Goal: Task Accomplishment & Management: Complete application form

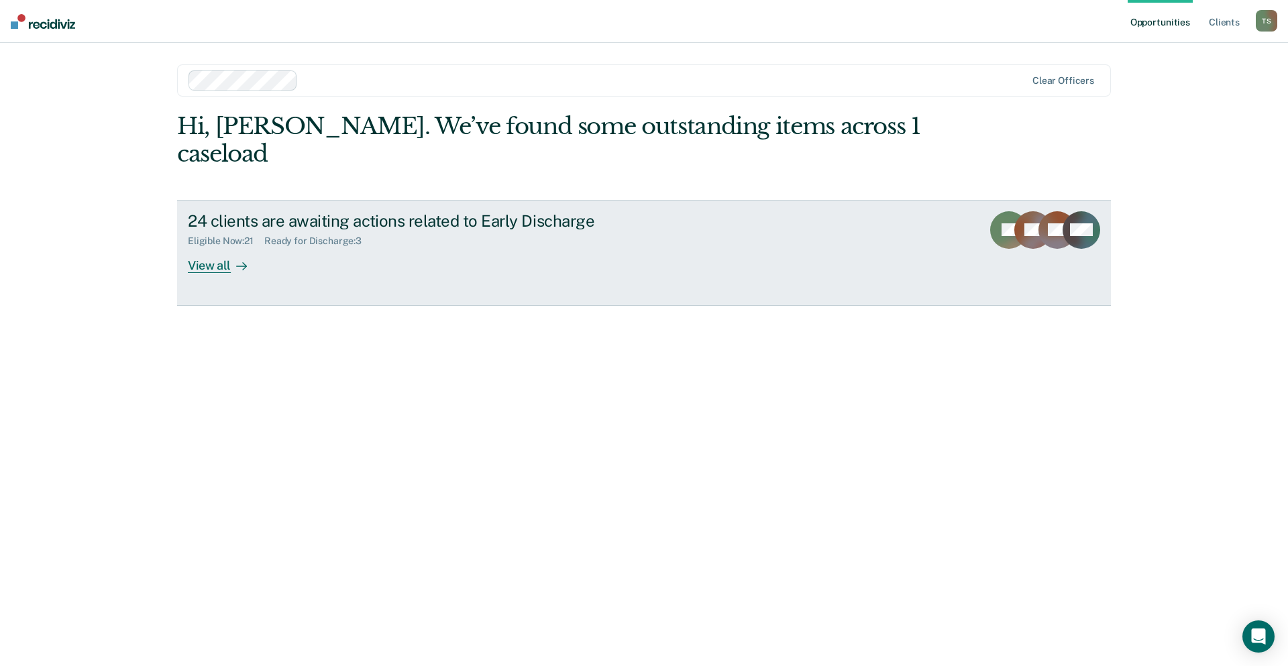
click at [224, 211] on div "24 clients are awaiting actions related to Early Discharge" at bounding box center [423, 220] width 471 height 19
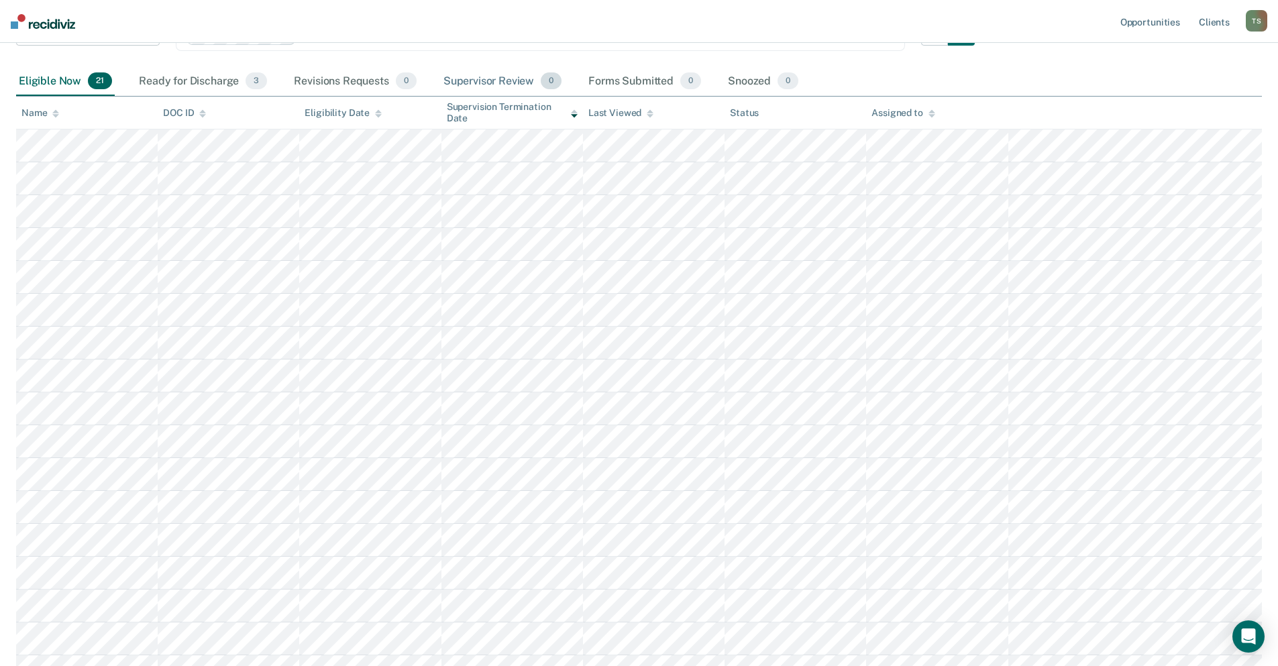
scroll to position [134, 0]
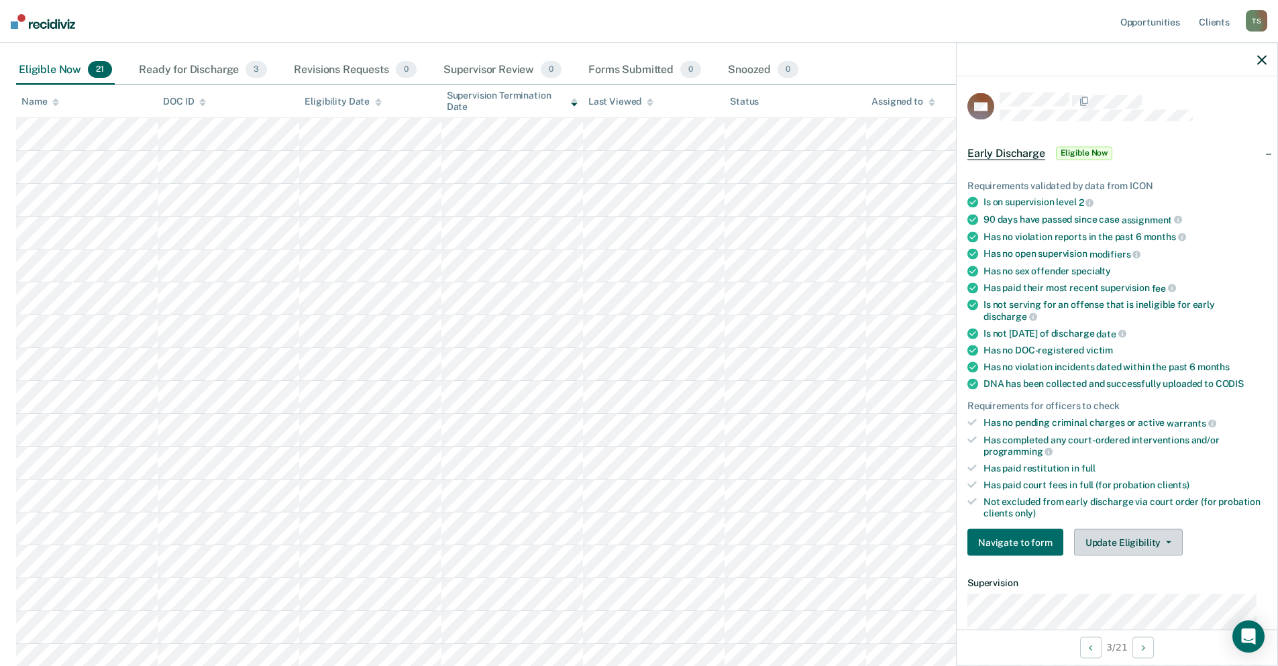
click at [1169, 542] on button "Update Eligibility" at bounding box center [1128, 542] width 109 height 27
click at [1199, 532] on div "Navigate to form Update Eligibility Submit for Supervisor Approval Mark as Inel…" at bounding box center [1116, 542] width 299 height 27
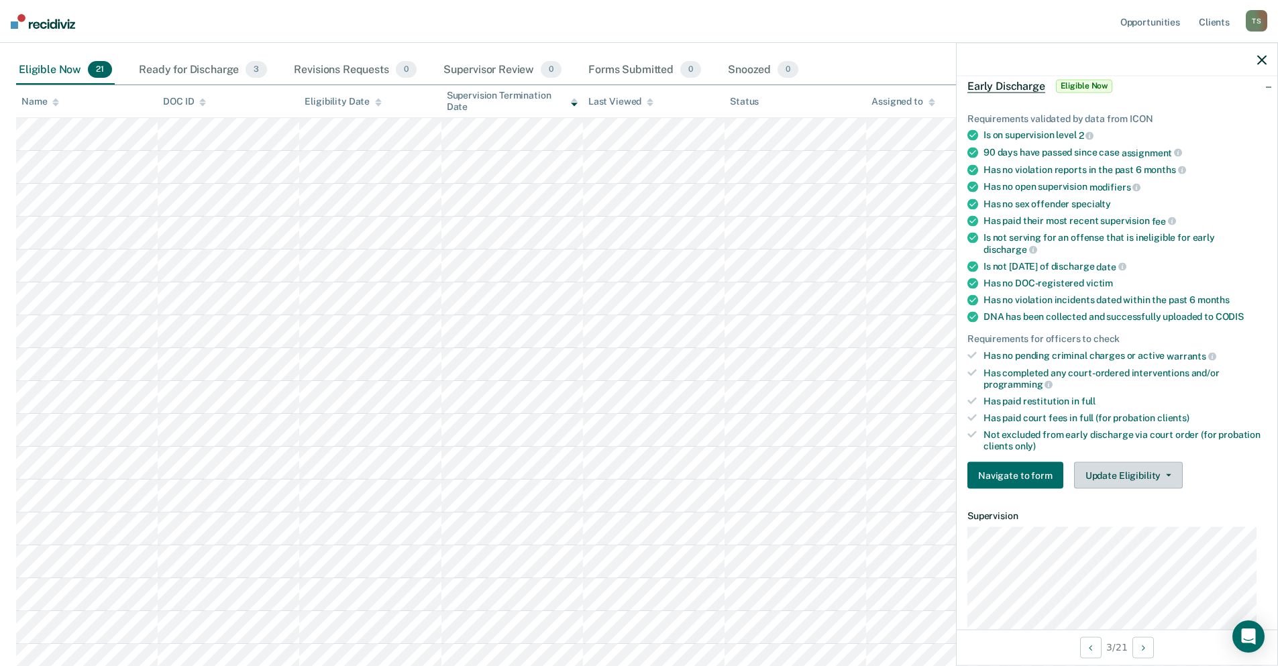
click at [1168, 478] on button "Update Eligibility" at bounding box center [1128, 475] width 109 height 27
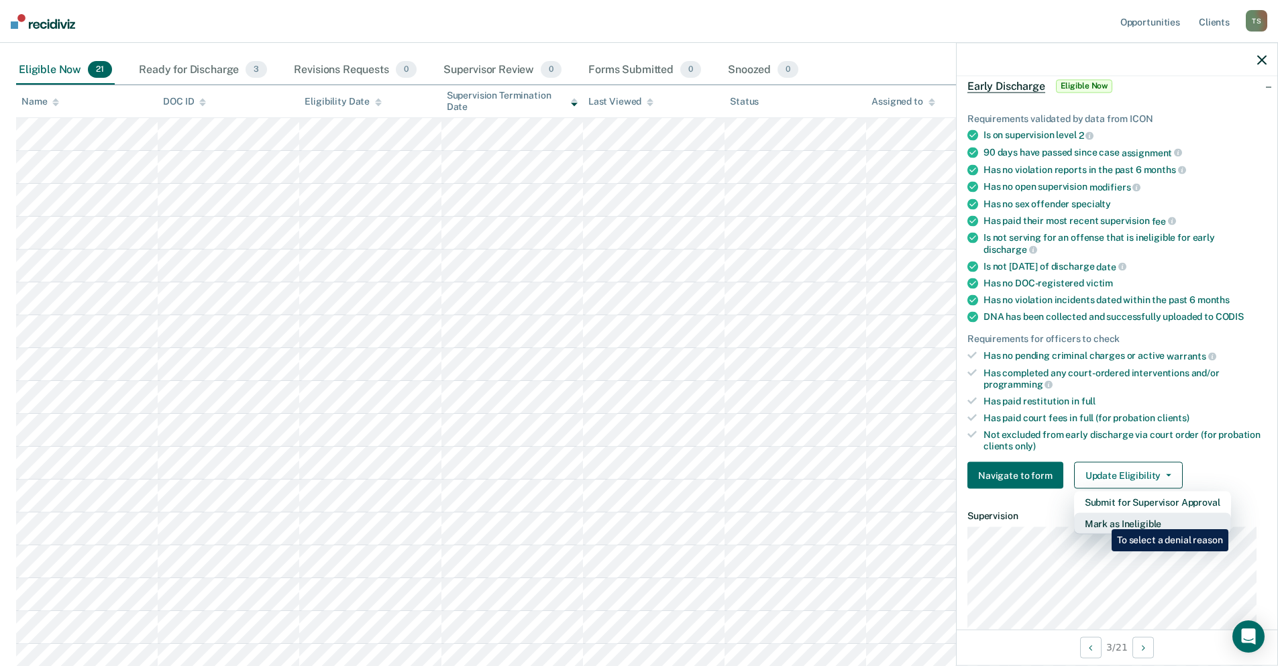
click at [1102, 519] on button "Mark as Ineligible" at bounding box center [1152, 523] width 157 height 21
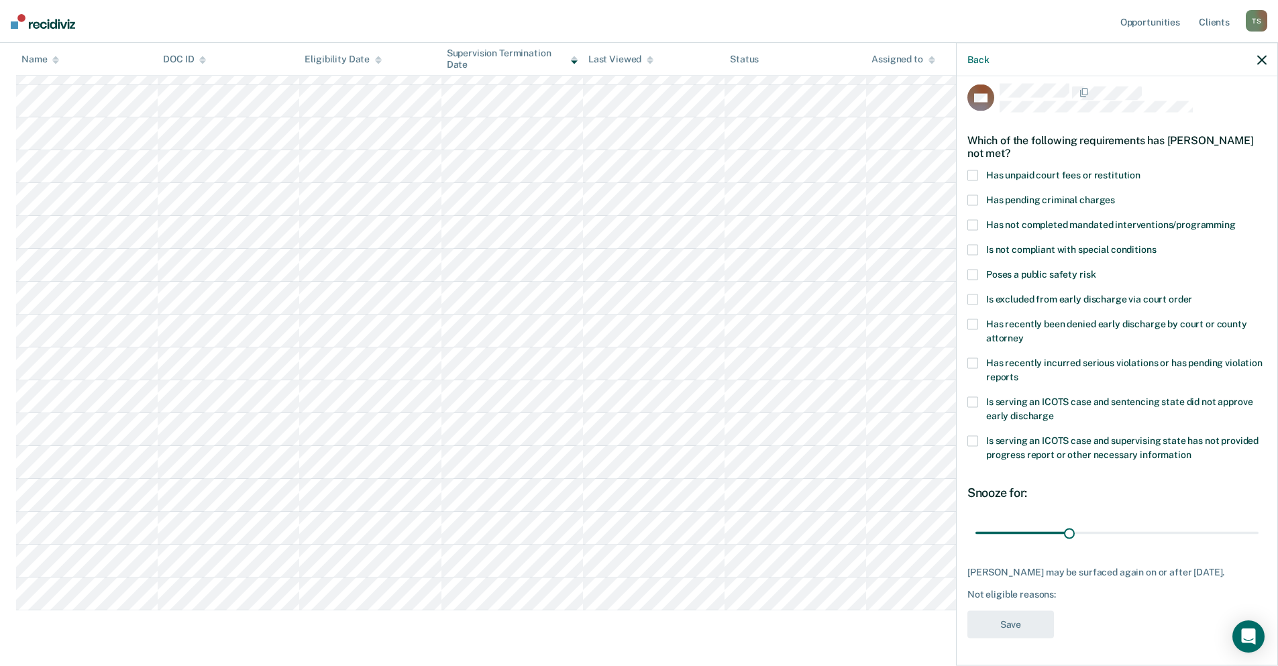
scroll to position [335, 0]
click at [1065, 593] on div "Not eligible reasons:" at bounding box center [1116, 594] width 299 height 11
click at [1076, 596] on div "Not eligible reasons:" at bounding box center [1116, 594] width 299 height 11
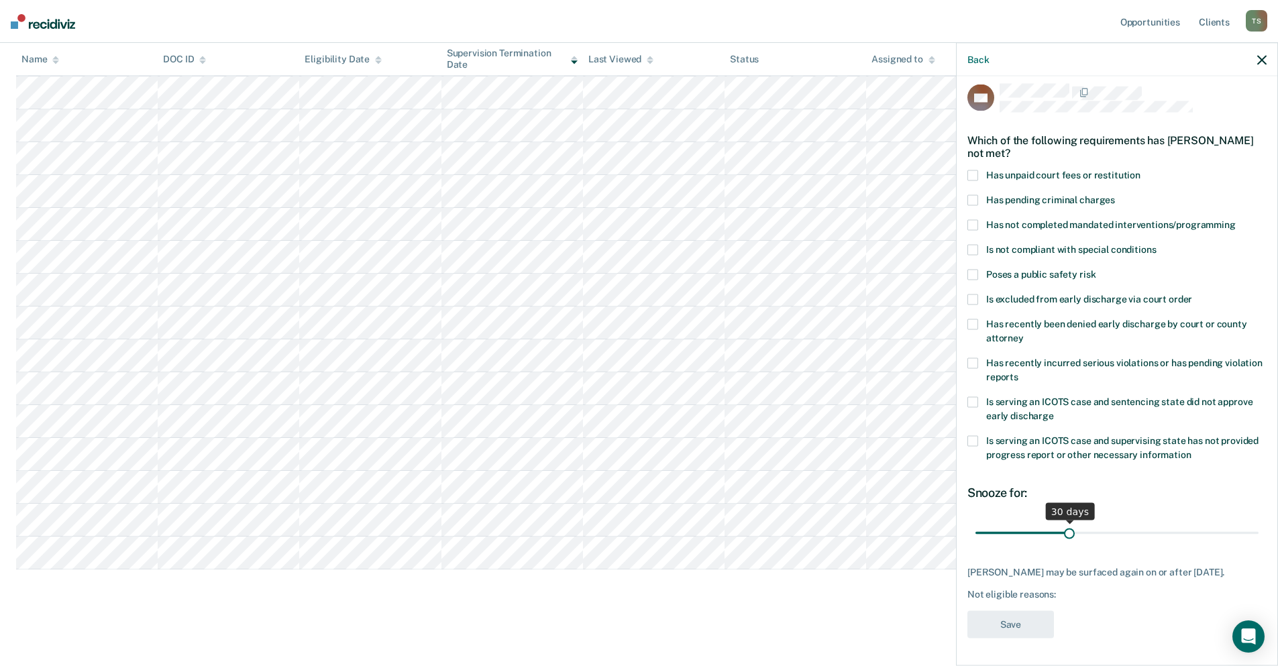
scroll to position [18, 0]
click at [975, 220] on span at bounding box center [972, 225] width 11 height 11
drag, startPoint x: 1064, startPoint y: 524, endPoint x: 1073, endPoint y: 525, distance: 8.7
click at [1073, 525] on input "range" at bounding box center [1116, 532] width 283 height 23
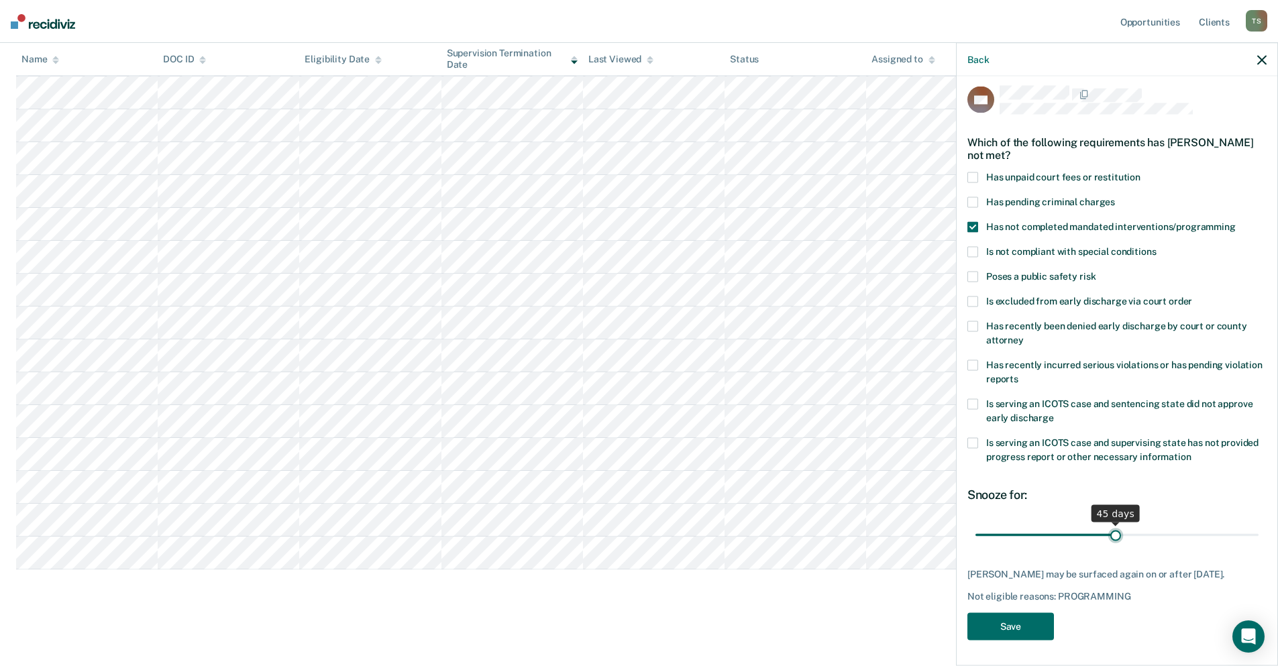
drag, startPoint x: 1072, startPoint y: 522, endPoint x: 1110, endPoint y: 522, distance: 38.2
type input "45"
click at [1110, 523] on input "range" at bounding box center [1116, 534] width 283 height 23
click at [1036, 629] on button "Save" at bounding box center [1010, 627] width 87 height 28
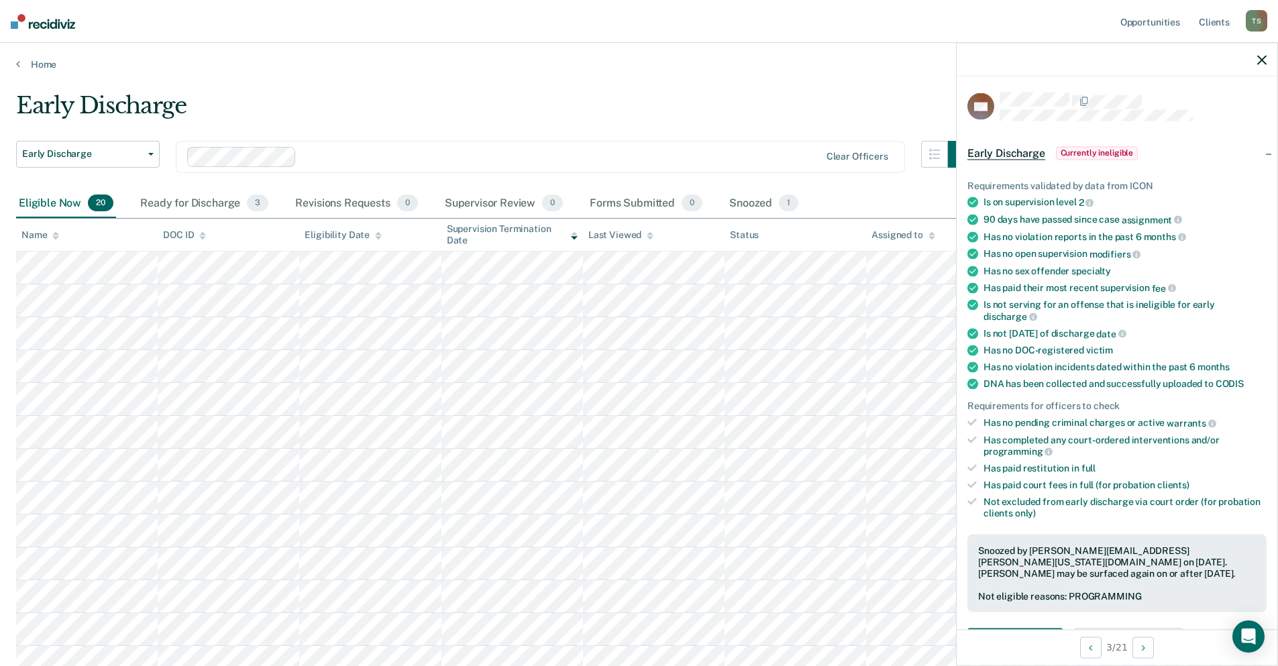
scroll to position [0, 0]
click at [1258, 58] on icon "button" at bounding box center [1261, 59] width 9 height 9
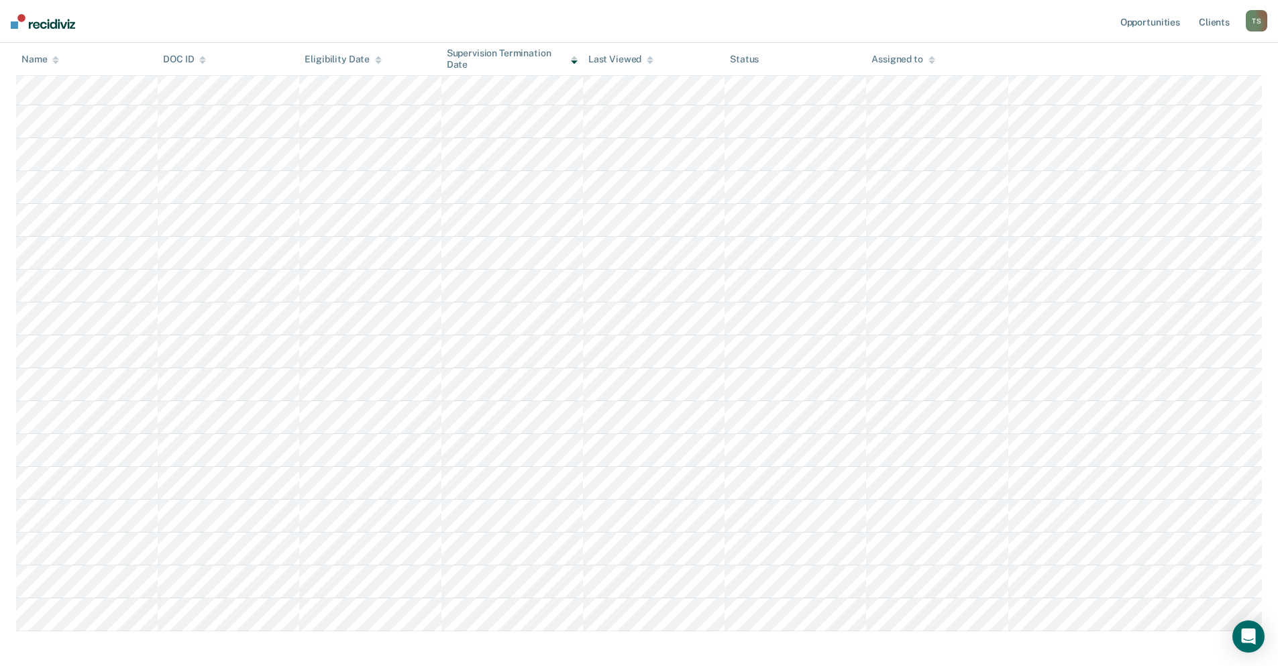
scroll to position [340, 0]
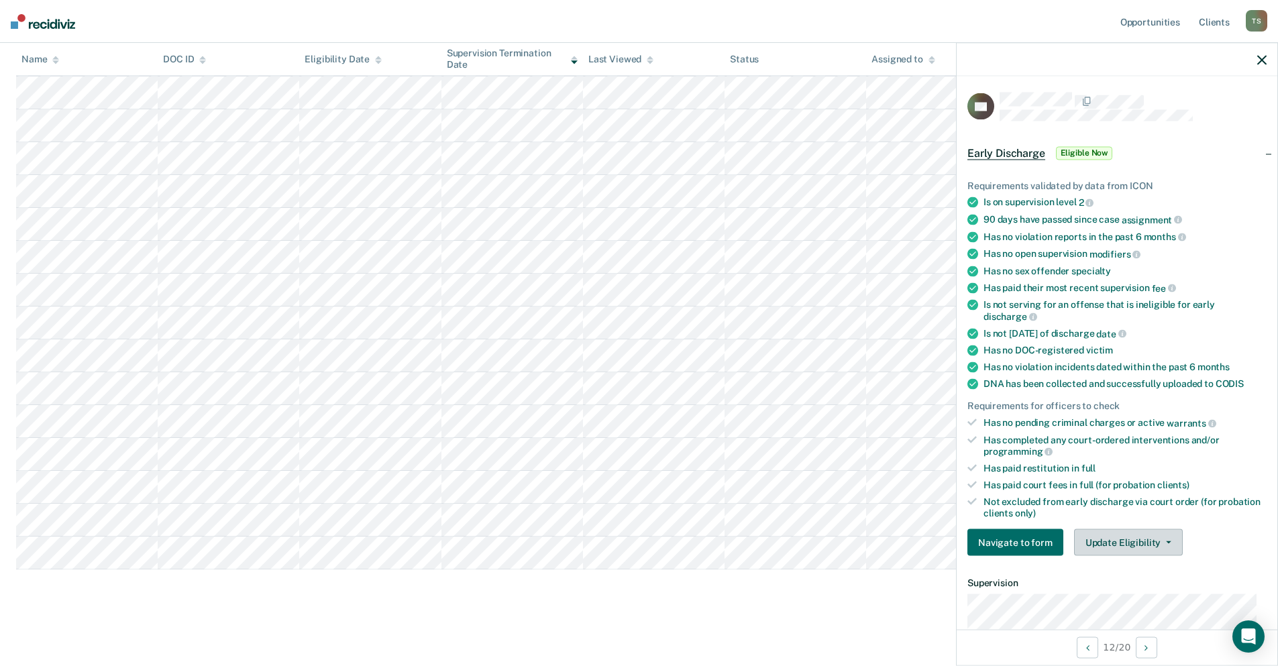
click at [1169, 545] on button "Update Eligibility" at bounding box center [1128, 542] width 109 height 27
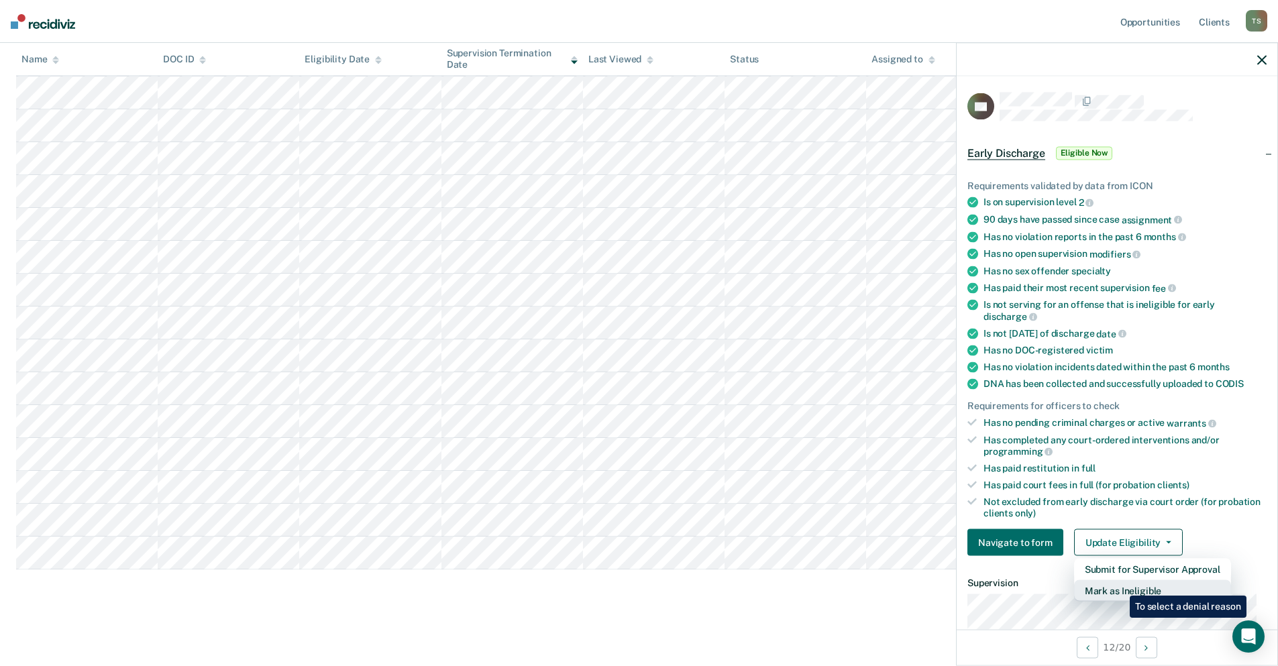
click at [1120, 586] on button "Mark as Ineligible" at bounding box center [1152, 590] width 157 height 21
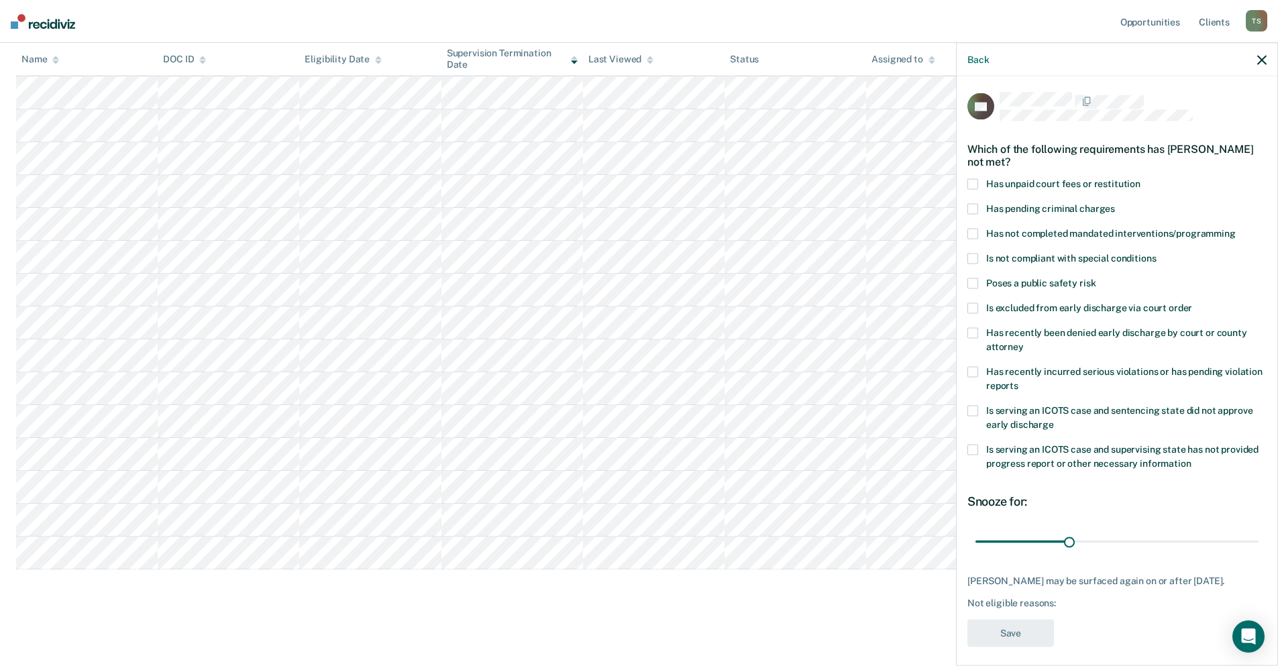
click at [974, 183] on span at bounding box center [972, 184] width 11 height 11
drag, startPoint x: 1064, startPoint y: 539, endPoint x: 1245, endPoint y: 539, distance: 181.1
type input "90"
click at [1245, 539] on input "range" at bounding box center [1116, 541] width 283 height 23
click at [1012, 639] on button "Save" at bounding box center [1010, 634] width 87 height 28
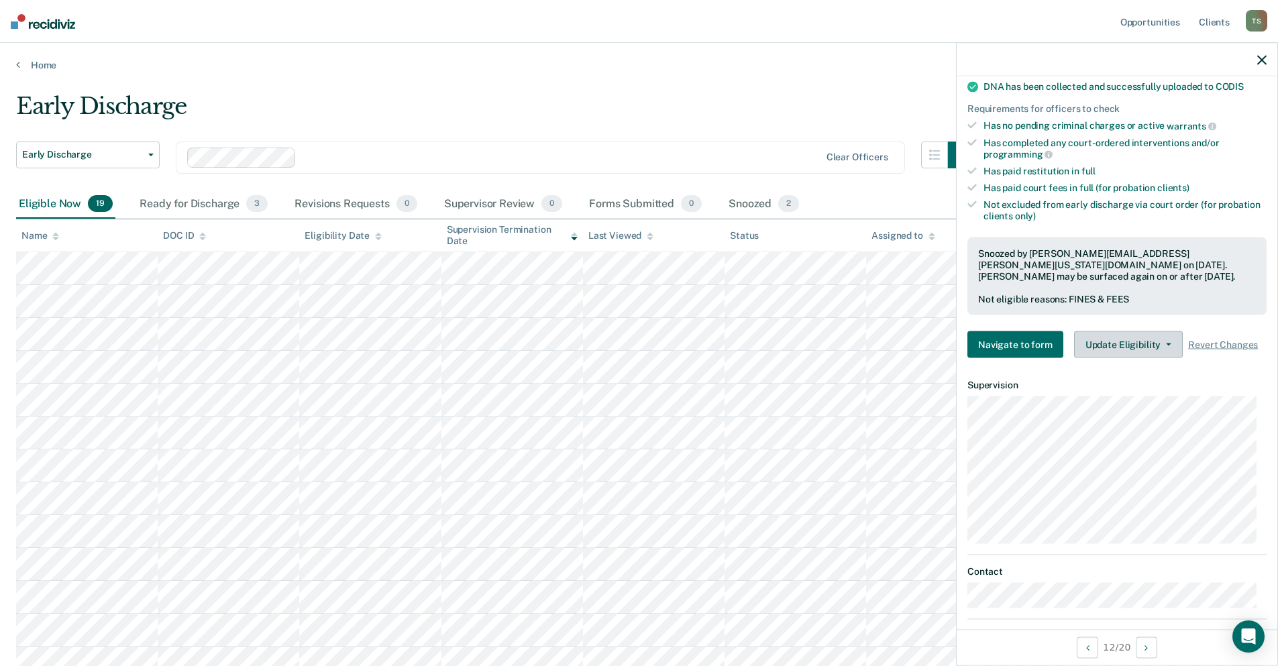
scroll to position [295, 0]
click at [1259, 68] on div at bounding box center [1117, 60] width 321 height 34
click at [1263, 58] on icon "button" at bounding box center [1261, 59] width 9 height 9
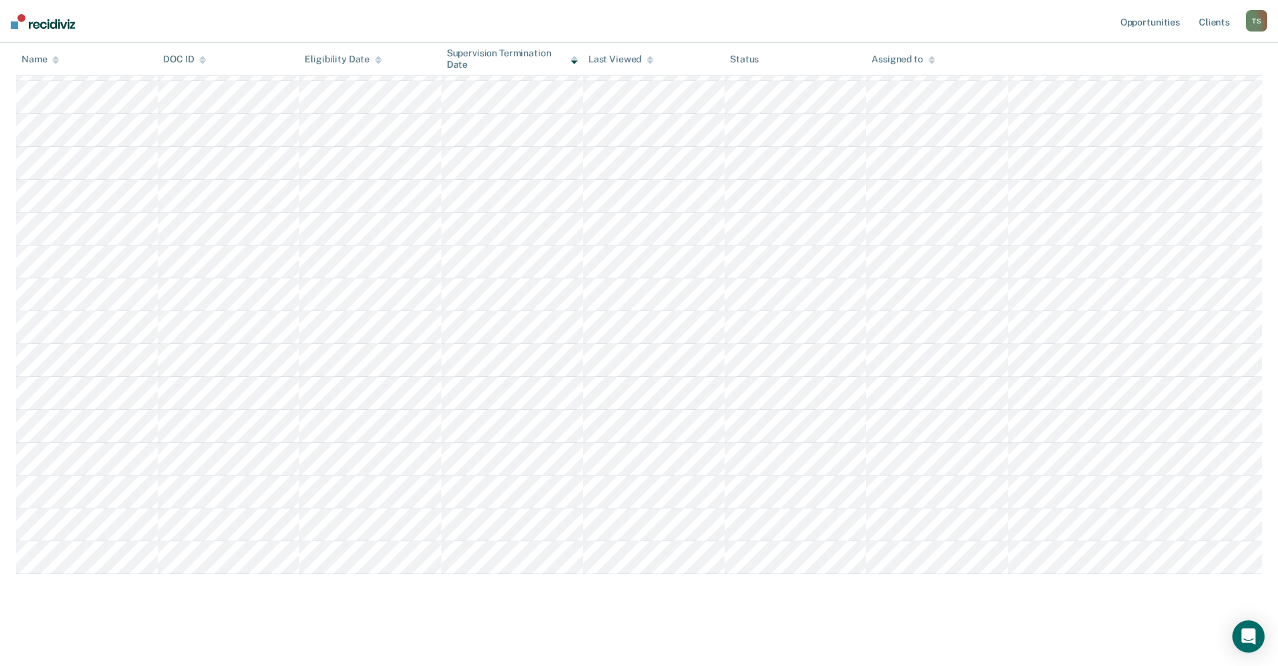
scroll to position [307, 0]
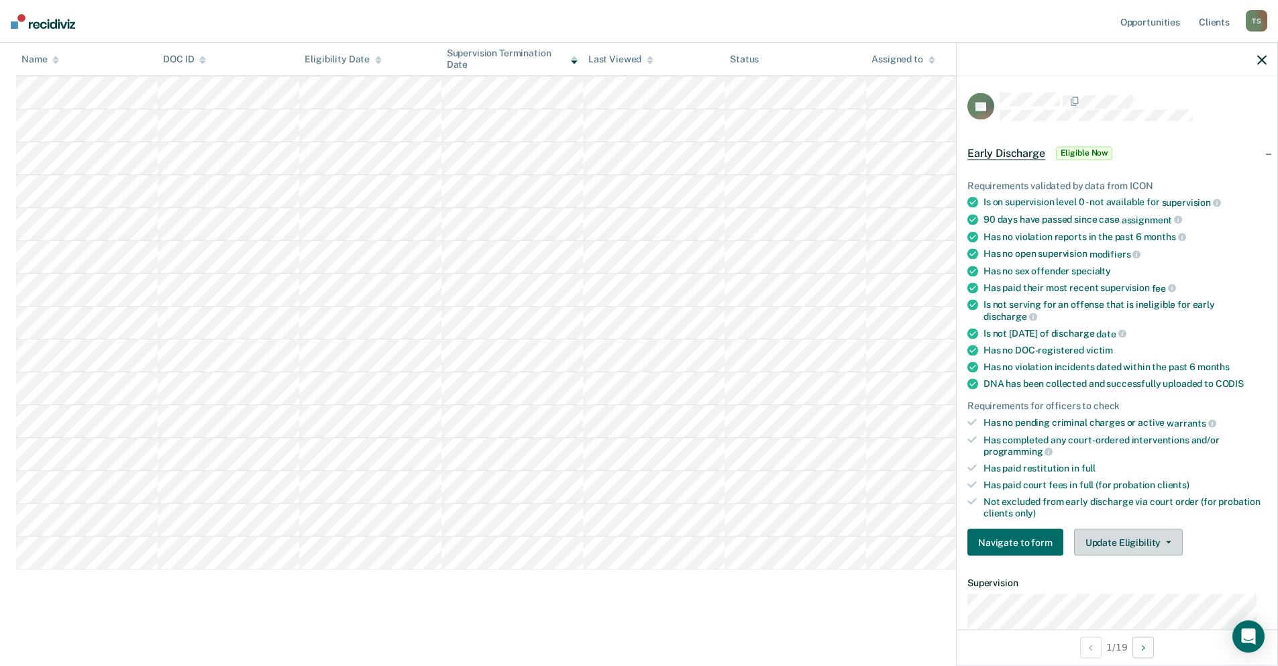
click at [1168, 539] on button "Update Eligibility" at bounding box center [1128, 542] width 109 height 27
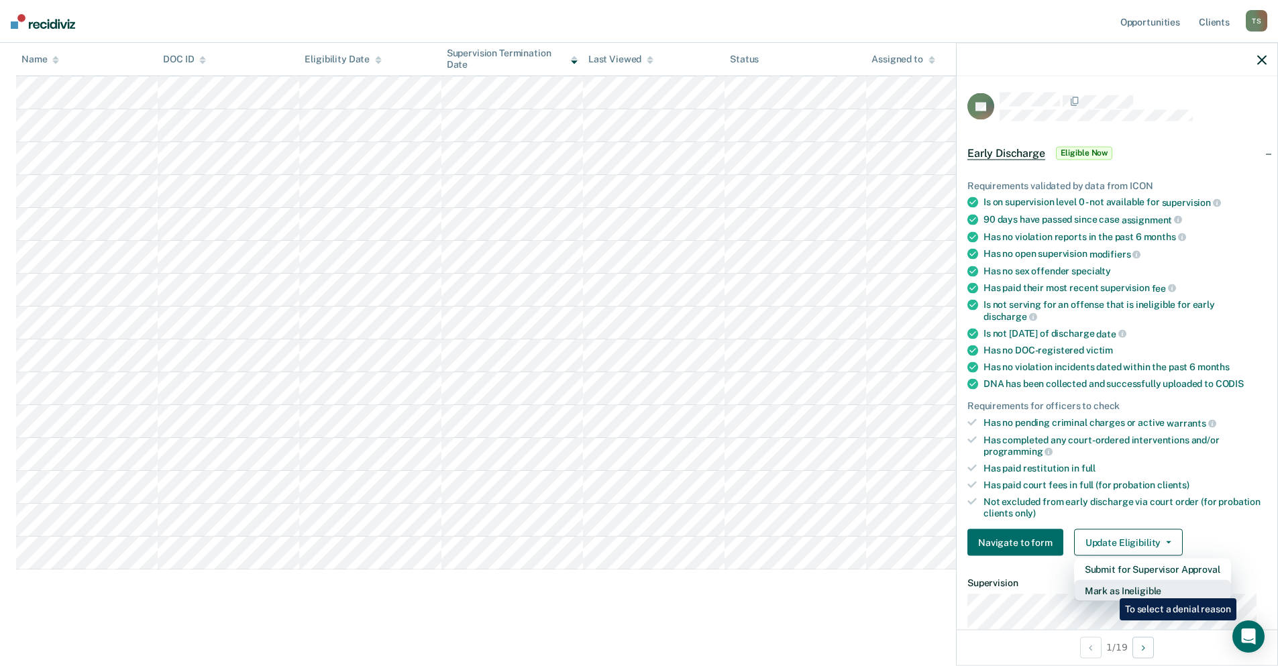
click at [1110, 588] on button "Mark as Ineligible" at bounding box center [1152, 590] width 157 height 21
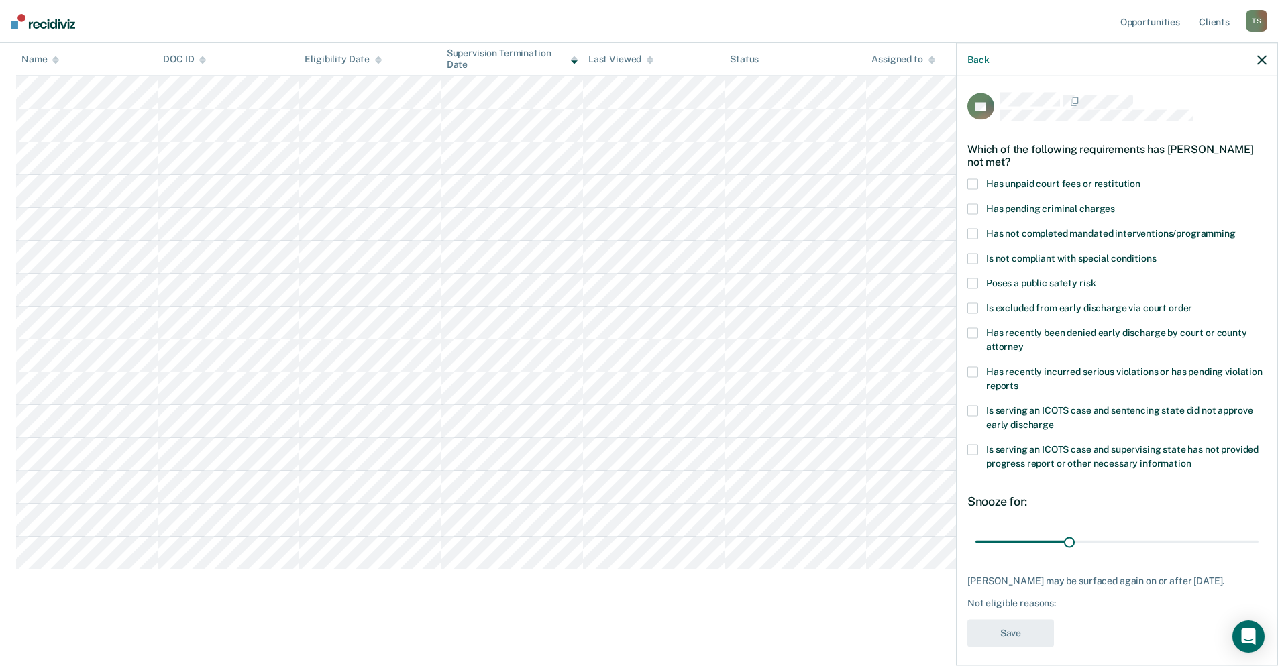
click at [973, 180] on span at bounding box center [972, 184] width 11 height 11
drag, startPoint x: 1067, startPoint y: 543, endPoint x: 1255, endPoint y: 541, distance: 188.5
type input "90"
click at [1255, 541] on input "range" at bounding box center [1116, 541] width 283 height 23
click at [1004, 632] on button "Save" at bounding box center [1010, 634] width 87 height 28
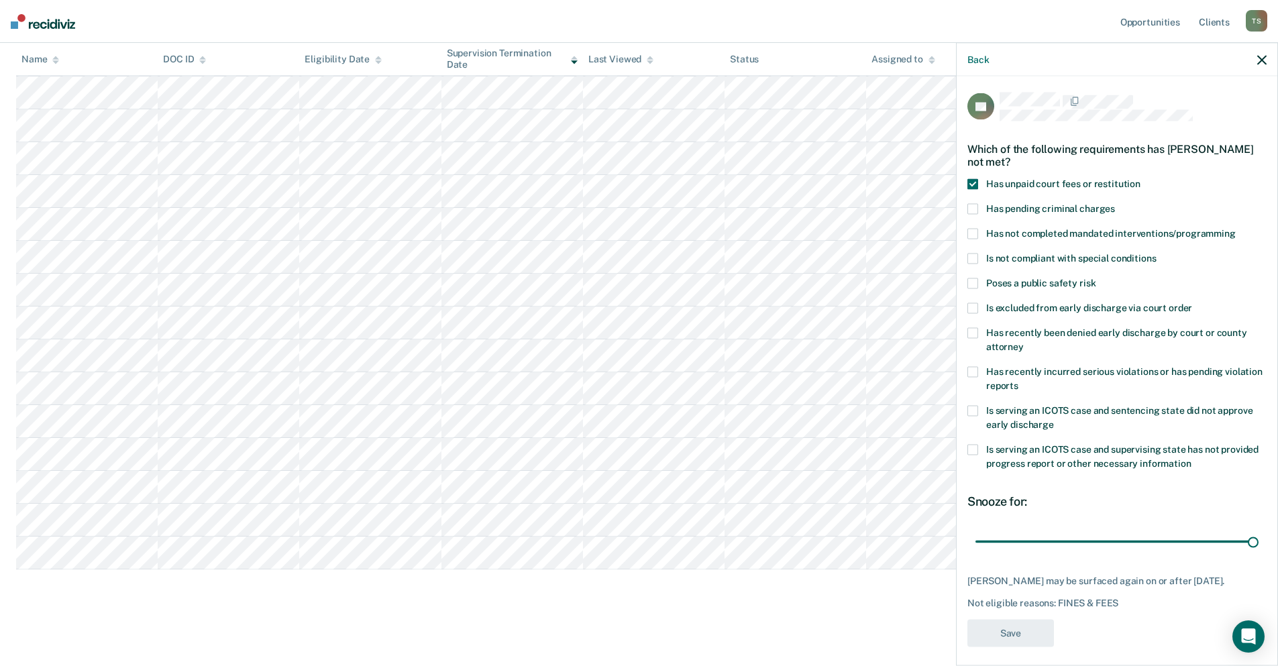
scroll to position [0, 0]
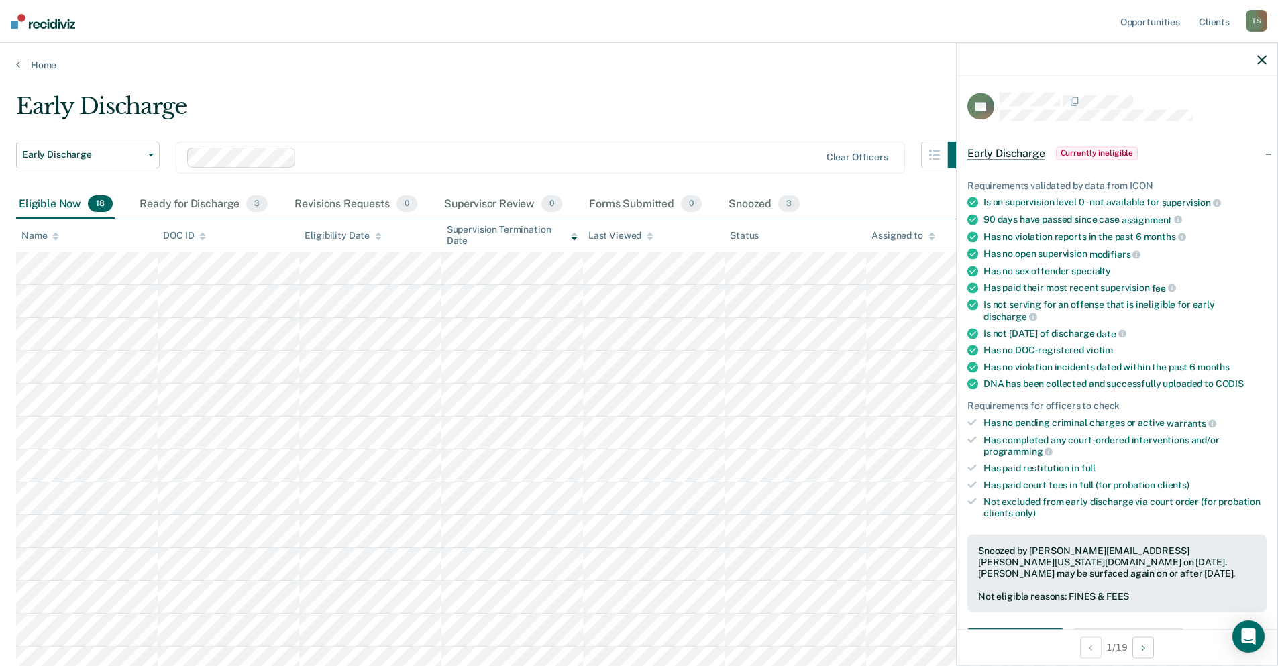
click at [1259, 60] on icon "button" at bounding box center [1261, 59] width 9 height 9
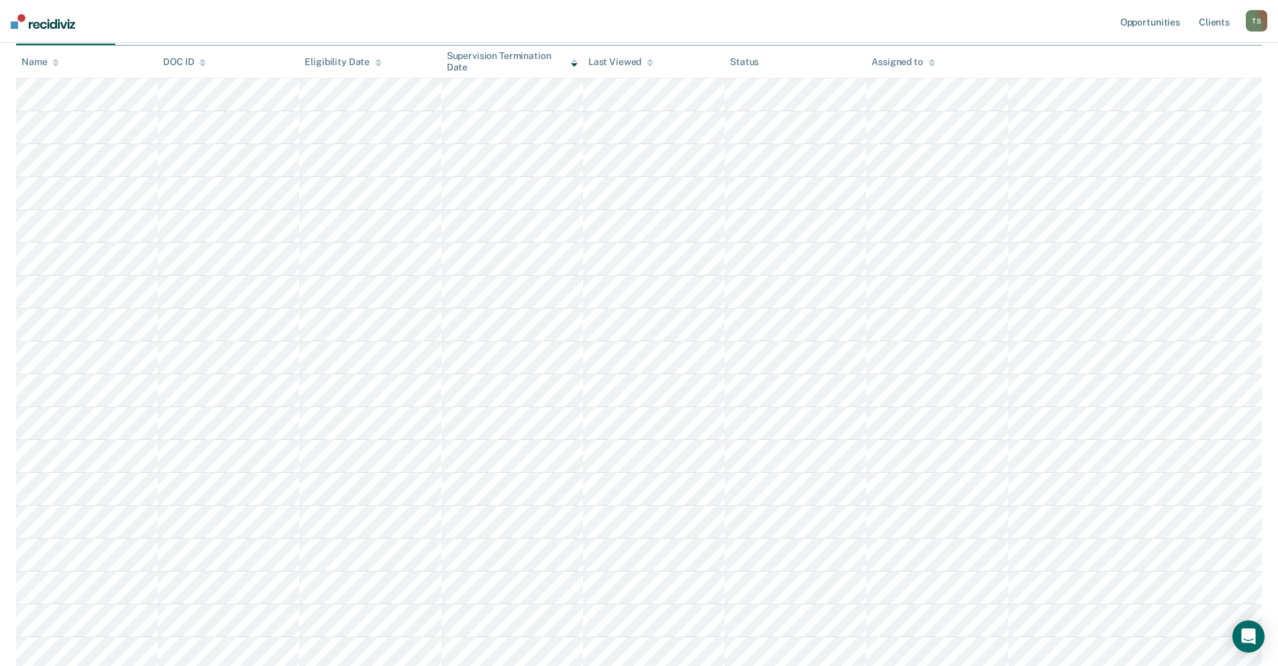
scroll to position [274, 0]
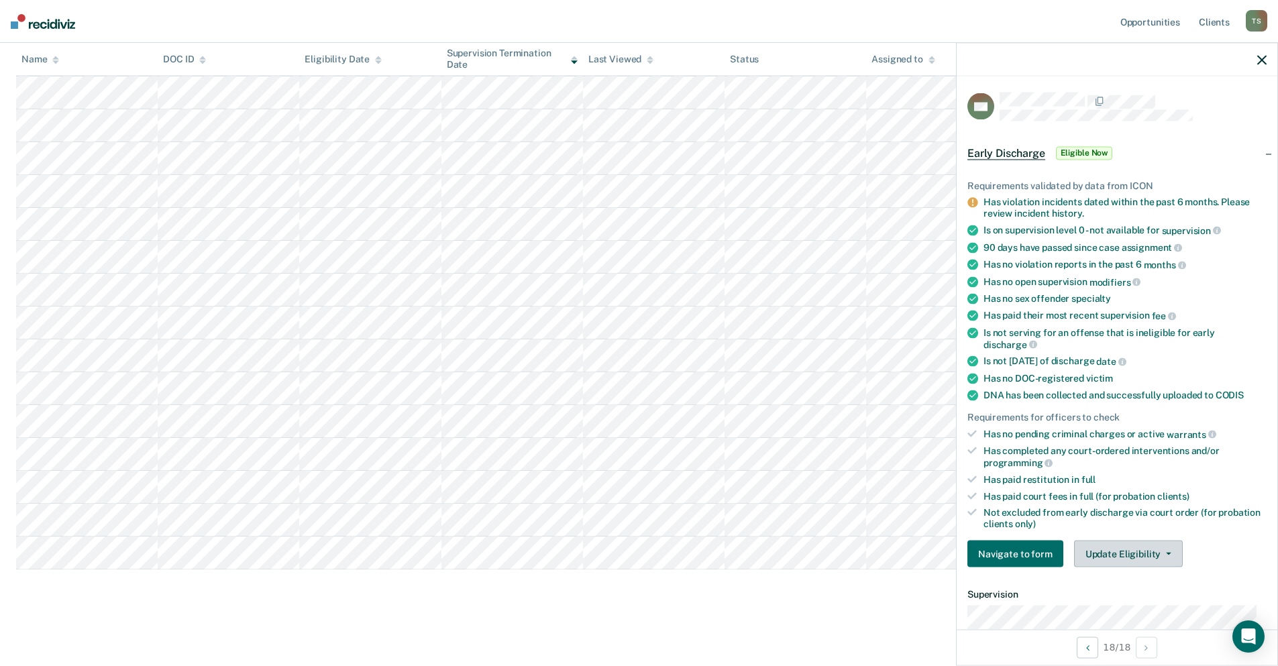
click at [1170, 555] on button "Update Eligibility" at bounding box center [1128, 554] width 109 height 27
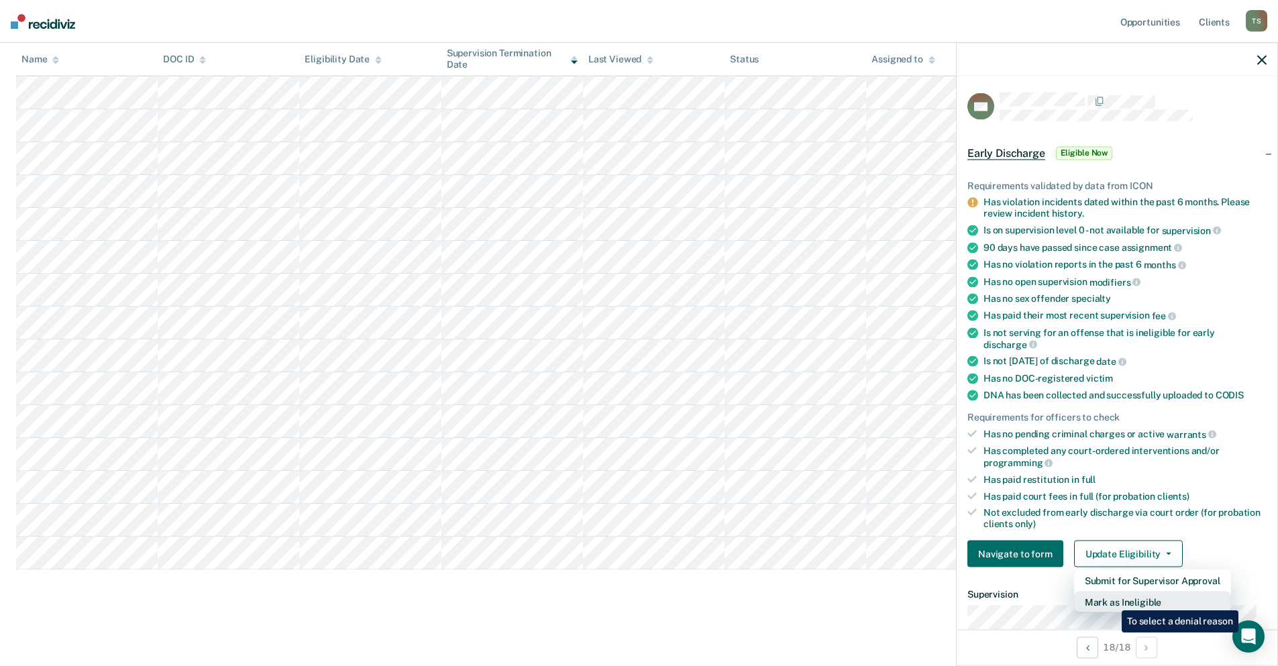
click at [1112, 600] on button "Mark as Ineligible" at bounding box center [1152, 602] width 157 height 21
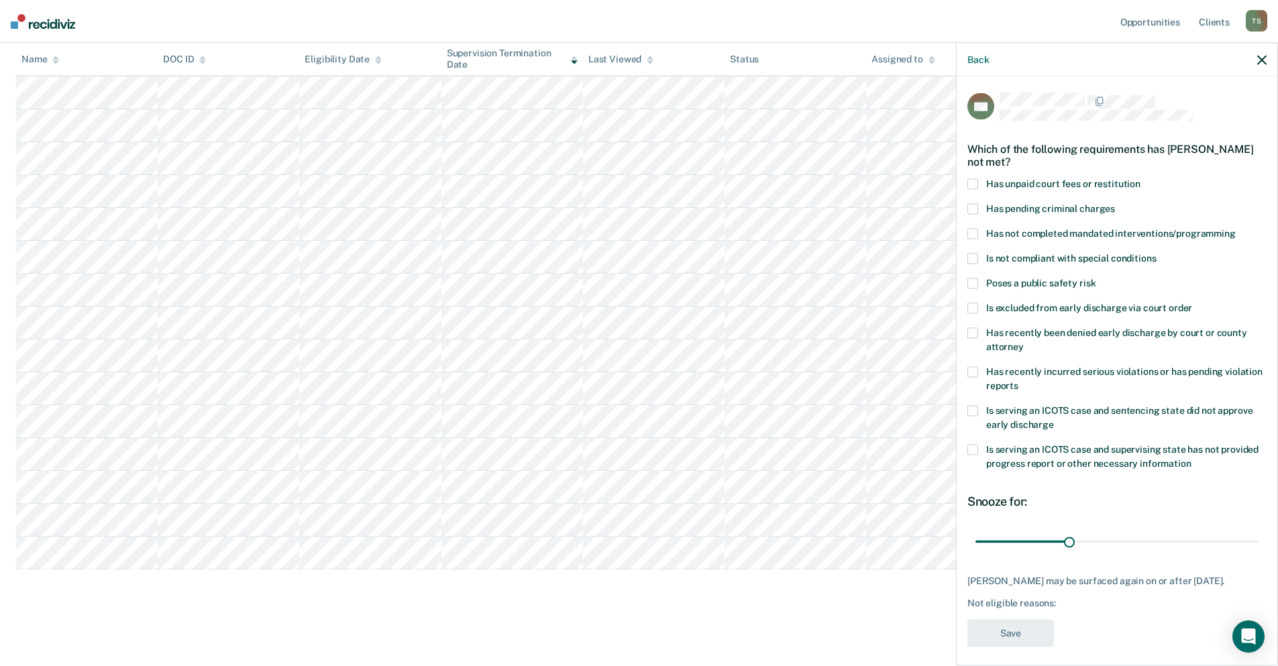
click at [976, 182] on span at bounding box center [972, 184] width 11 height 11
click at [974, 233] on span at bounding box center [972, 234] width 11 height 11
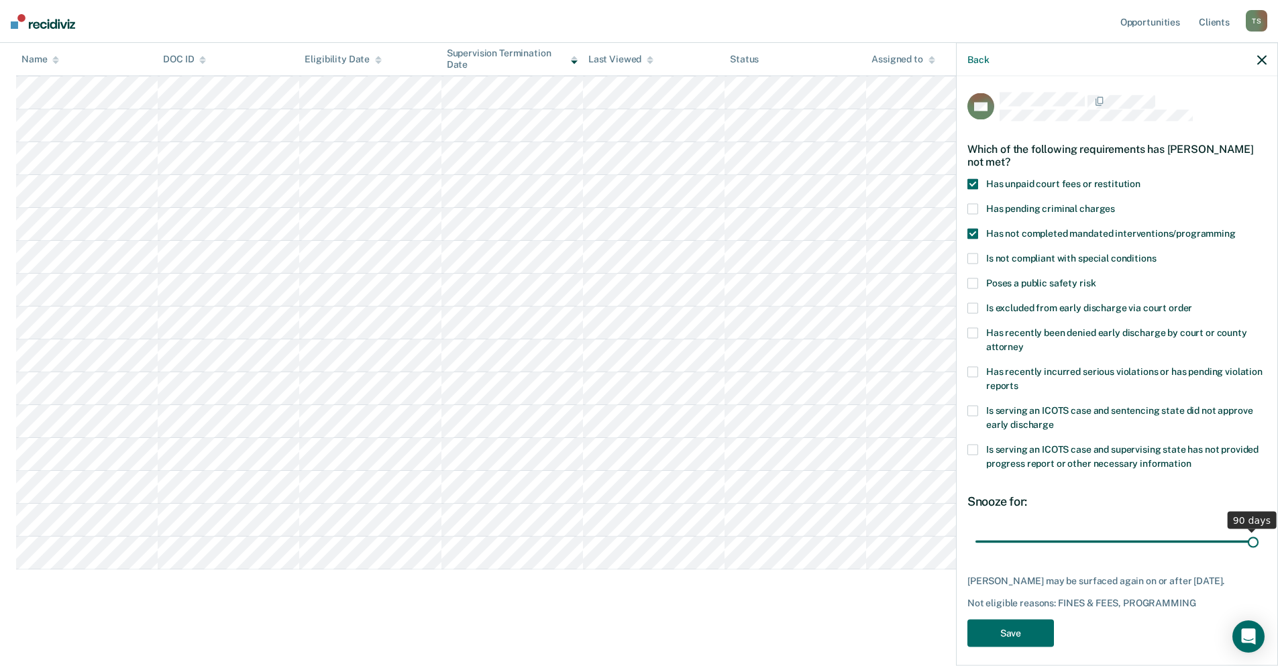
drag, startPoint x: 1066, startPoint y: 543, endPoint x: 1246, endPoint y: 545, distance: 179.8
type input "90"
click at [1246, 545] on input "range" at bounding box center [1116, 541] width 283 height 23
click at [1041, 641] on button "Save" at bounding box center [1010, 634] width 87 height 28
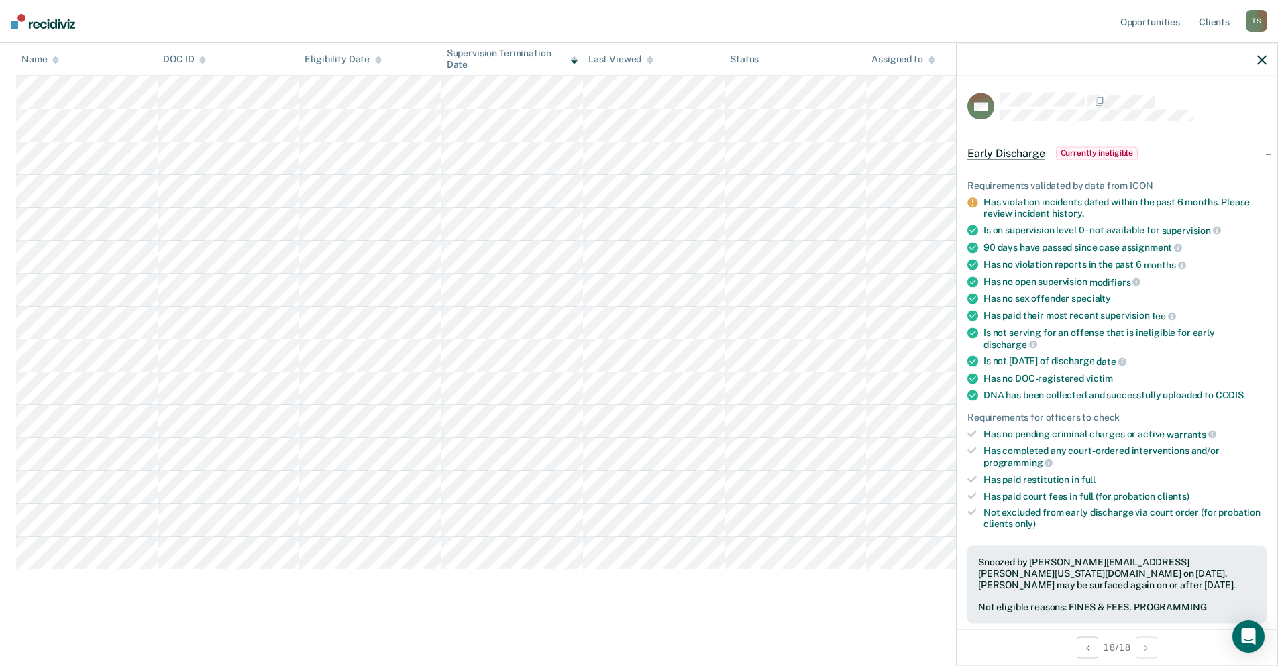
click at [1261, 63] on icon "button" at bounding box center [1261, 59] width 9 height 9
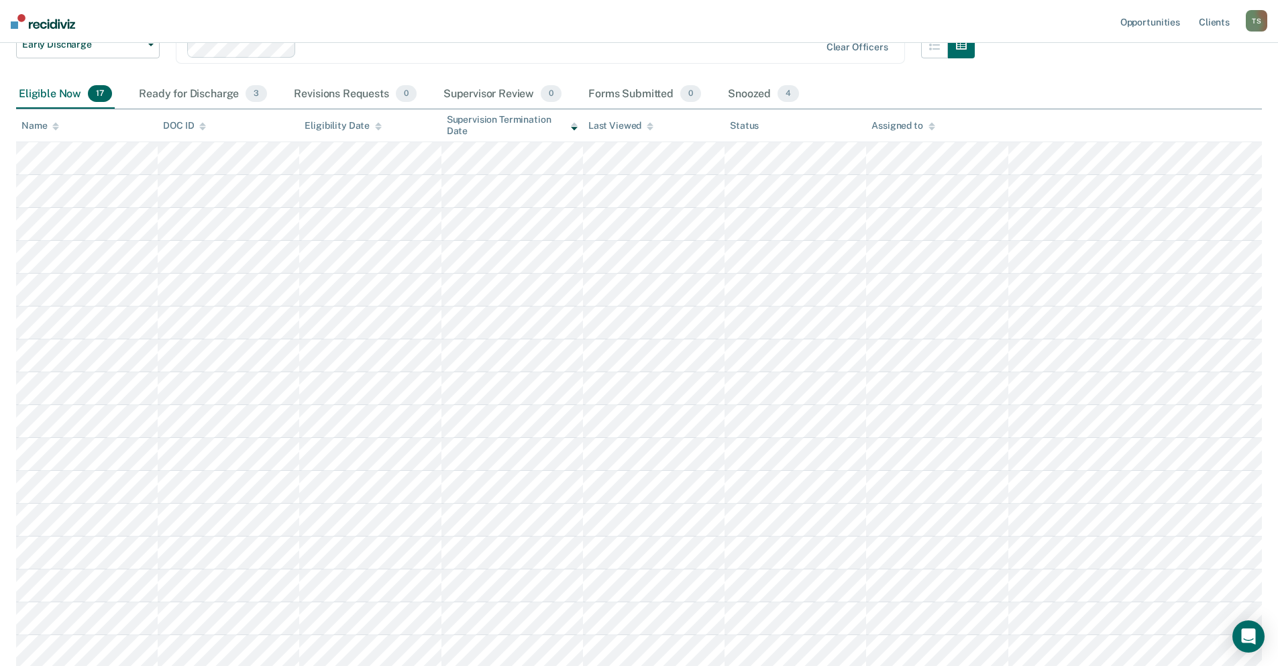
scroll to position [107, 0]
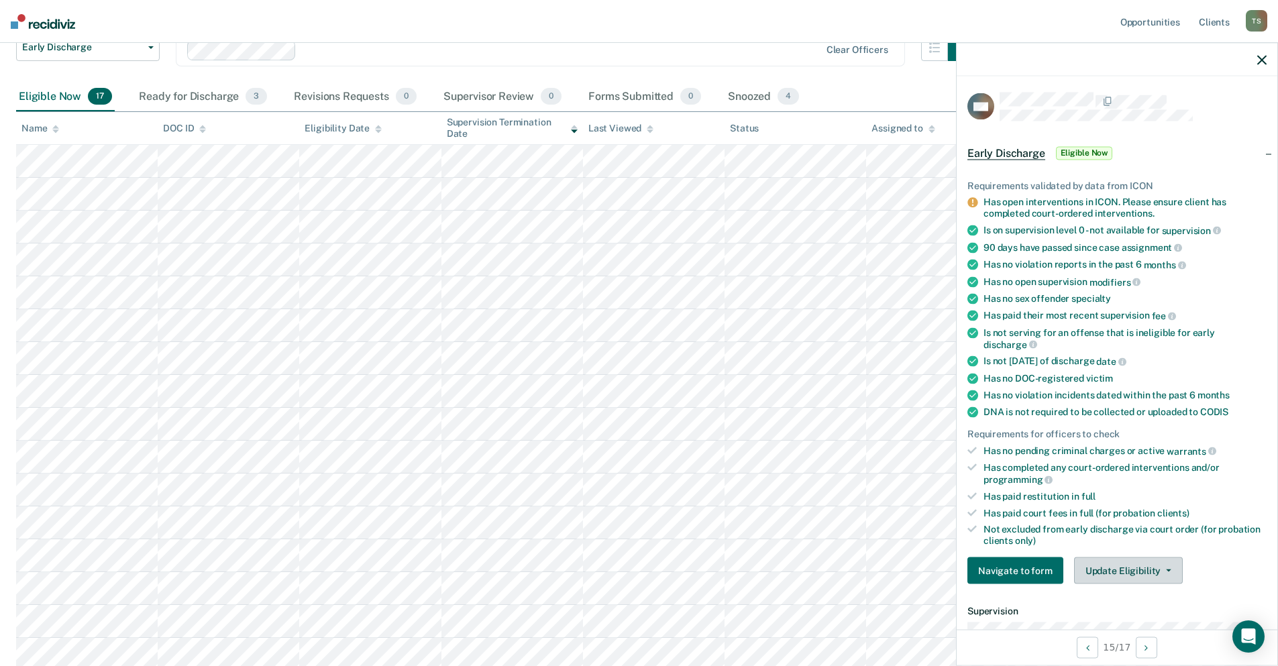
click at [1162, 573] on button "Update Eligibility" at bounding box center [1128, 570] width 109 height 27
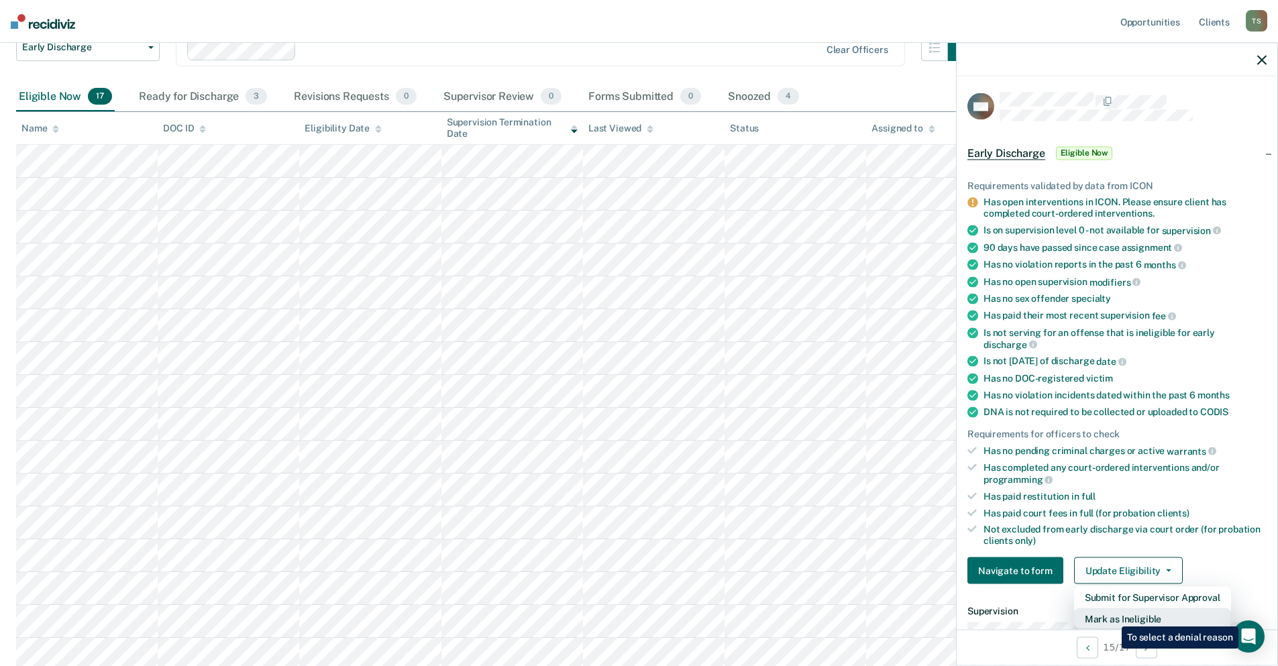
click at [1112, 617] on button "Mark as Ineligible" at bounding box center [1152, 618] width 157 height 21
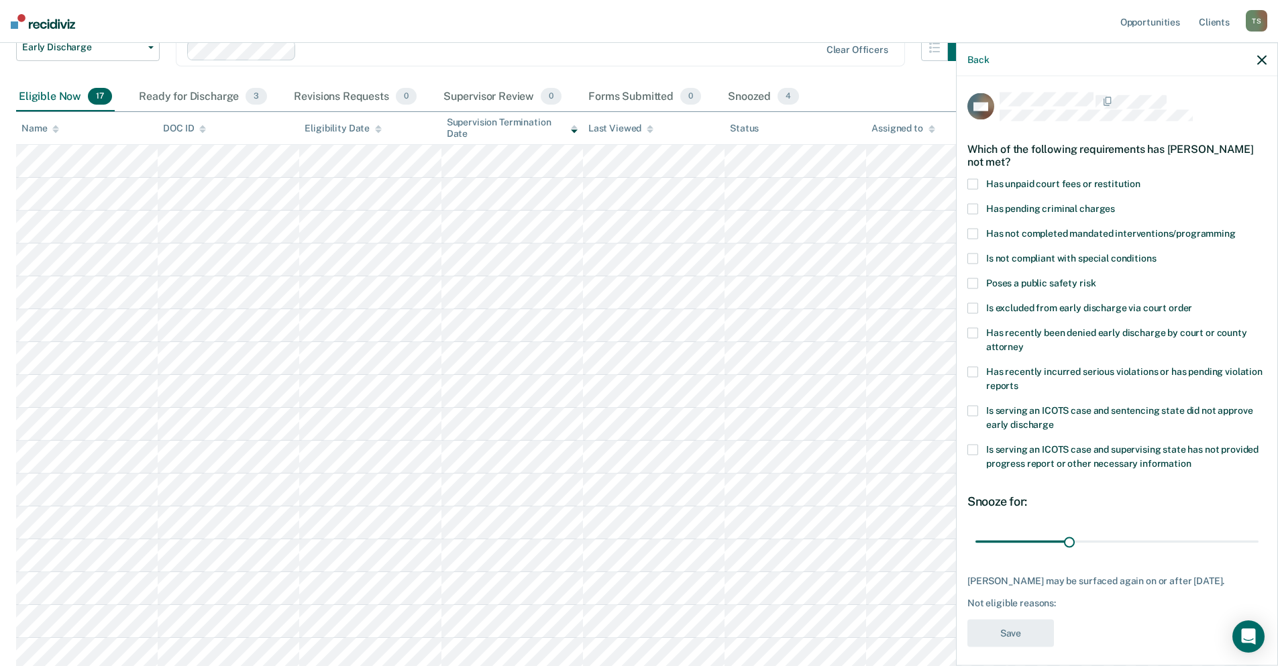
click at [981, 180] on label "Has unpaid court fees or restitution" at bounding box center [1116, 186] width 299 height 14
click at [976, 233] on span at bounding box center [972, 234] width 11 height 11
drag, startPoint x: 1067, startPoint y: 540, endPoint x: 1247, endPoint y: 551, distance: 180.1
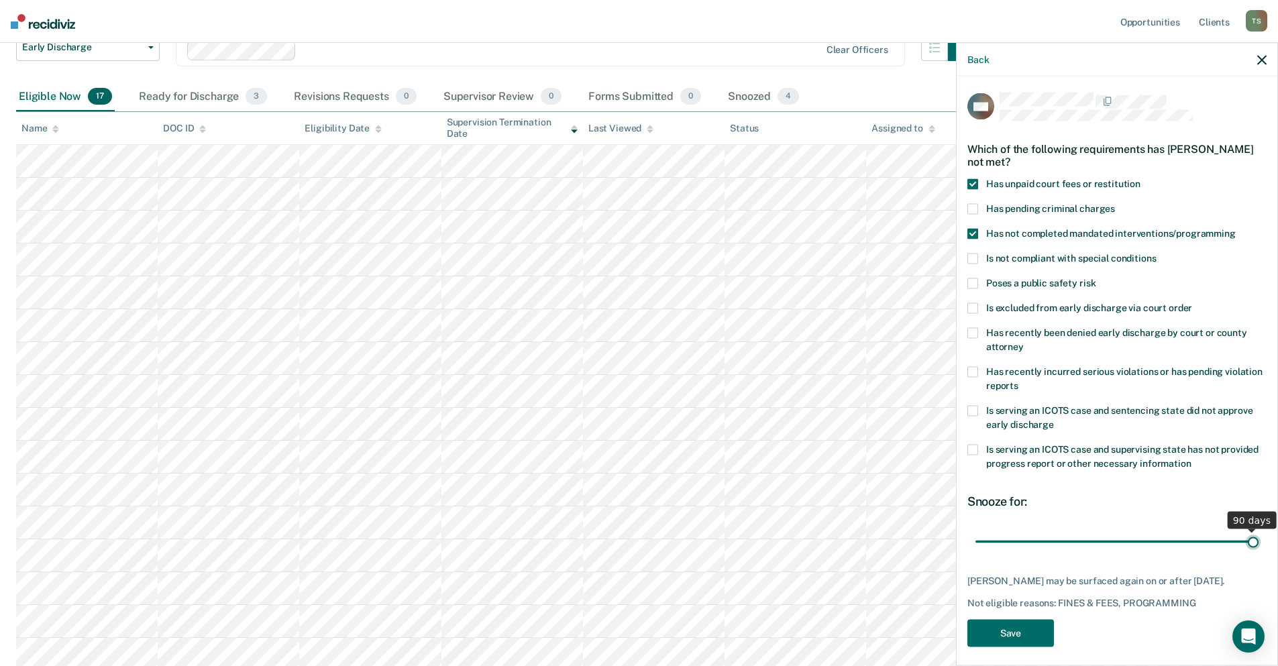
type input "90"
click at [1247, 551] on input "range" at bounding box center [1116, 541] width 283 height 23
click at [1028, 639] on button "Save" at bounding box center [1010, 634] width 87 height 28
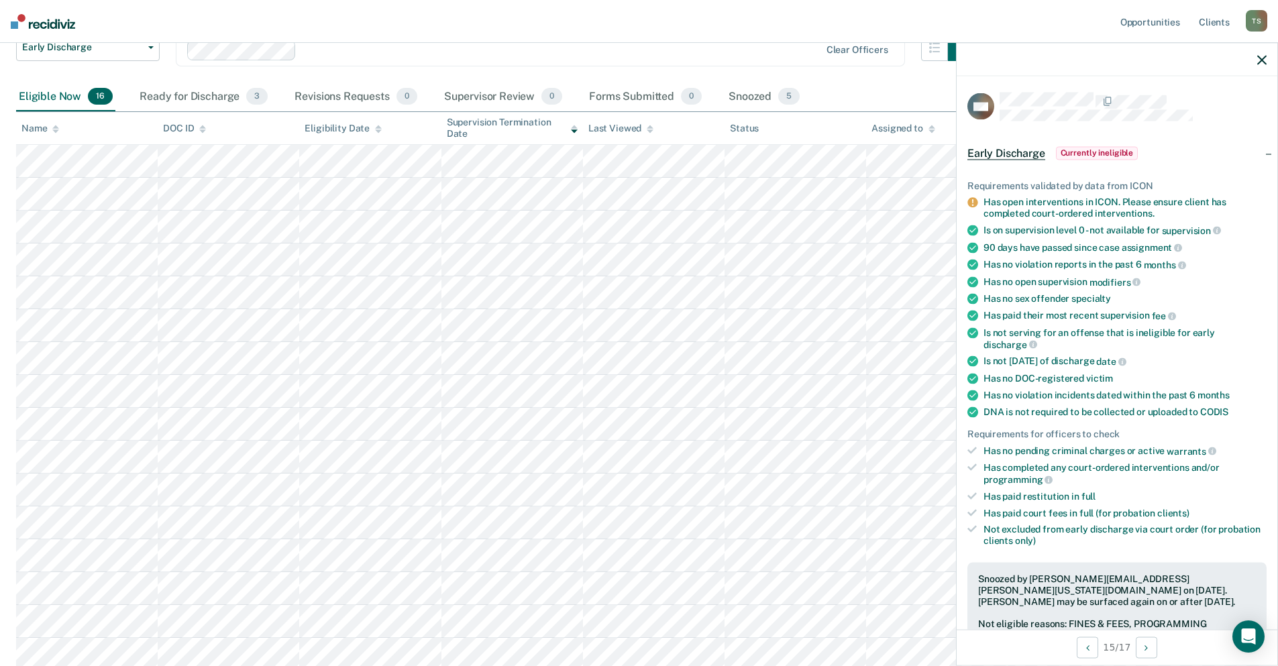
click at [1261, 58] on icon "button" at bounding box center [1261, 59] width 9 height 9
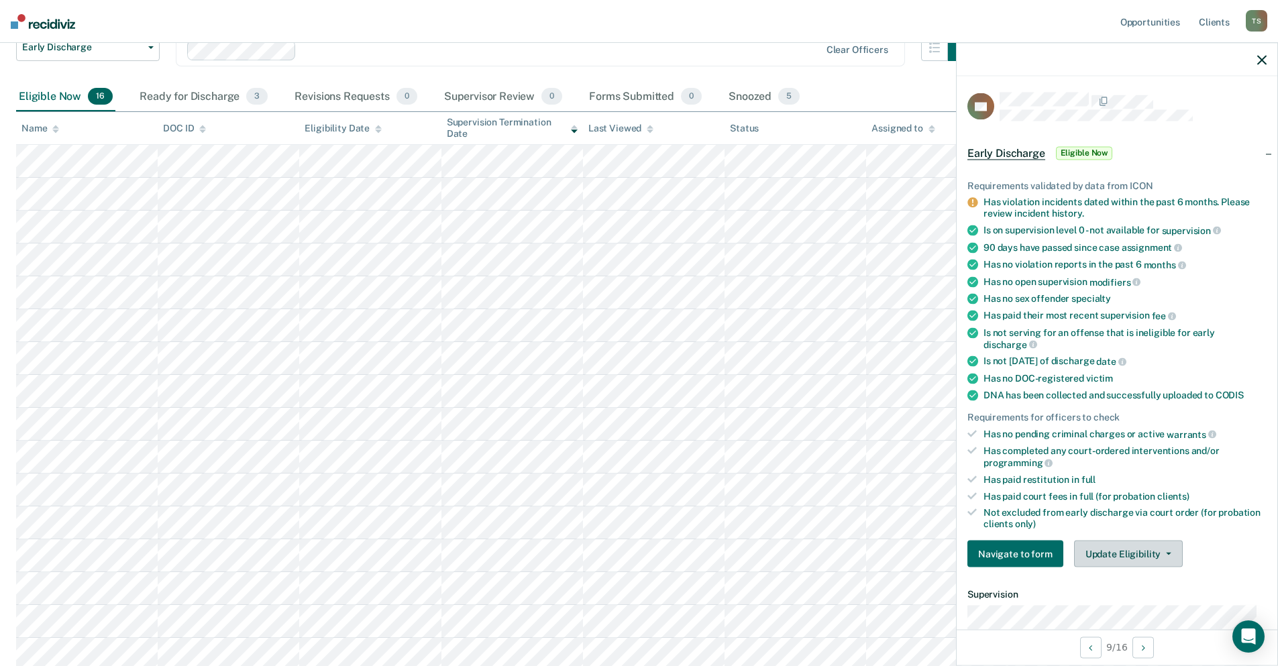
click at [1167, 553] on button "Update Eligibility" at bounding box center [1128, 554] width 109 height 27
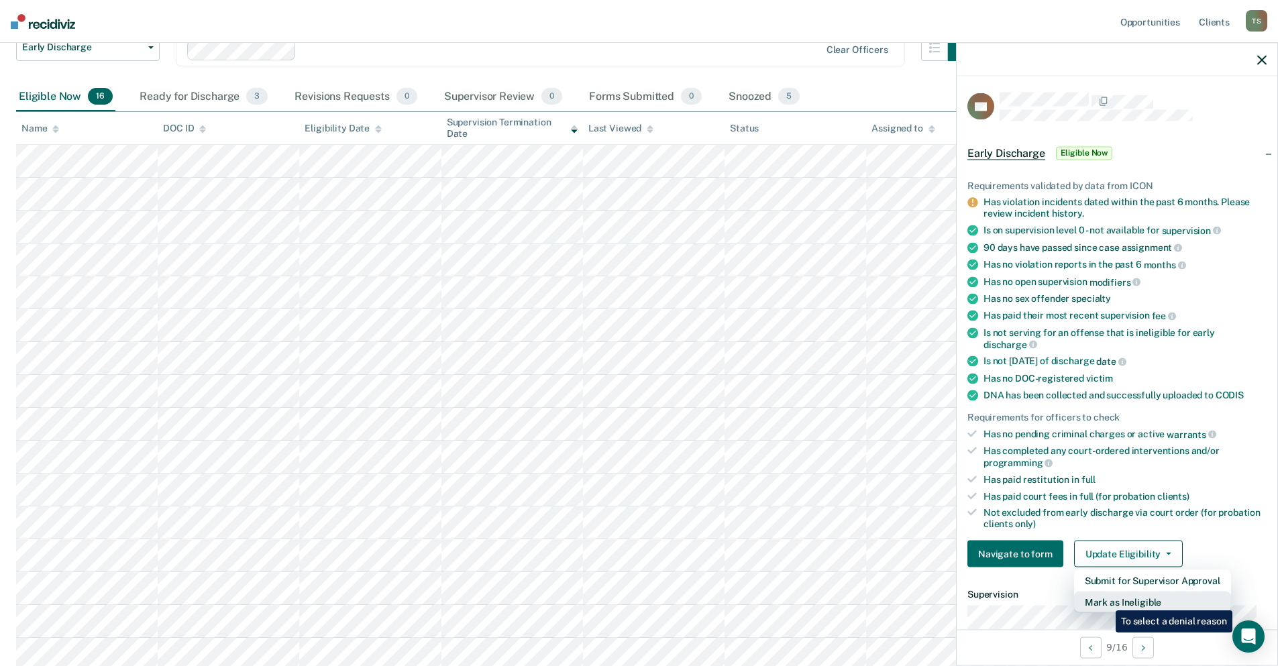
click at [1106, 600] on button "Mark as Ineligible" at bounding box center [1152, 602] width 157 height 21
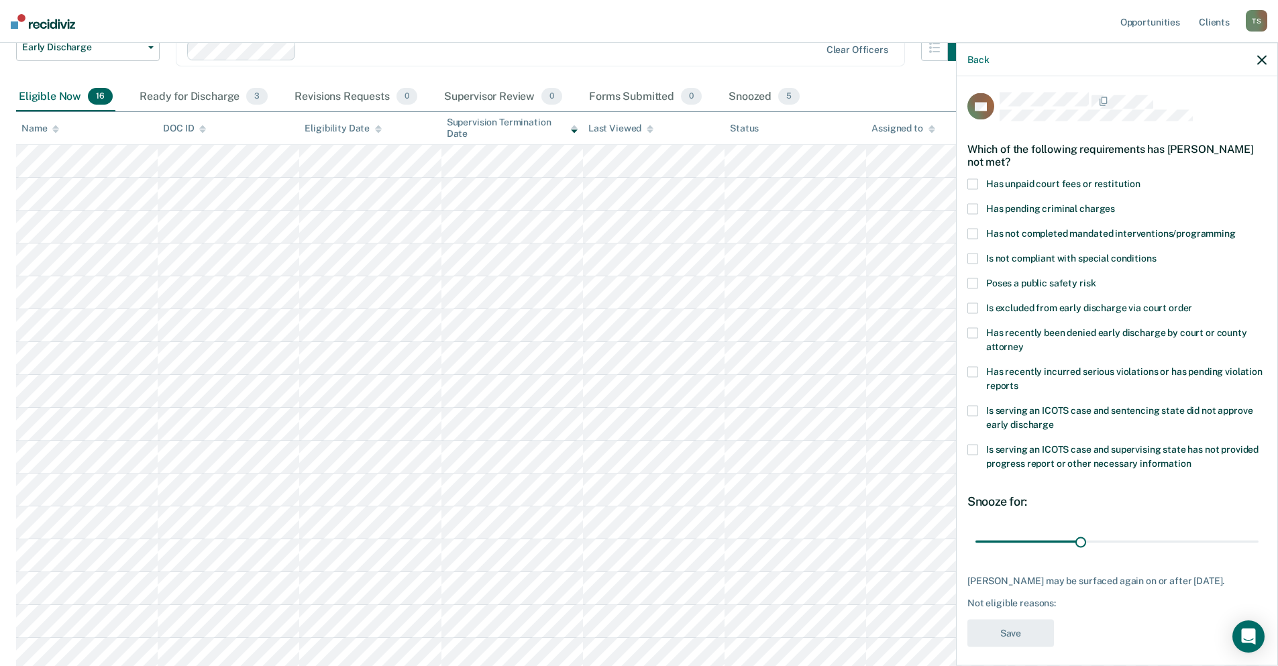
click at [973, 181] on span at bounding box center [972, 184] width 11 height 11
drag, startPoint x: 1075, startPoint y: 540, endPoint x: 1257, endPoint y: 543, distance: 182.5
type input "80"
click at [1257, 543] on input "range" at bounding box center [1116, 541] width 283 height 23
click at [992, 642] on button "Save" at bounding box center [1010, 634] width 87 height 28
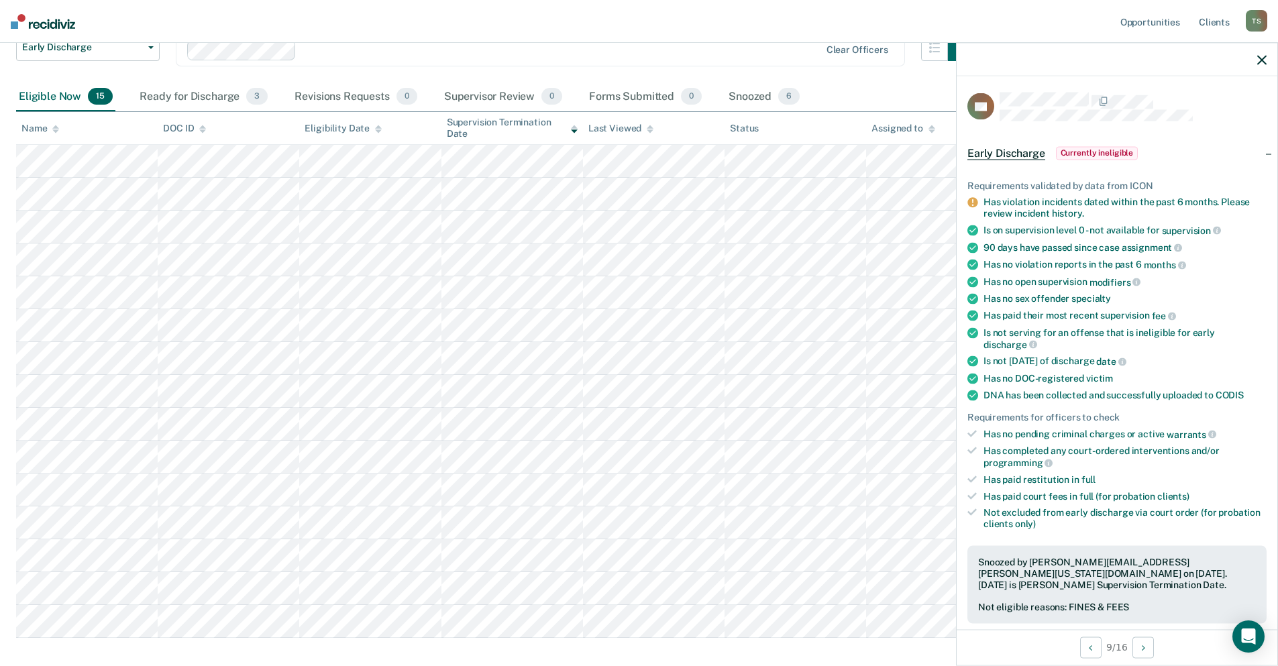
click at [1263, 60] on icon "button" at bounding box center [1261, 59] width 9 height 9
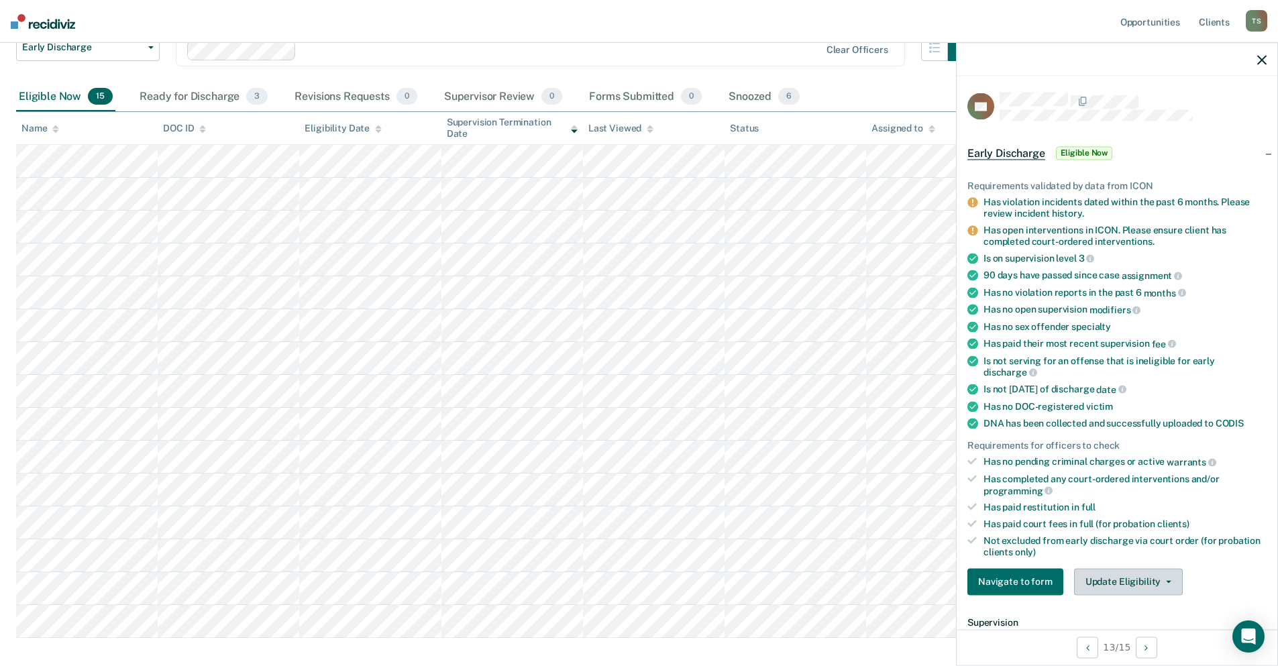
click at [1169, 582] on button "Update Eligibility" at bounding box center [1128, 581] width 109 height 27
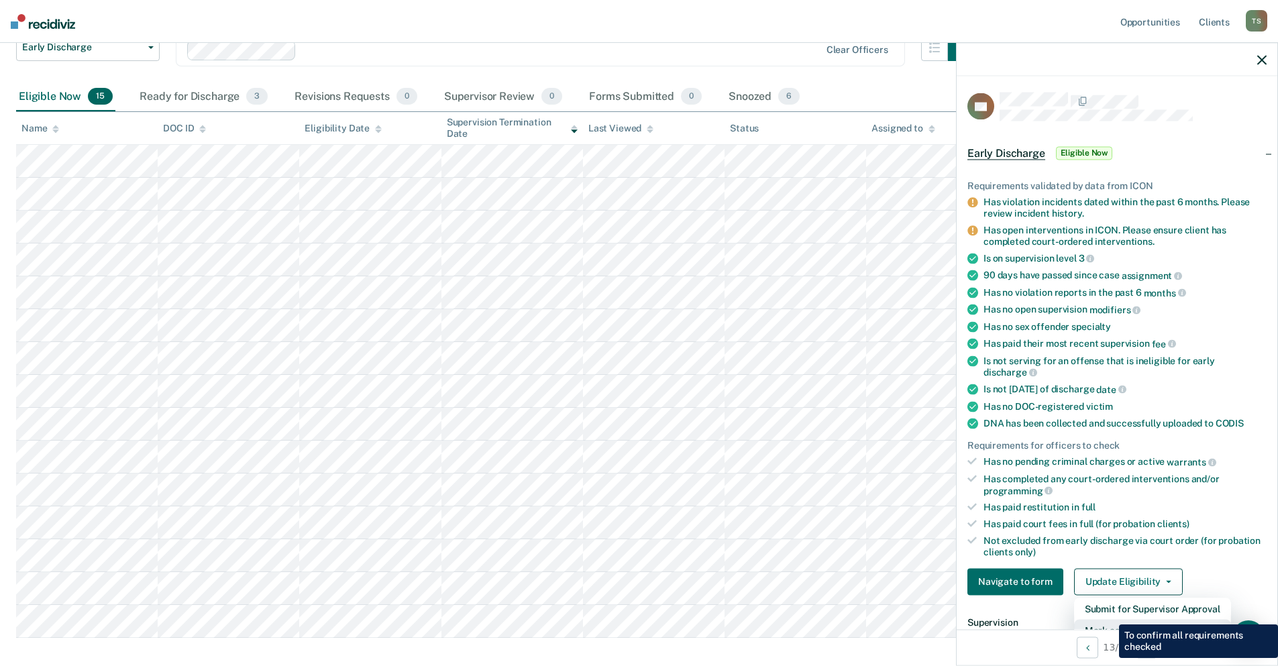
scroll to position [10, 0]
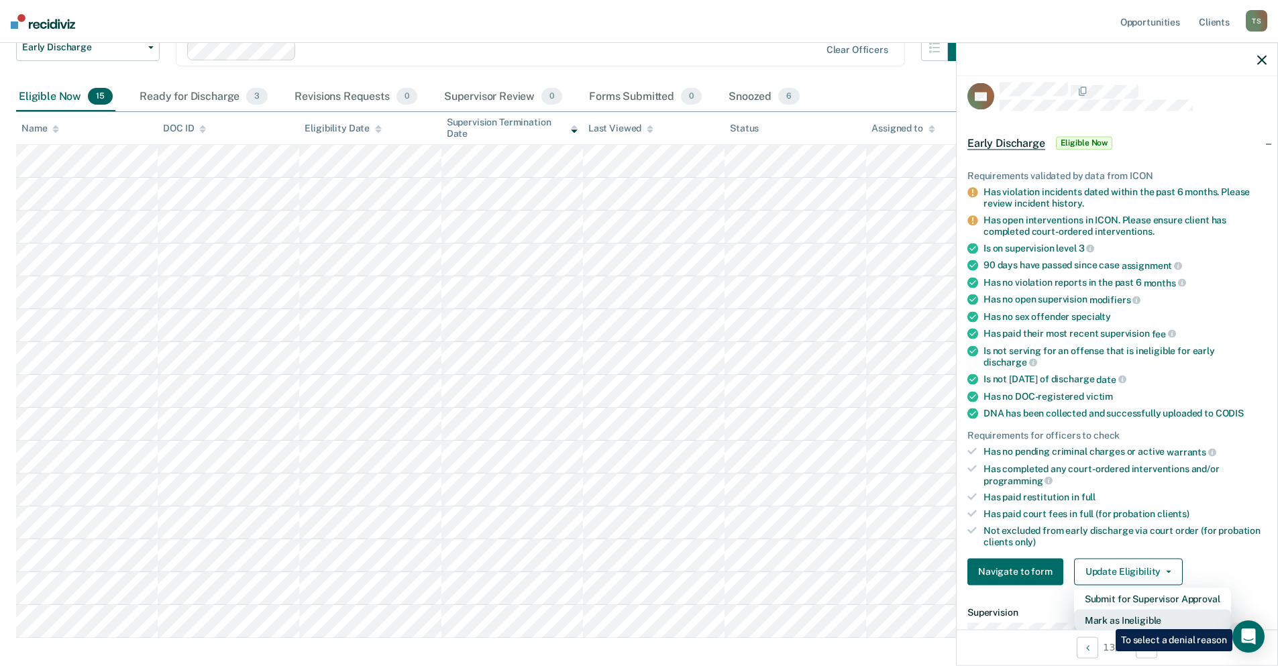
click at [1106, 619] on button "Mark as Ineligible" at bounding box center [1152, 619] width 157 height 21
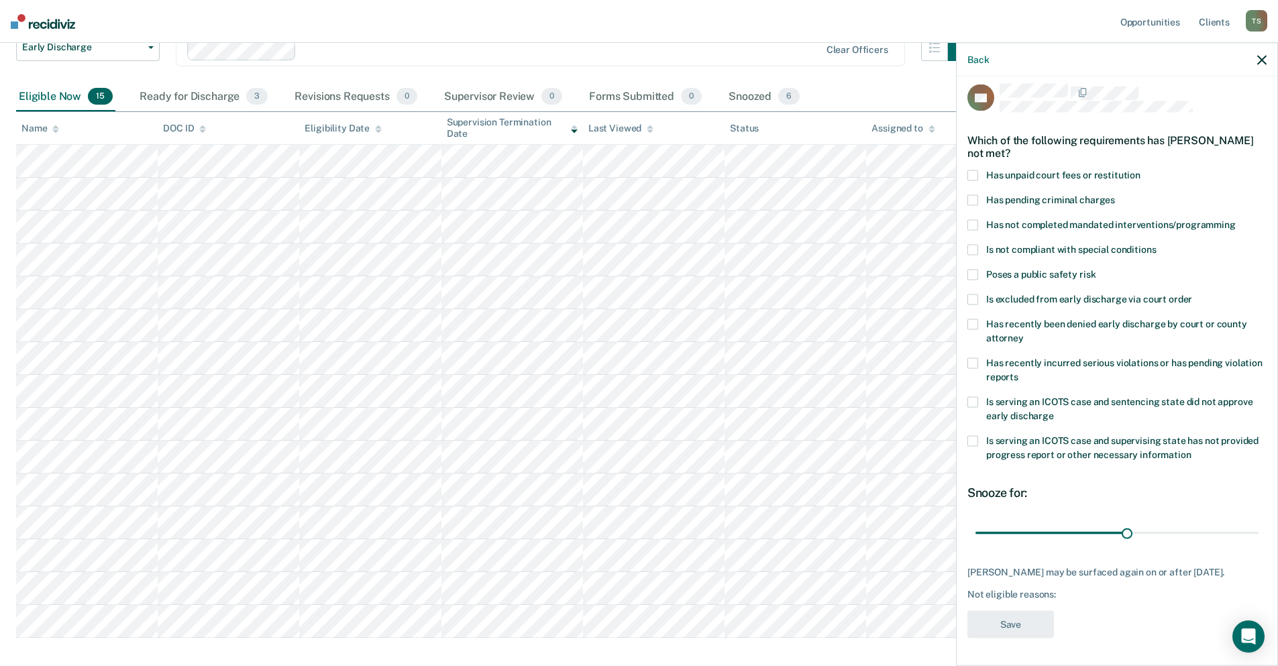
click at [970, 220] on span at bounding box center [972, 225] width 11 height 11
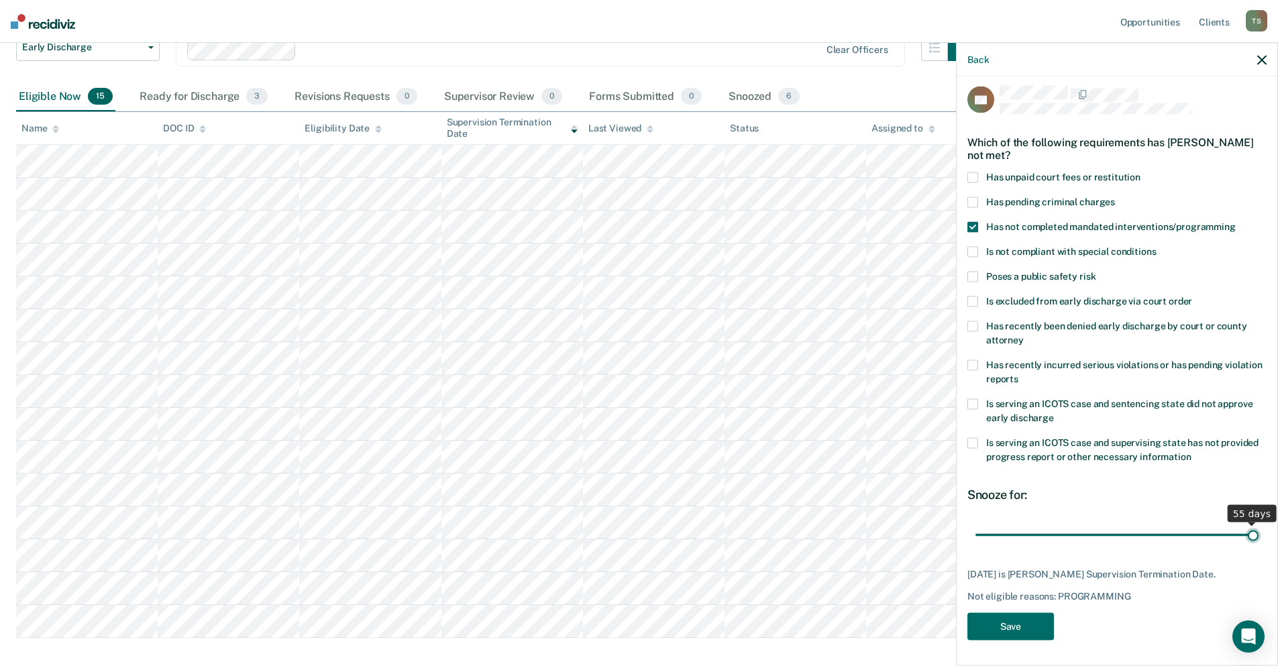
drag, startPoint x: 1119, startPoint y: 529, endPoint x: 1250, endPoint y: 531, distance: 131.5
type input "55"
click at [1250, 531] on input "range" at bounding box center [1116, 534] width 283 height 23
click at [1244, 534] on input "range" at bounding box center [1116, 534] width 283 height 23
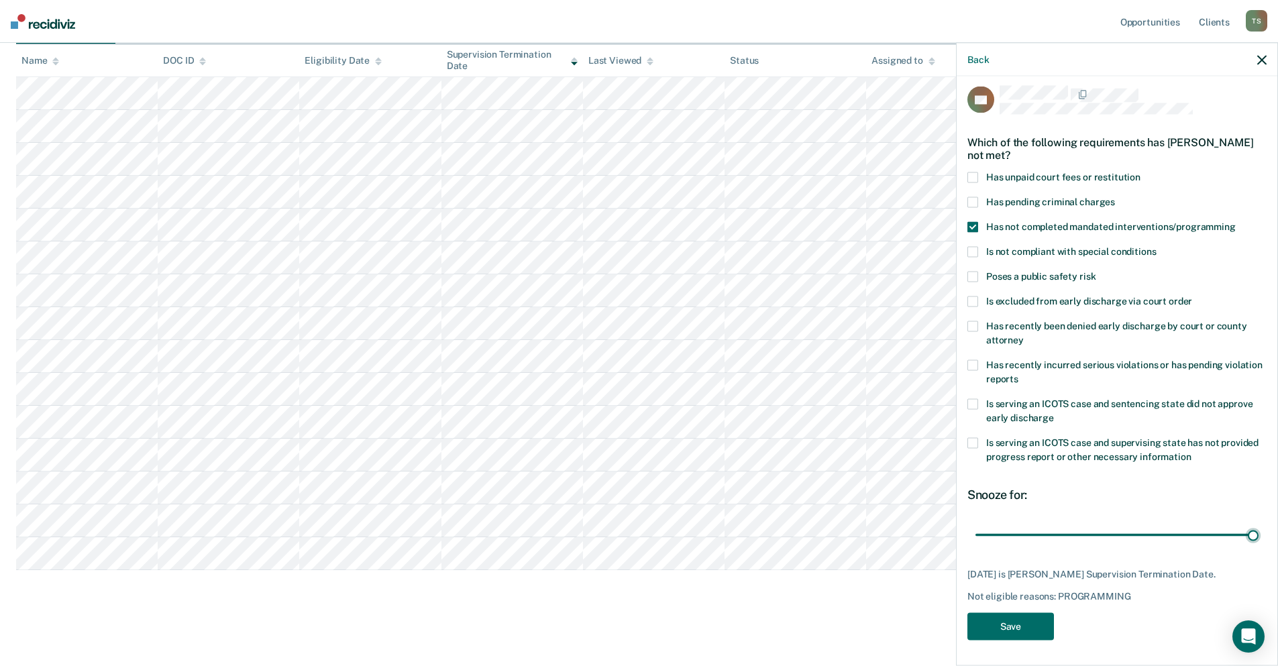
scroll to position [176, 0]
click at [999, 629] on button "Save" at bounding box center [1010, 627] width 87 height 28
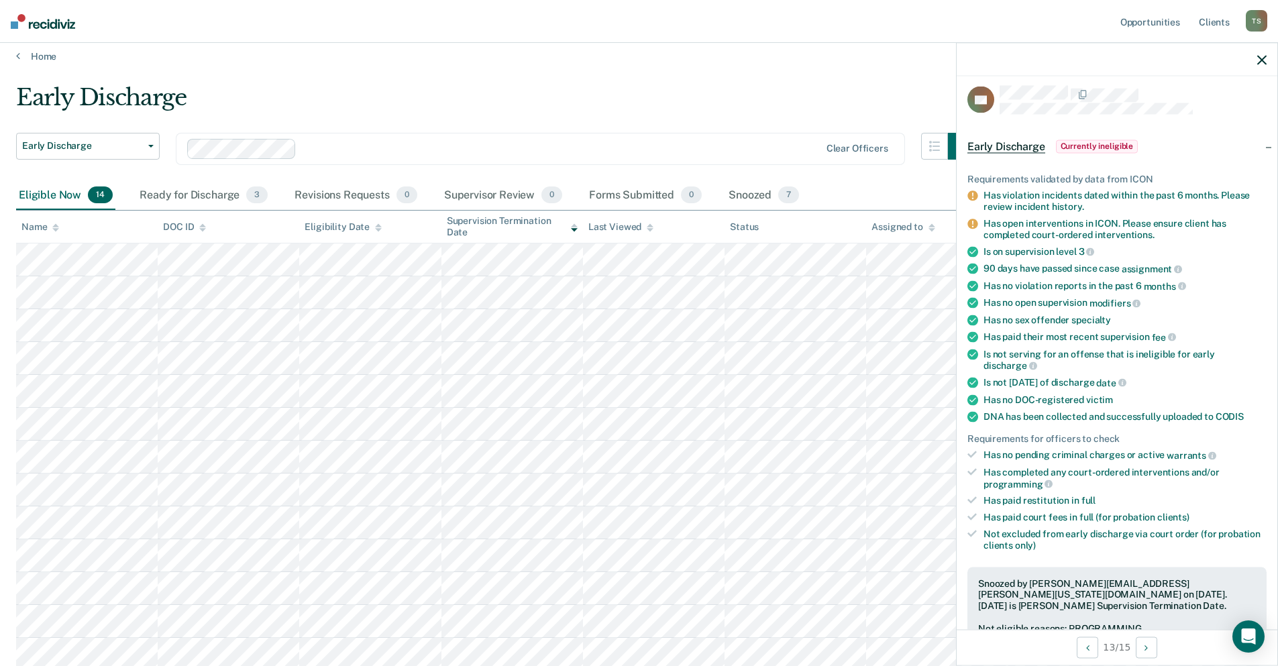
scroll to position [76, 0]
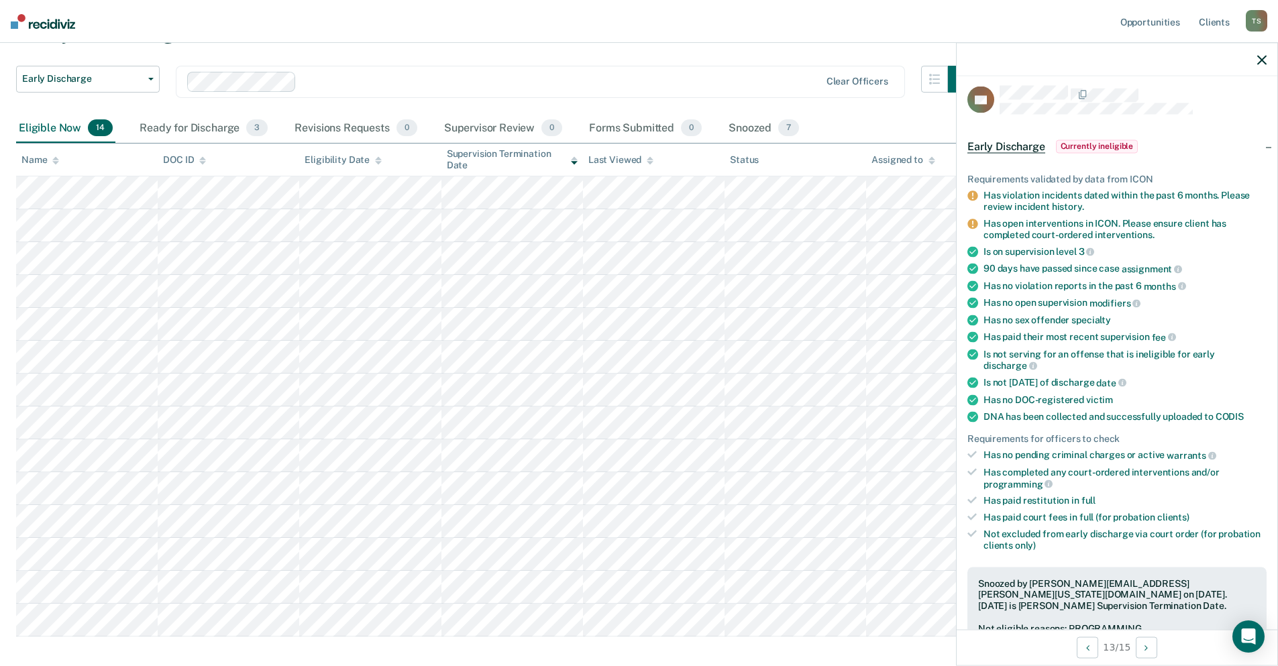
drag, startPoint x: 1263, startPoint y: 58, endPoint x: 1191, endPoint y: 80, distance: 75.1
click at [1263, 58] on icon "button" at bounding box center [1261, 59] width 9 height 9
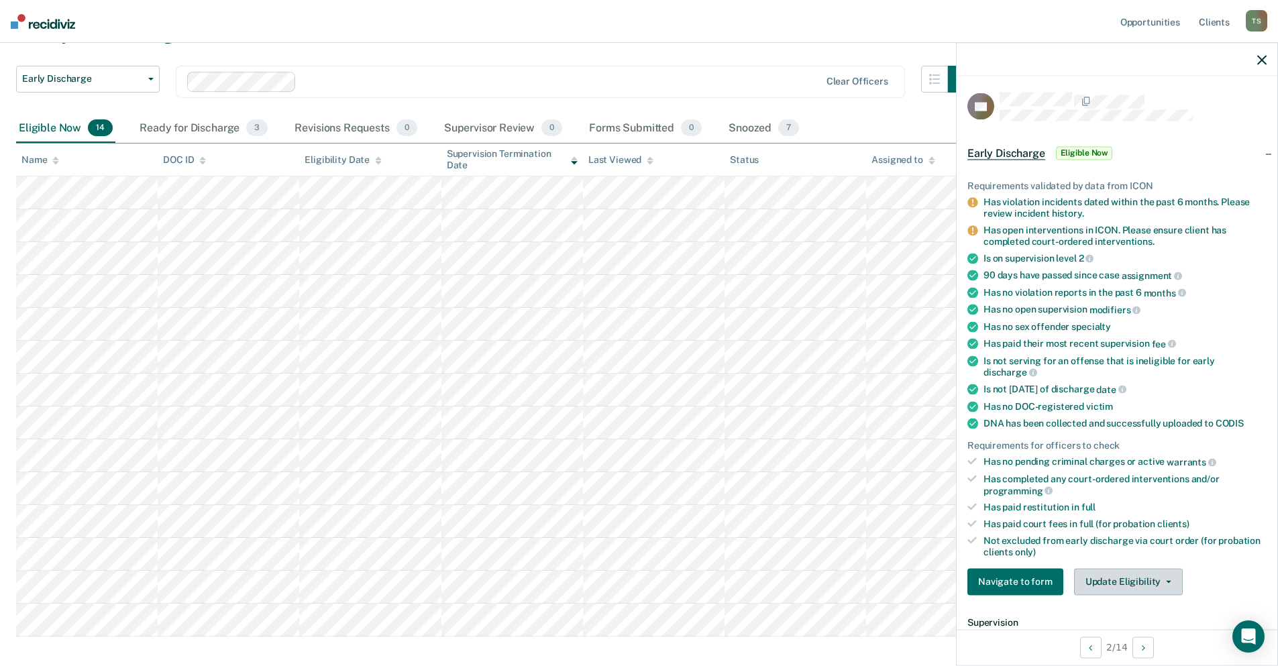
click at [1165, 584] on button "Update Eligibility" at bounding box center [1128, 581] width 109 height 27
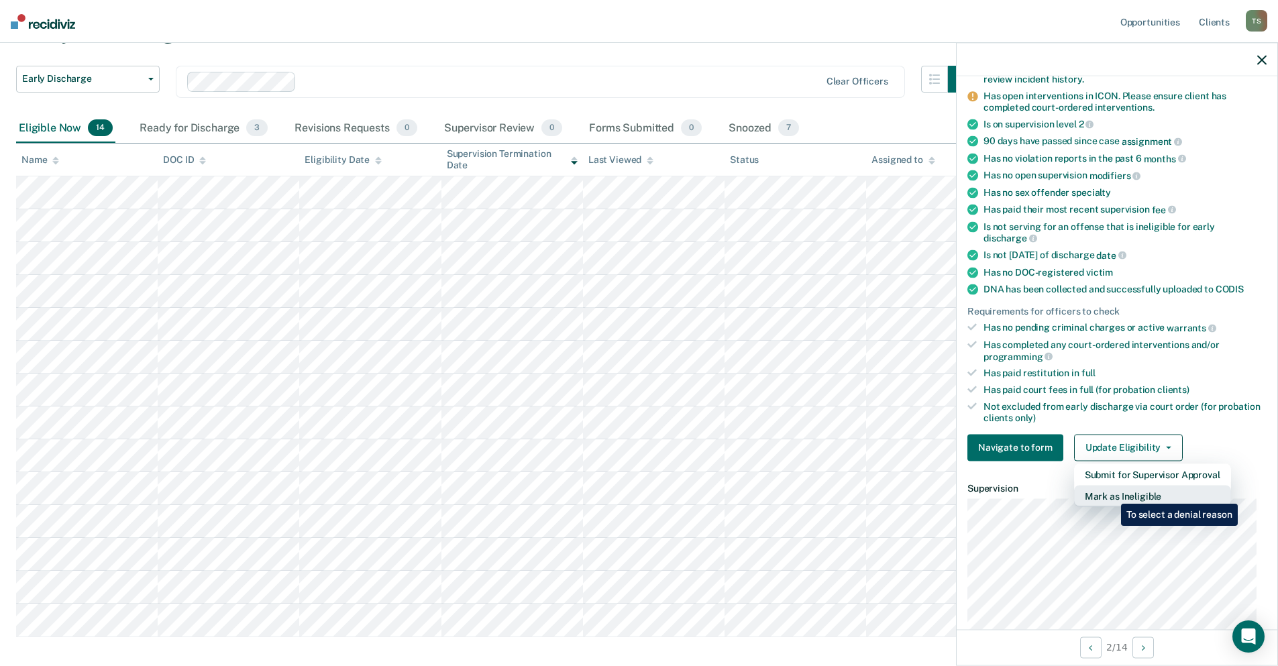
click at [1111, 494] on button "Mark as Ineligible" at bounding box center [1152, 495] width 157 height 21
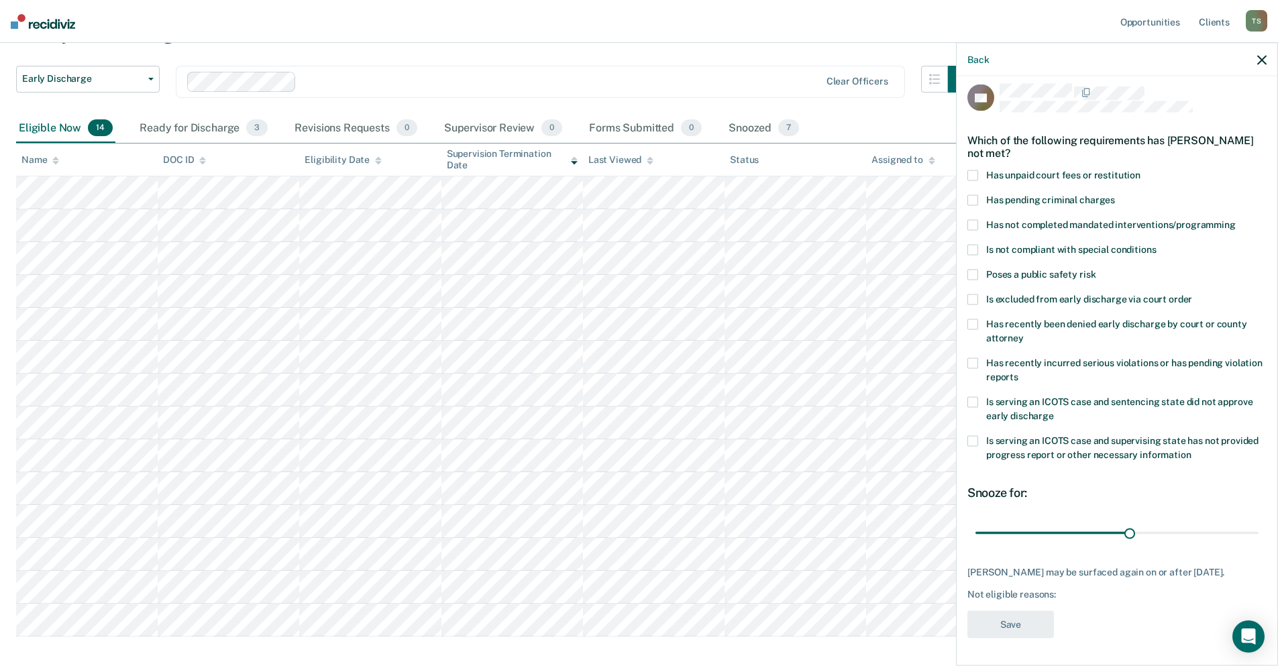
click at [973, 170] on span at bounding box center [972, 175] width 11 height 11
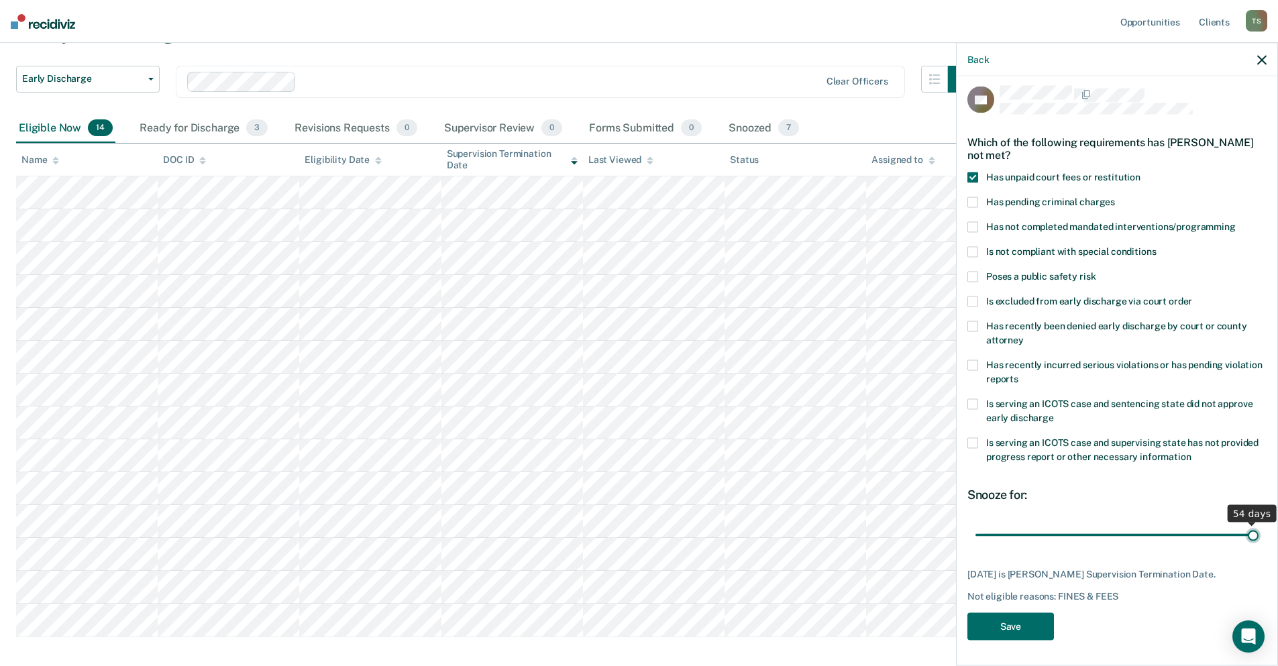
drag, startPoint x: 1126, startPoint y: 525, endPoint x: 1257, endPoint y: 526, distance: 131.5
type input "54"
click at [1257, 526] on input "range" at bounding box center [1116, 534] width 283 height 23
click at [1018, 629] on button "Save" at bounding box center [1010, 627] width 87 height 28
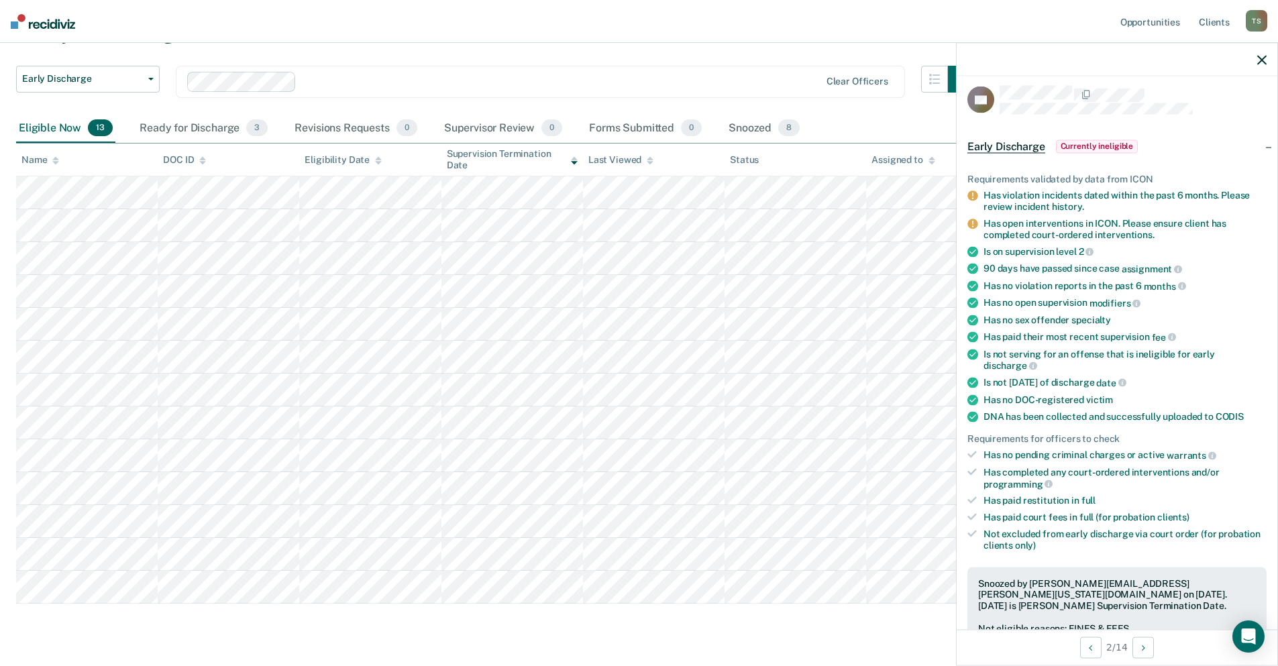
scroll to position [141, 0]
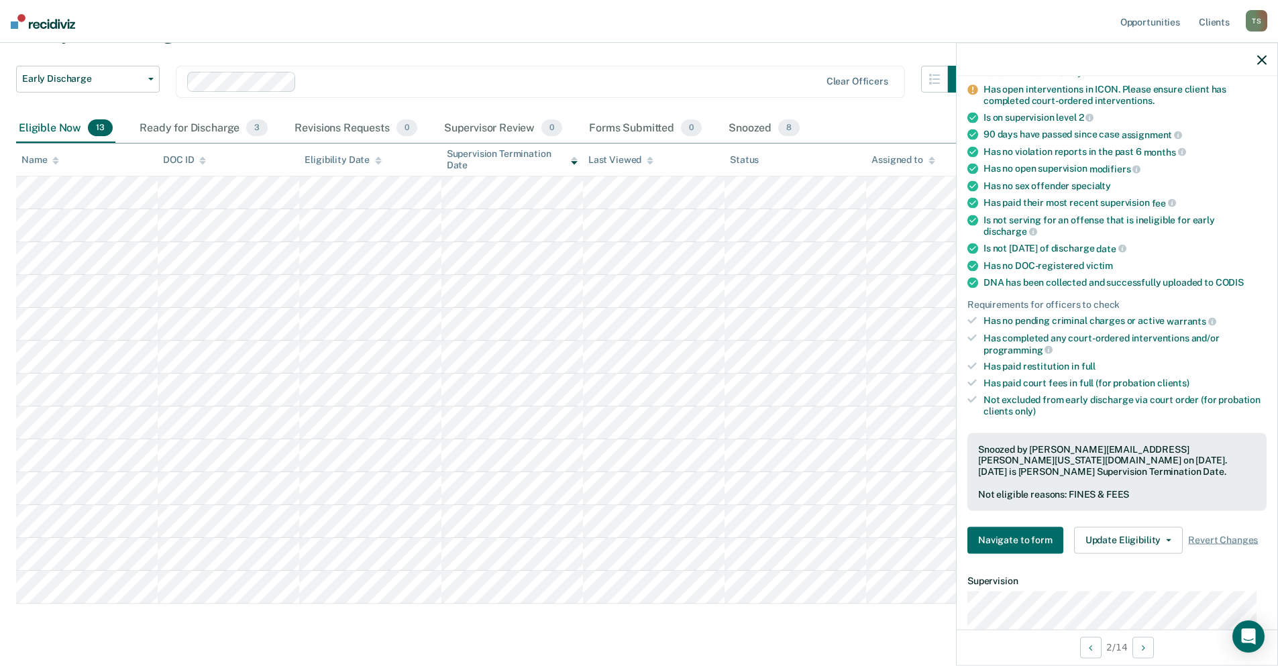
drag, startPoint x: 1261, startPoint y: 58, endPoint x: 1217, endPoint y: 58, distance: 44.3
click at [1261, 58] on icon "button" at bounding box center [1261, 59] width 9 height 9
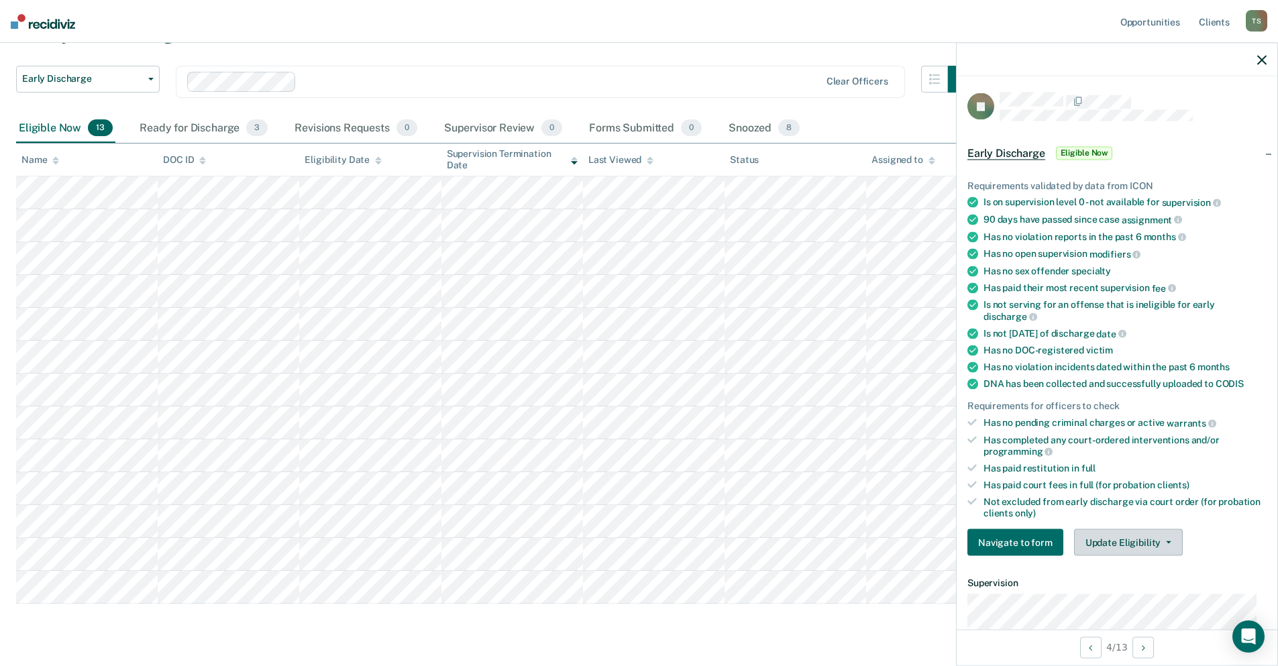
click at [1167, 541] on icon "button" at bounding box center [1168, 542] width 5 height 3
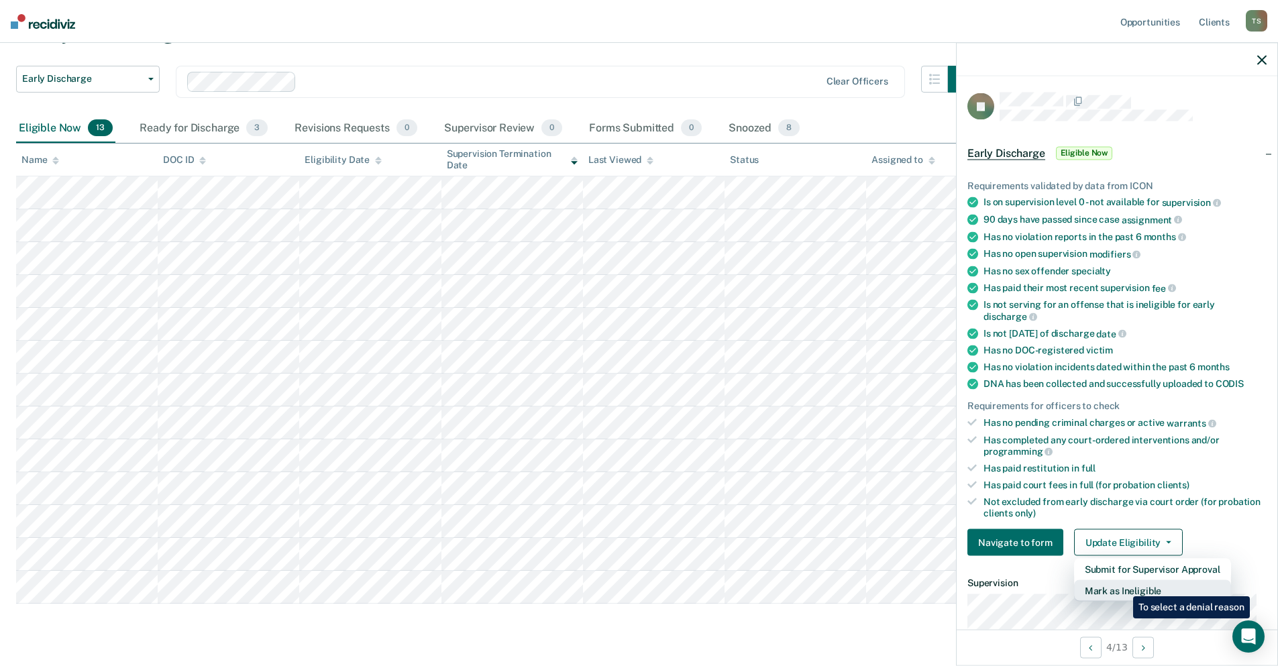
click at [1123, 586] on button "Mark as Ineligible" at bounding box center [1152, 590] width 157 height 21
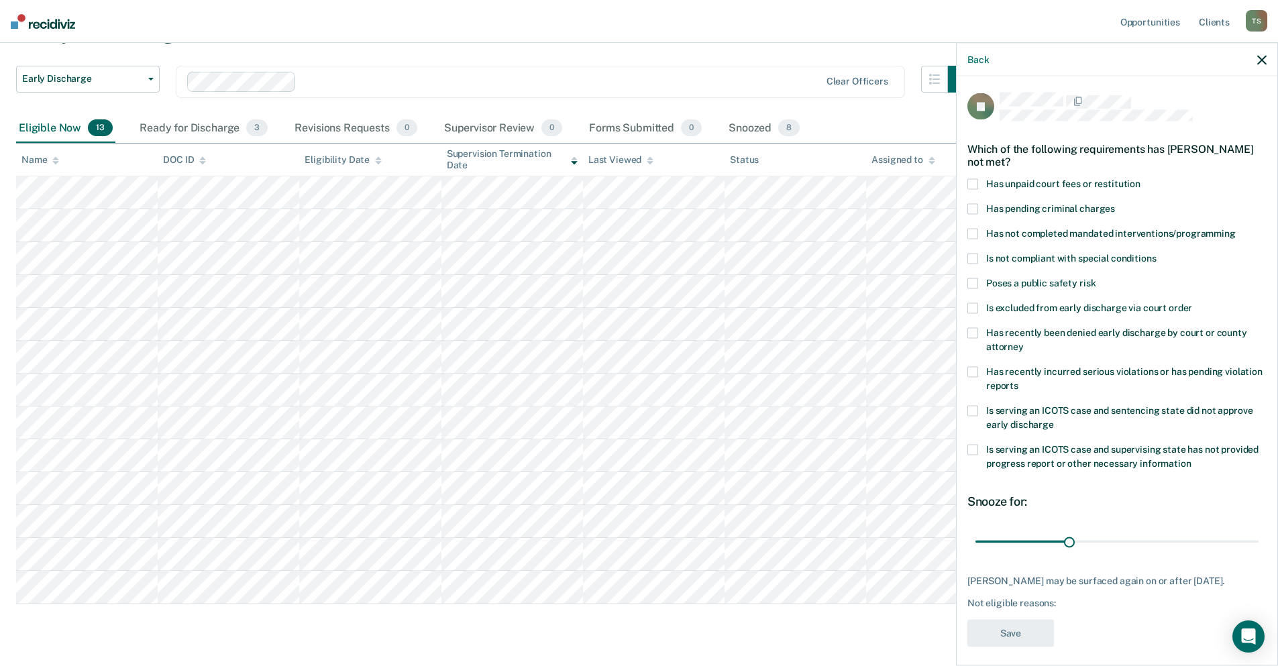
click at [972, 231] on span at bounding box center [972, 234] width 11 height 11
click at [974, 182] on span at bounding box center [972, 184] width 11 height 11
drag, startPoint x: 1066, startPoint y: 541, endPoint x: 1252, endPoint y: 548, distance: 185.9
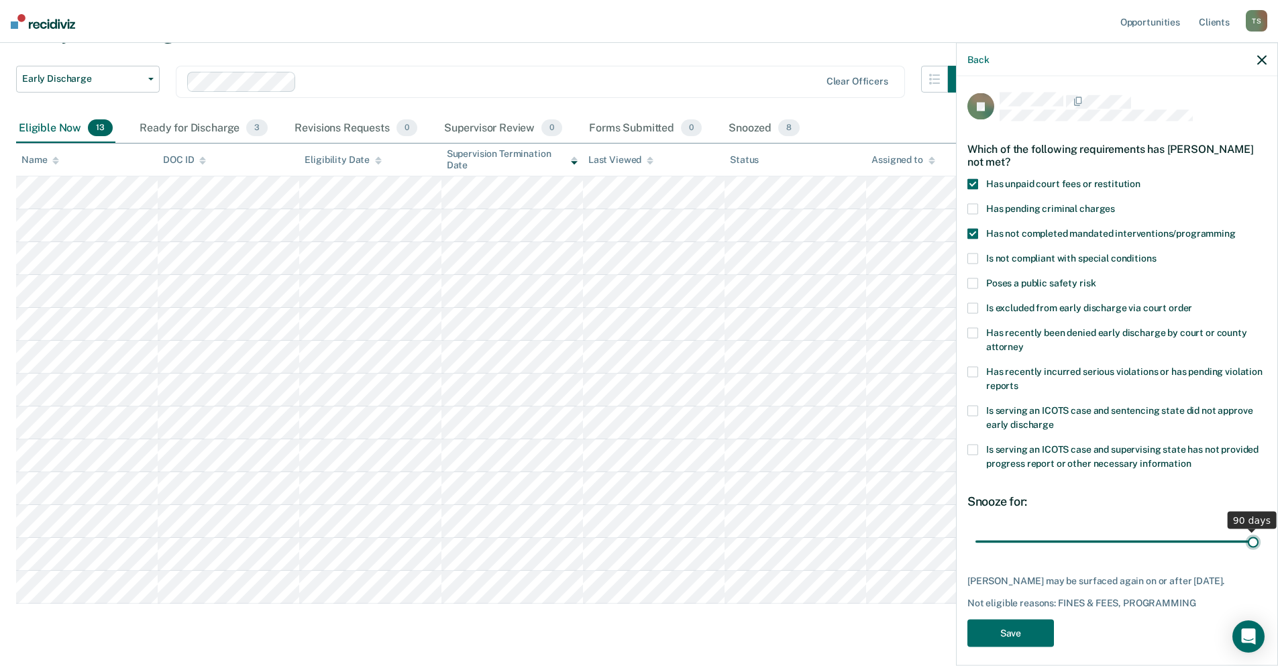
type input "90"
click at [1252, 548] on input "range" at bounding box center [1116, 541] width 283 height 23
click at [1024, 633] on button "Save" at bounding box center [1010, 634] width 87 height 28
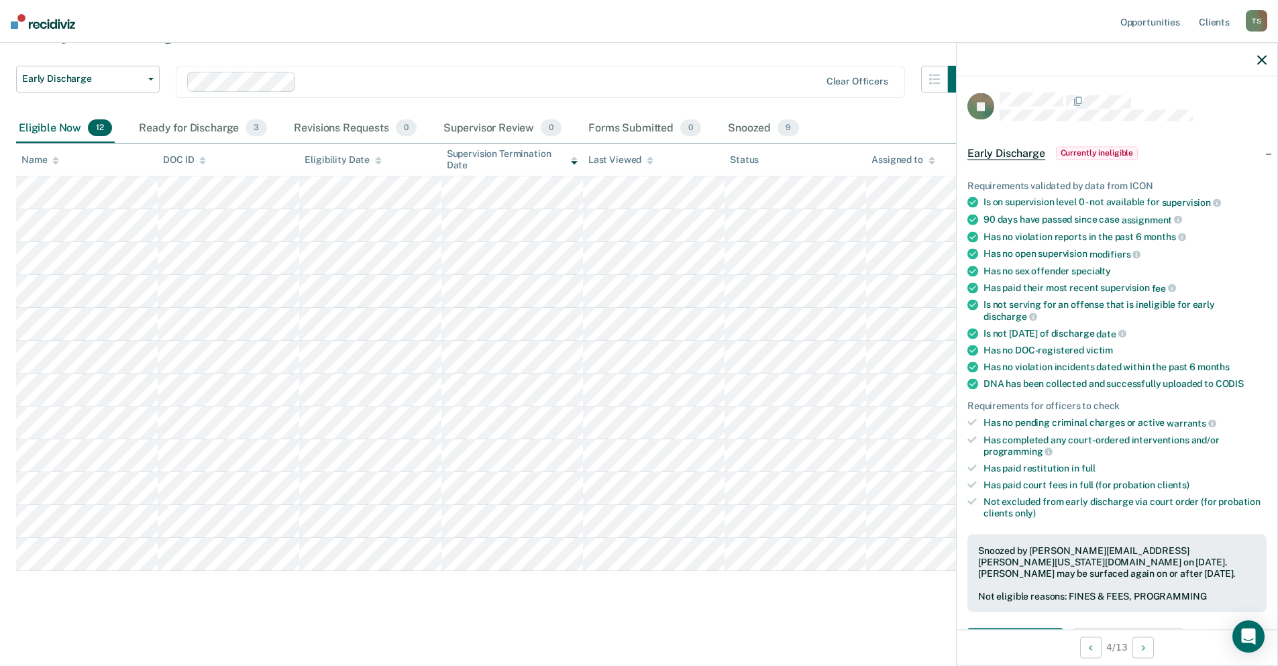
click at [1257, 58] on div at bounding box center [1117, 60] width 321 height 34
click at [1256, 59] on div at bounding box center [1117, 60] width 321 height 34
click at [1260, 60] on icon "button" at bounding box center [1261, 59] width 9 height 9
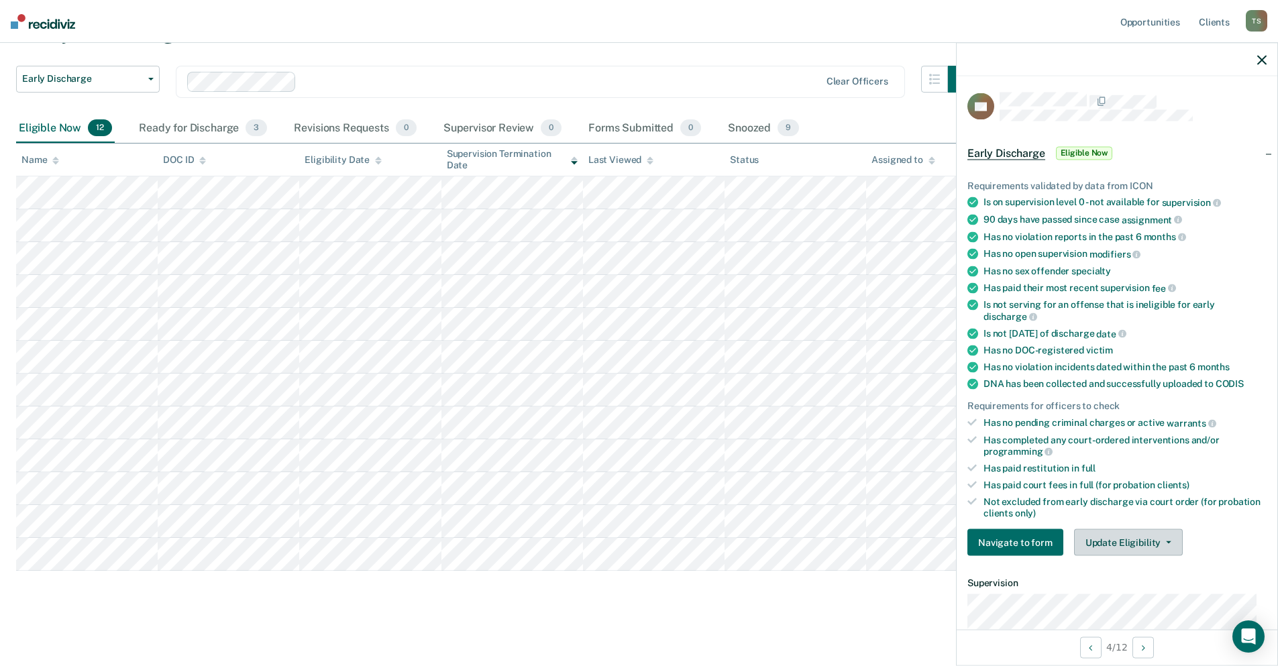
click at [1163, 544] on button "Update Eligibility" at bounding box center [1128, 542] width 109 height 27
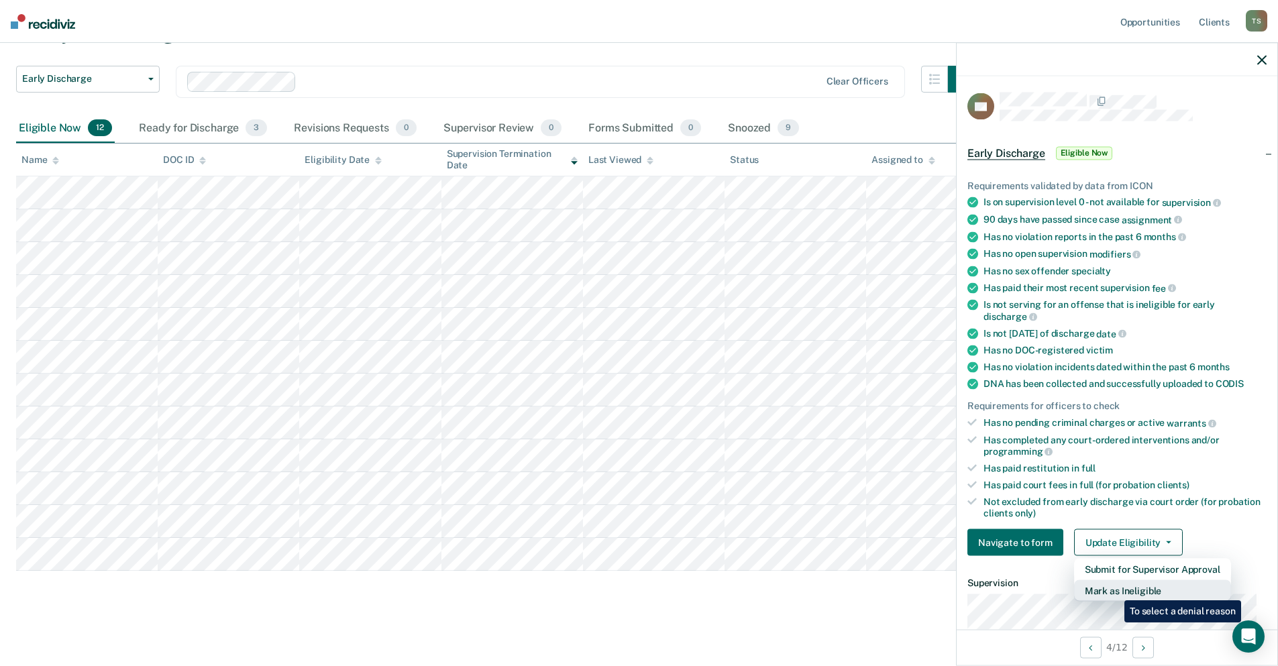
click at [1114, 590] on button "Mark as Ineligible" at bounding box center [1152, 590] width 157 height 21
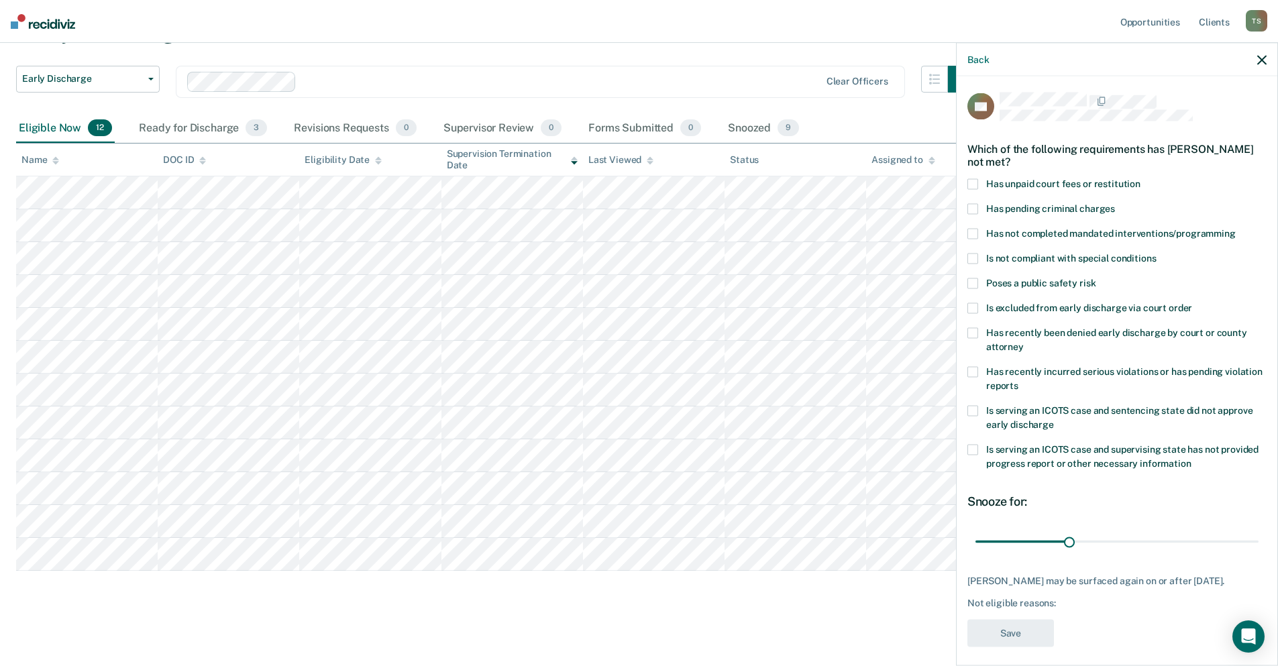
click at [973, 176] on div "Which of the following requirements has [PERSON_NAME] not met?" at bounding box center [1116, 154] width 299 height 47
click at [973, 182] on span at bounding box center [972, 184] width 11 height 11
drag, startPoint x: 1069, startPoint y: 541, endPoint x: 1265, endPoint y: 541, distance: 196.6
type input "90"
click at [1259, 541] on input "range" at bounding box center [1116, 541] width 283 height 23
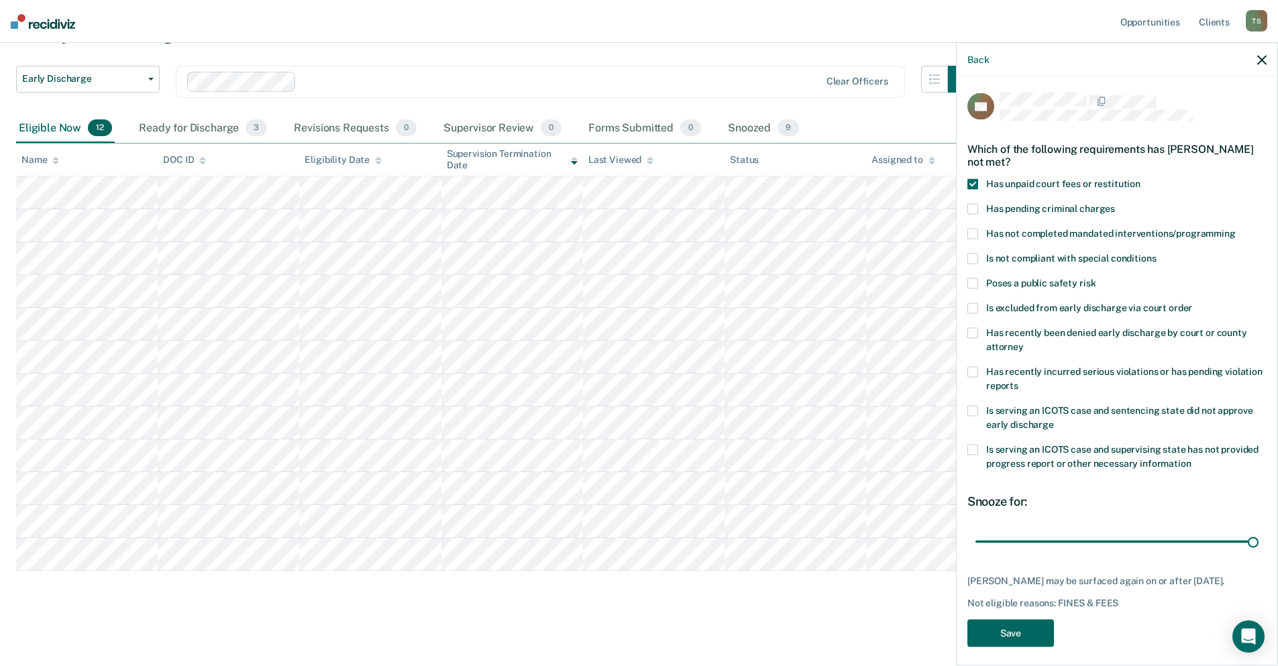
click at [1022, 644] on button "Save" at bounding box center [1010, 634] width 87 height 28
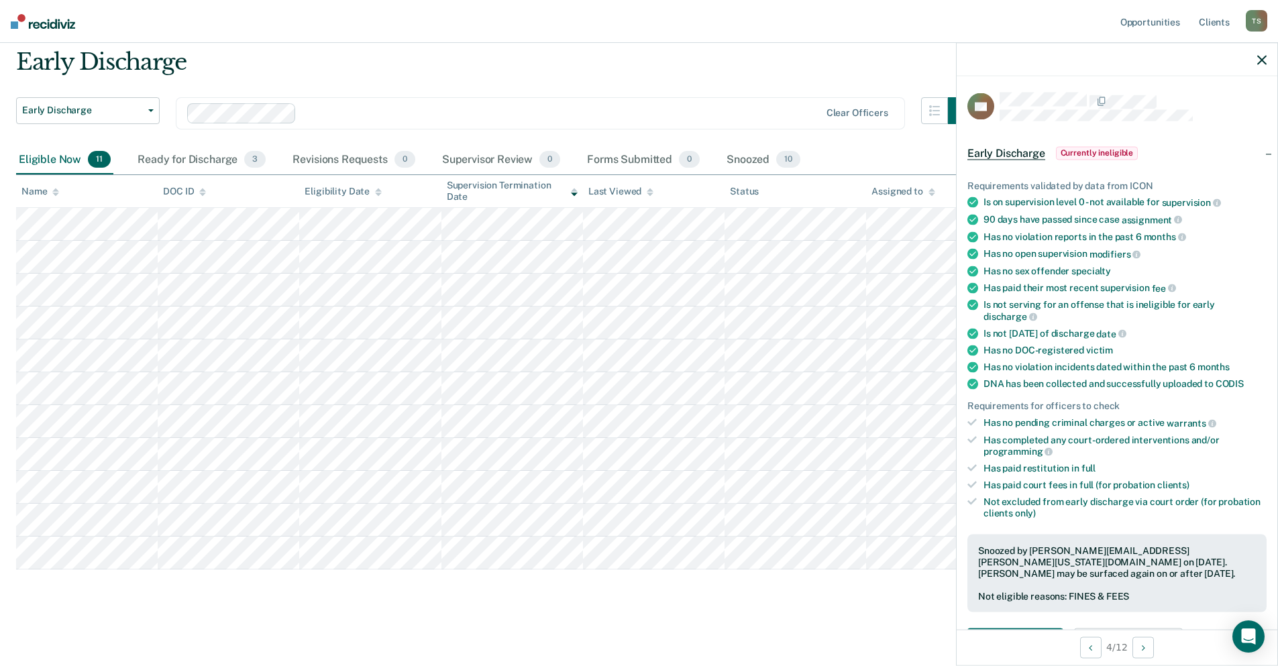
click at [1261, 60] on icon "button" at bounding box center [1261, 59] width 9 height 9
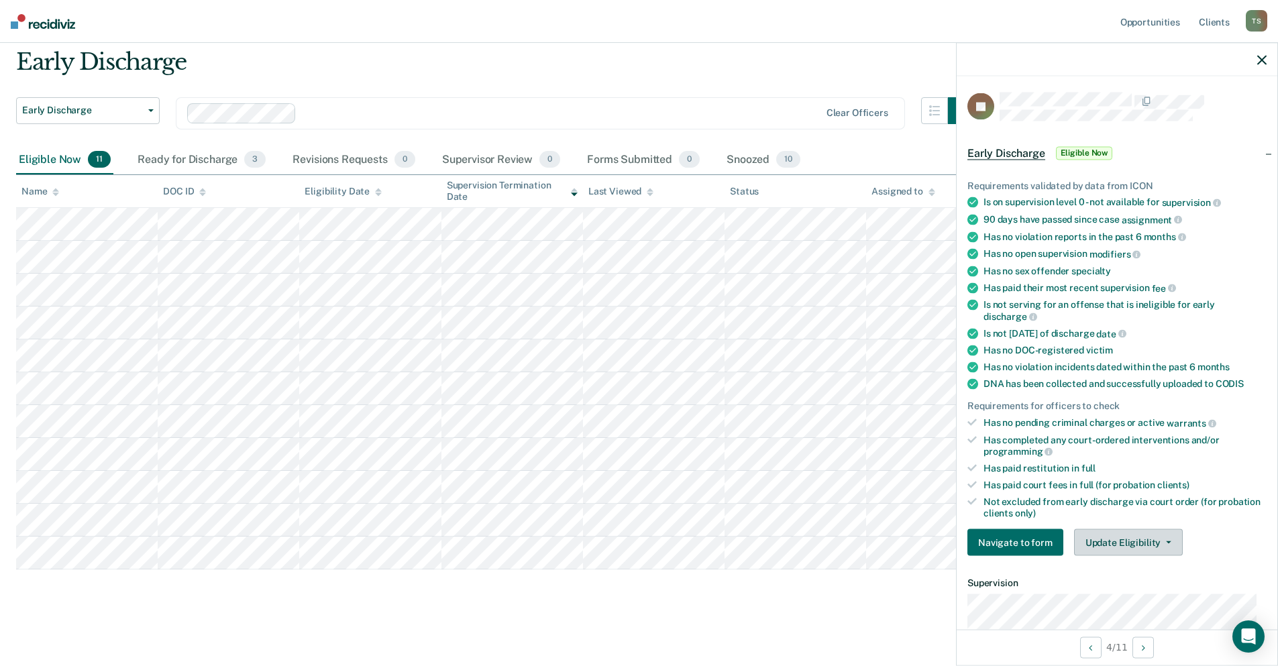
click at [1166, 542] on icon "button" at bounding box center [1168, 542] width 5 height 3
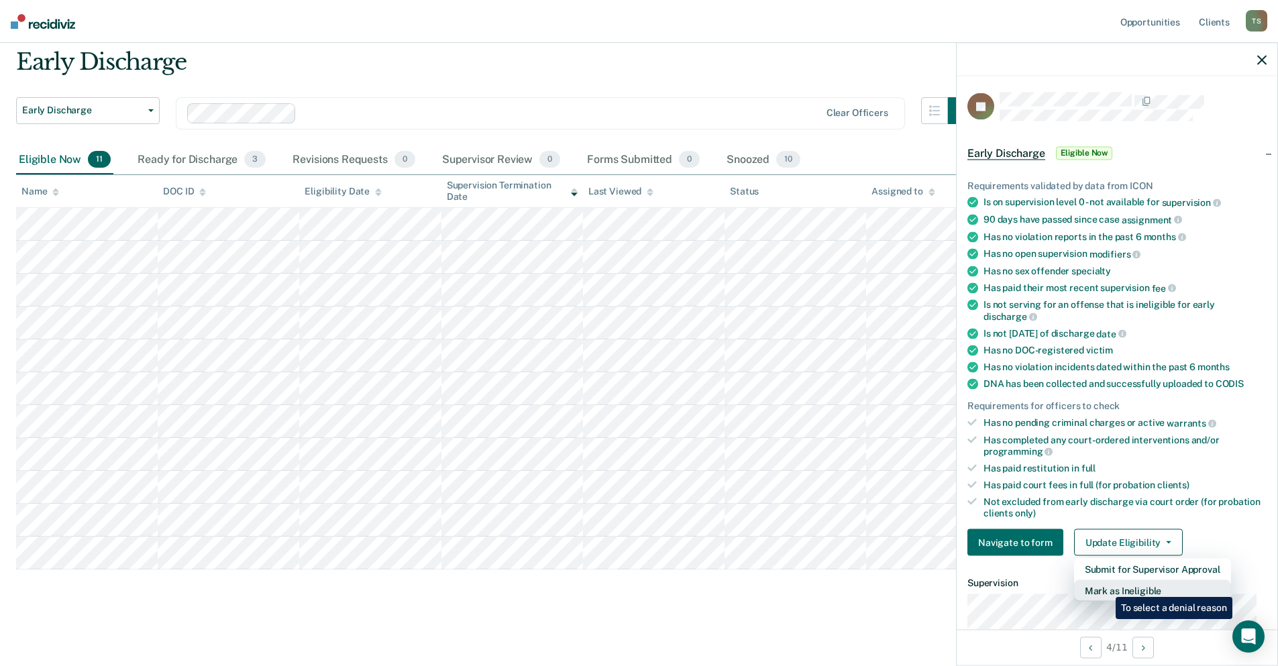
click at [1106, 587] on button "Mark as Ineligible" at bounding box center [1152, 590] width 157 height 21
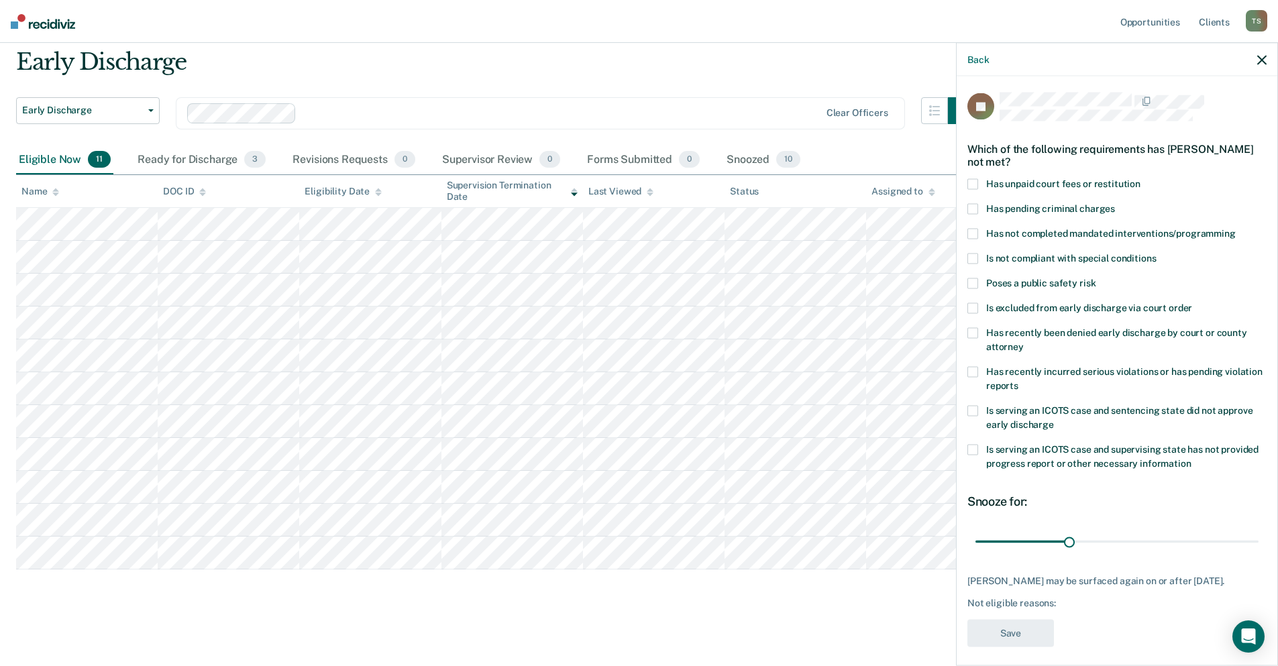
click at [973, 182] on span at bounding box center [972, 184] width 11 height 11
drag, startPoint x: 1068, startPoint y: 542, endPoint x: 1250, endPoint y: 541, distance: 181.8
type input "90"
click at [1250, 541] on input "range" at bounding box center [1116, 541] width 283 height 23
click at [1012, 645] on button "Save" at bounding box center [1010, 634] width 87 height 28
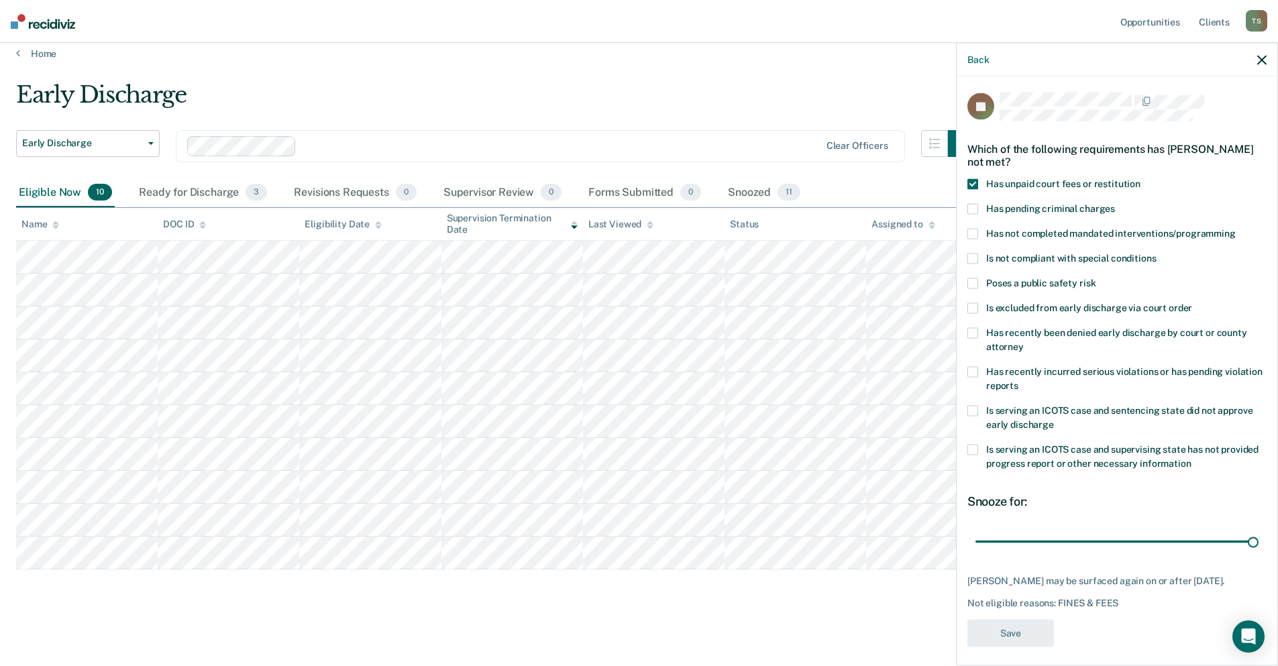
scroll to position [11, 0]
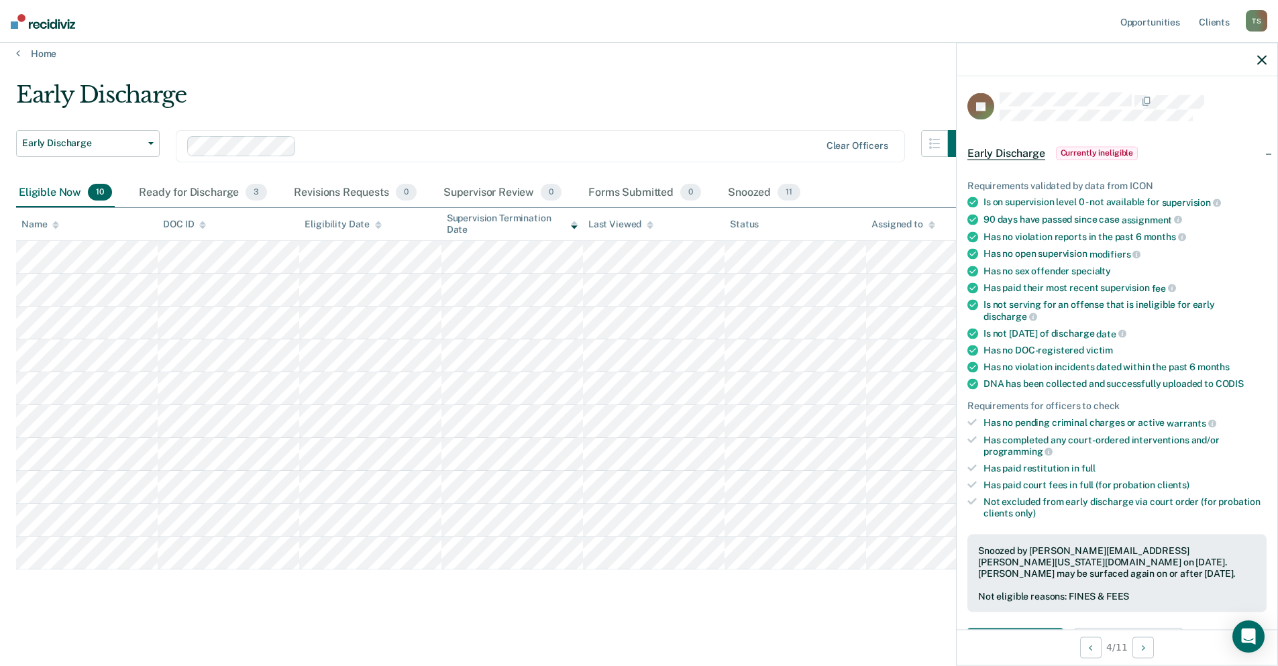
click at [1259, 58] on icon "button" at bounding box center [1261, 59] width 9 height 9
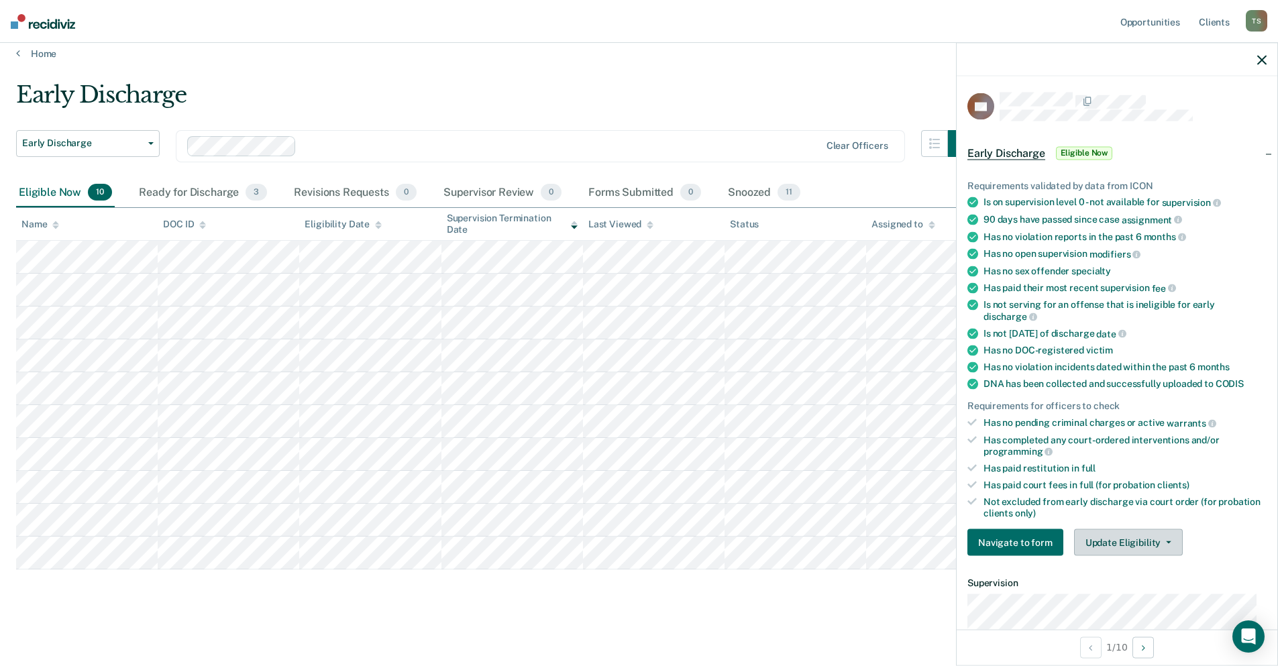
click at [1166, 541] on icon "button" at bounding box center [1168, 542] width 5 height 3
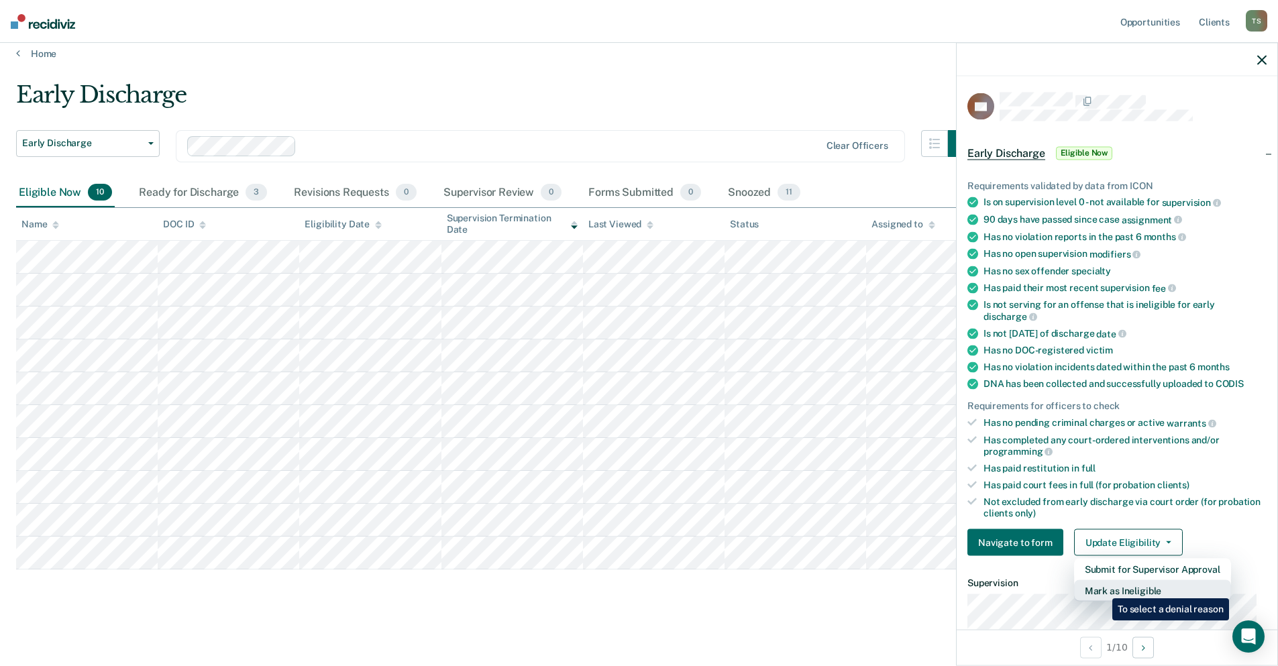
click at [1102, 589] on button "Mark as Ineligible" at bounding box center [1152, 590] width 157 height 21
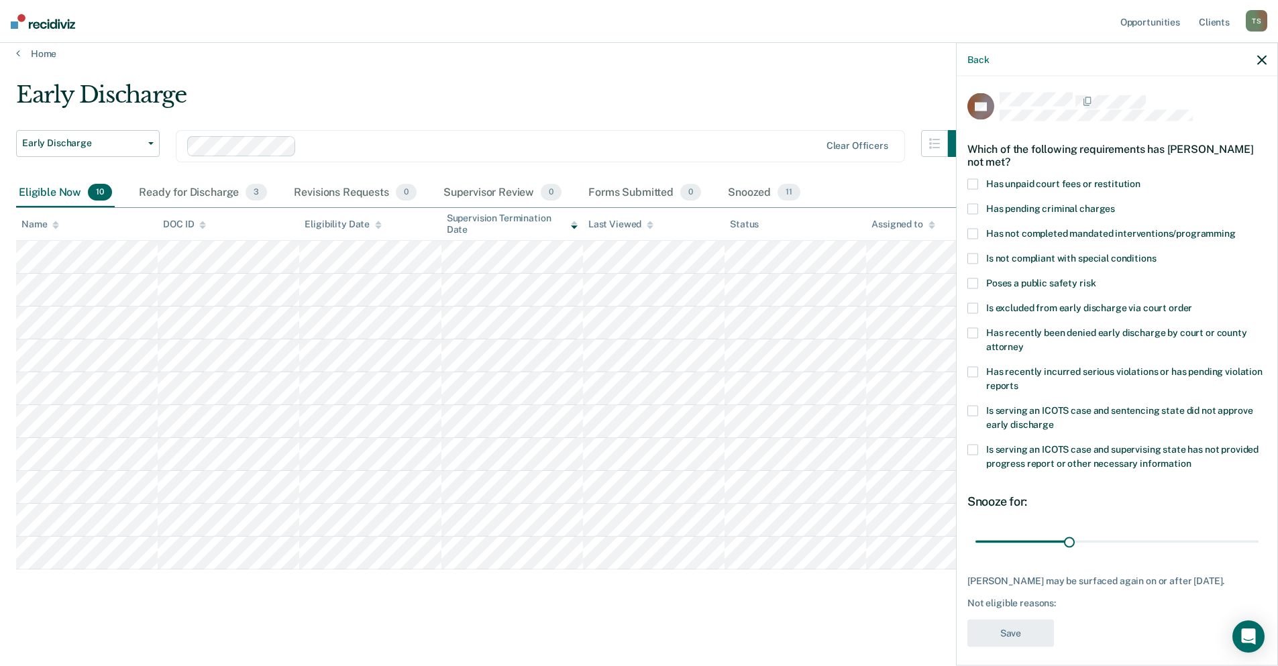
click at [975, 179] on span at bounding box center [972, 184] width 11 height 11
click at [977, 236] on span at bounding box center [972, 234] width 11 height 11
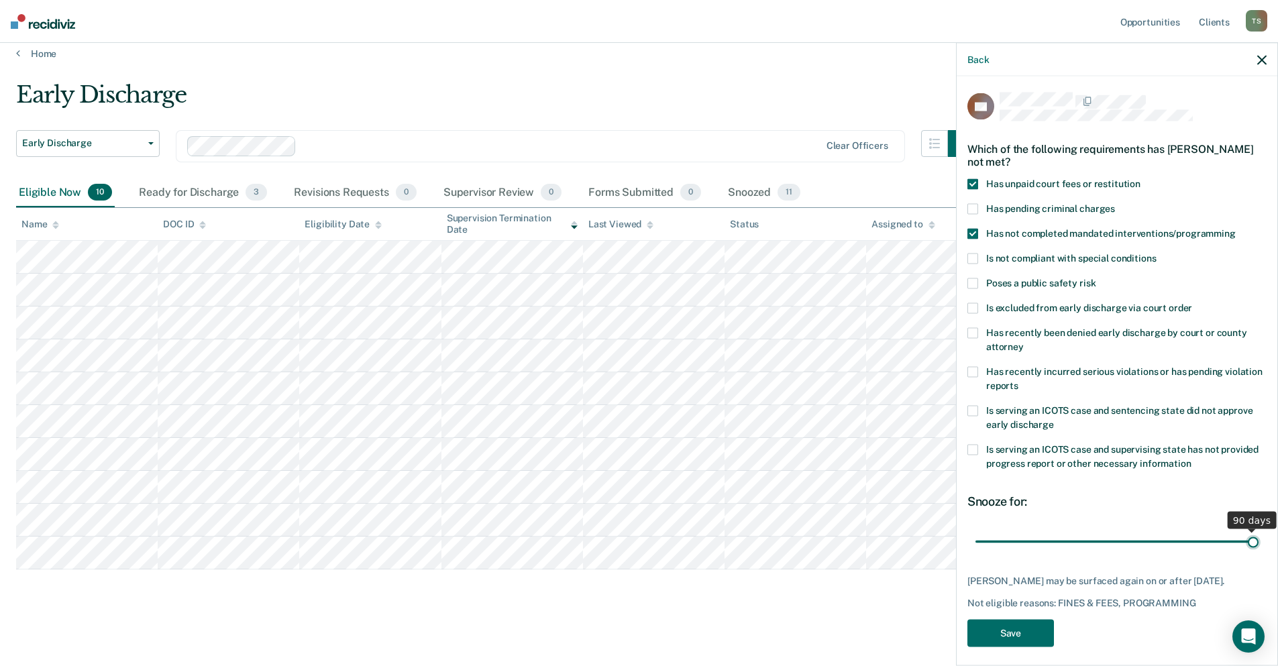
drag, startPoint x: 1067, startPoint y: 539, endPoint x: 1257, endPoint y: 542, distance: 189.9
type input "90"
click at [1257, 542] on input "range" at bounding box center [1116, 541] width 283 height 23
click at [1002, 636] on button "Save" at bounding box center [1010, 634] width 87 height 28
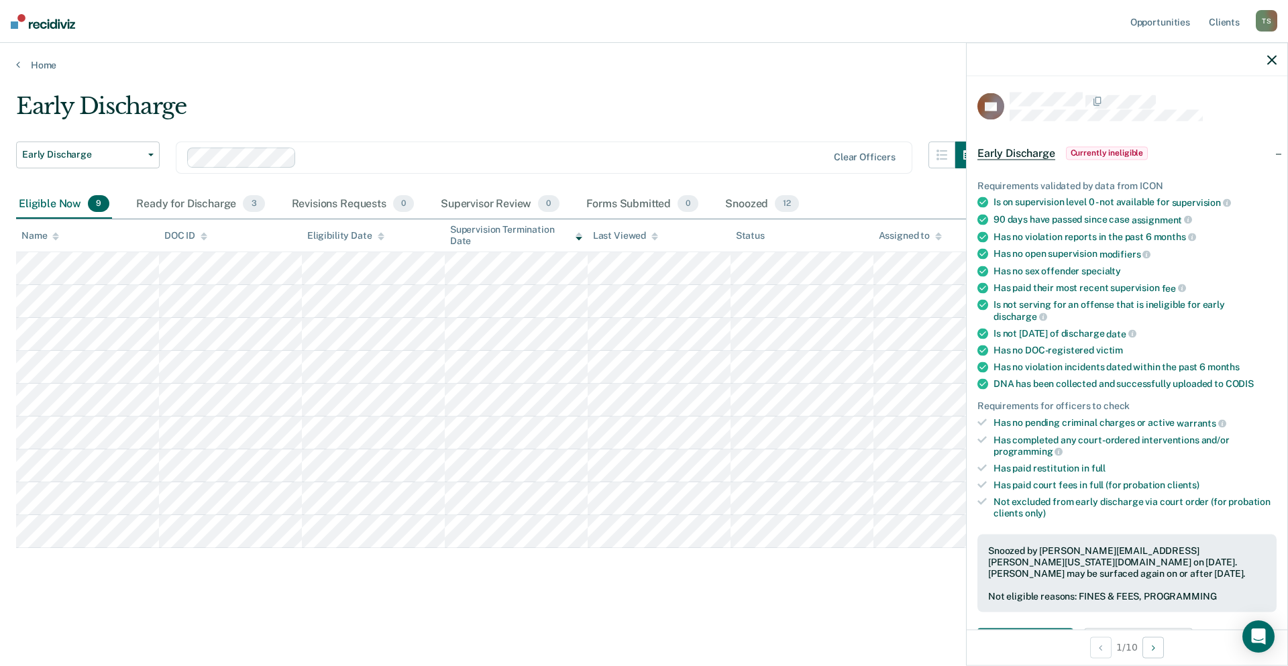
click at [1271, 59] on icon "button" at bounding box center [1271, 59] width 9 height 9
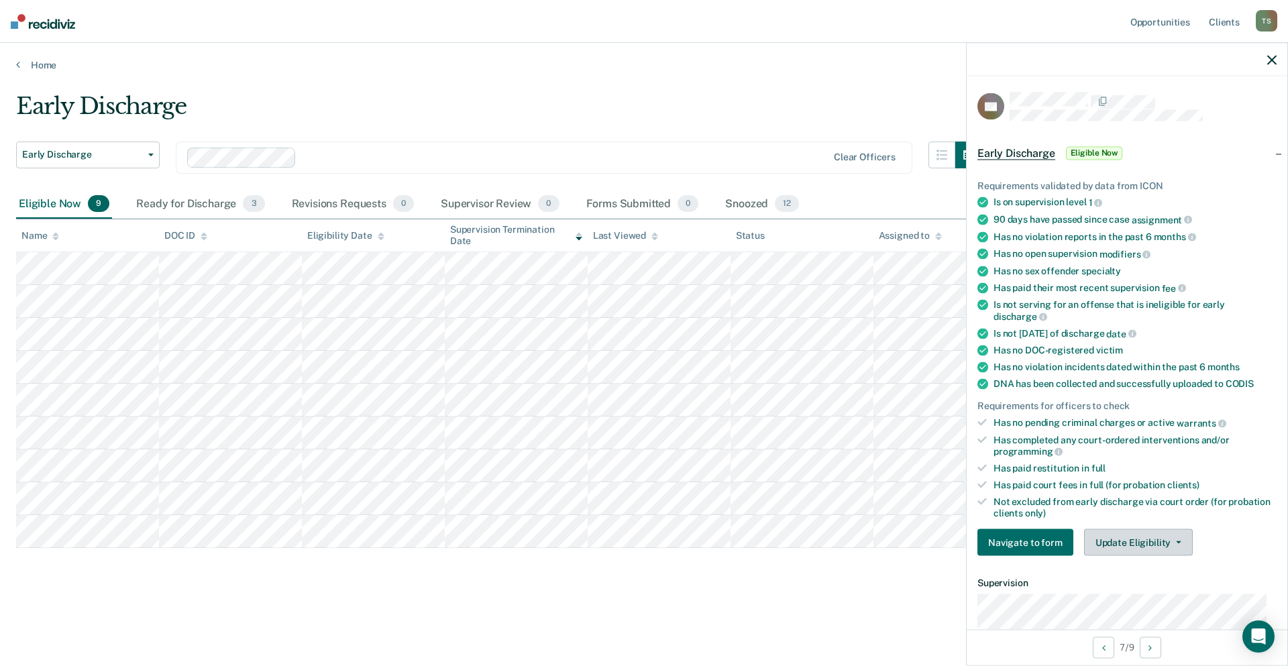
click at [1179, 541] on button "Update Eligibility" at bounding box center [1138, 542] width 109 height 27
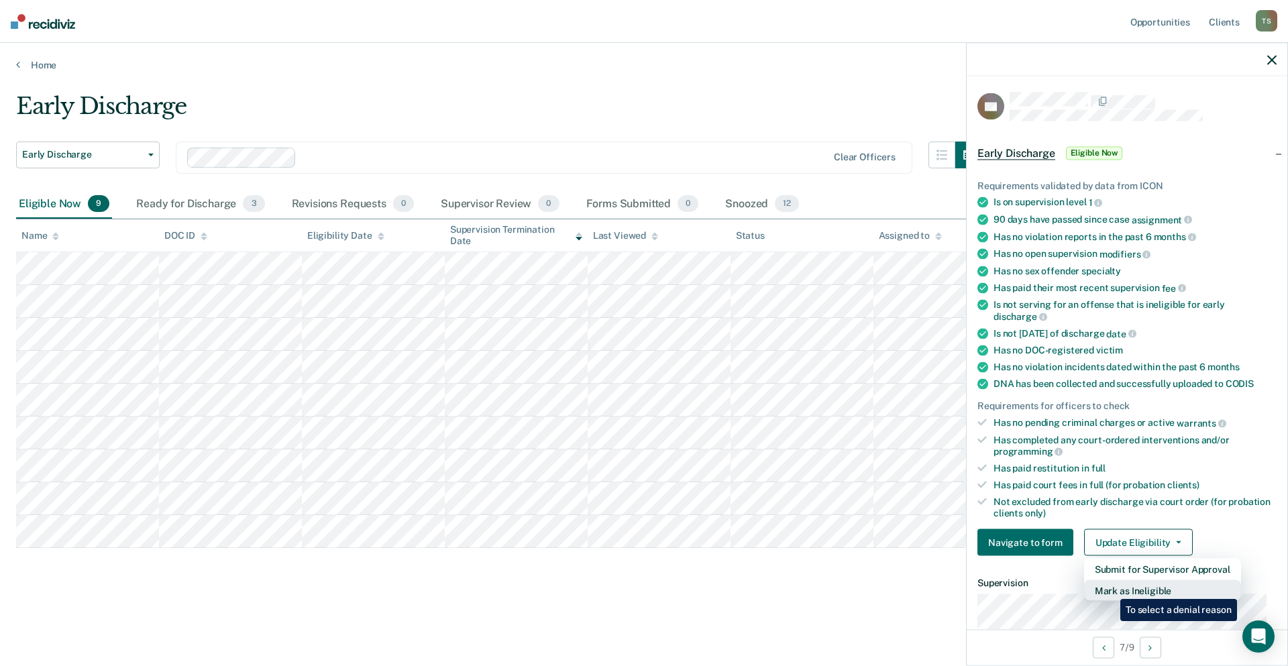
click at [1110, 589] on button "Mark as Ineligible" at bounding box center [1162, 590] width 157 height 21
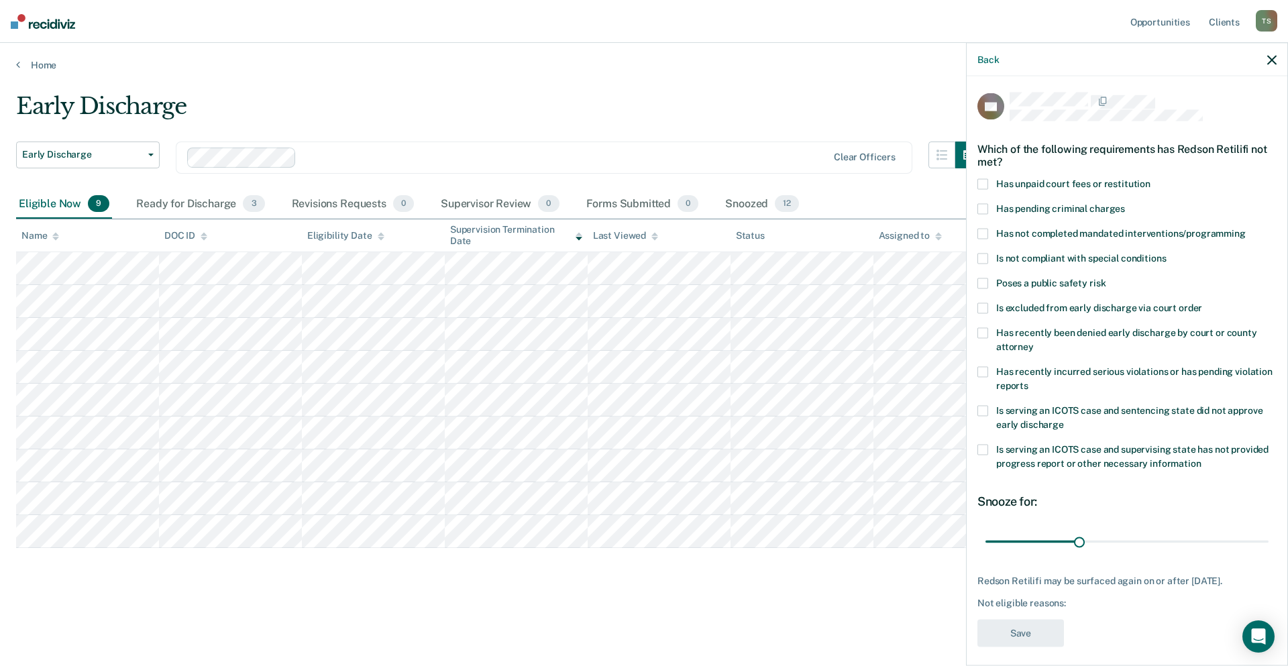
click at [988, 233] on label "Has not completed mandated interventions/programming" at bounding box center [1126, 236] width 299 height 14
drag, startPoint x: 1075, startPoint y: 540, endPoint x: 1261, endPoint y: 549, distance: 186.7
type input "90"
click at [1261, 549] on input "range" at bounding box center [1126, 541] width 283 height 23
click at [1021, 638] on button "Save" at bounding box center [1020, 634] width 87 height 28
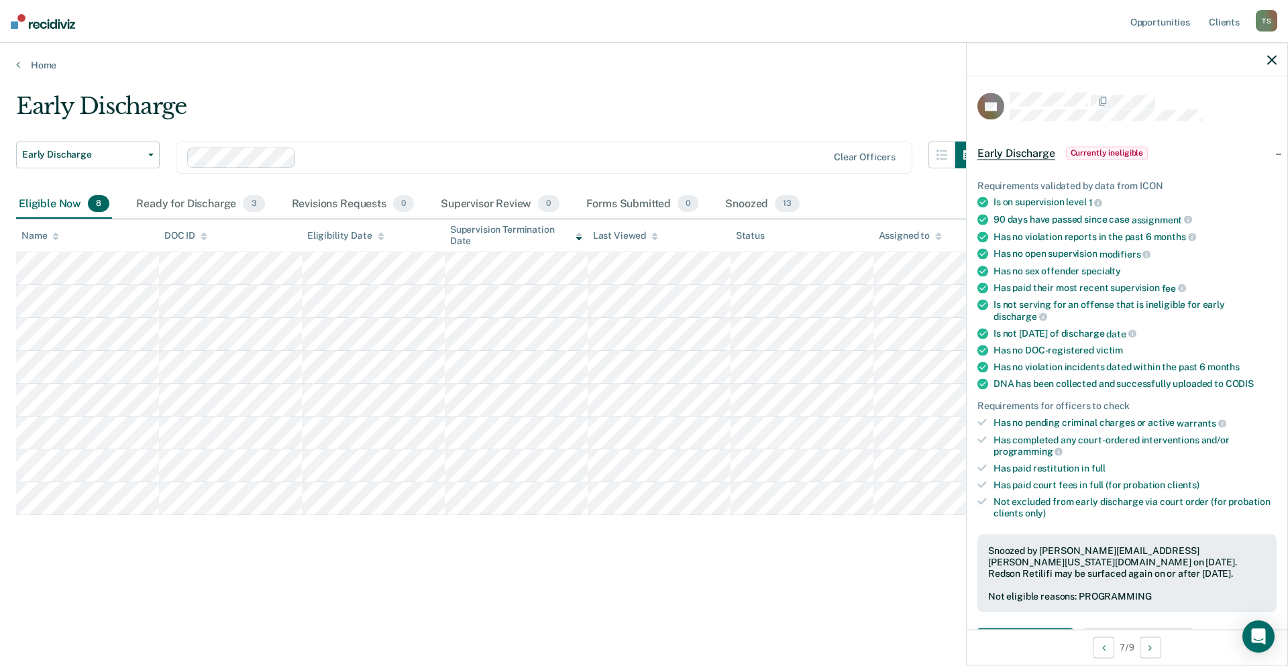
click at [1268, 60] on icon "button" at bounding box center [1271, 59] width 9 height 9
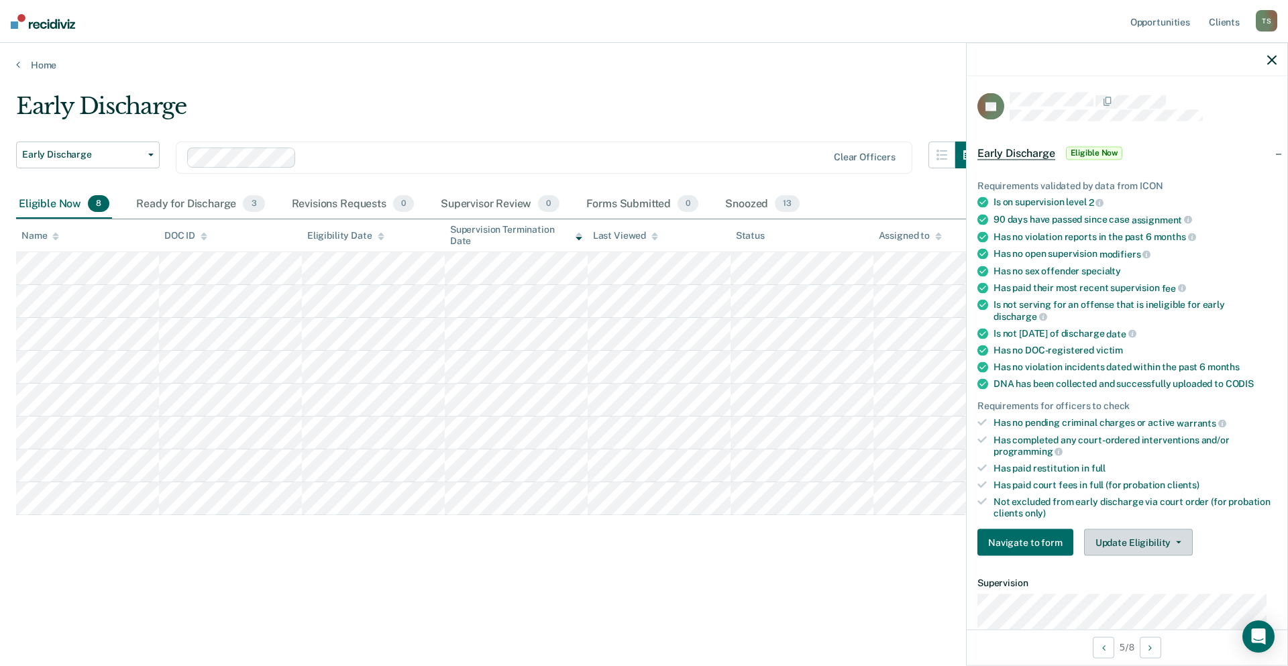
click at [1179, 543] on button "Update Eligibility" at bounding box center [1138, 542] width 109 height 27
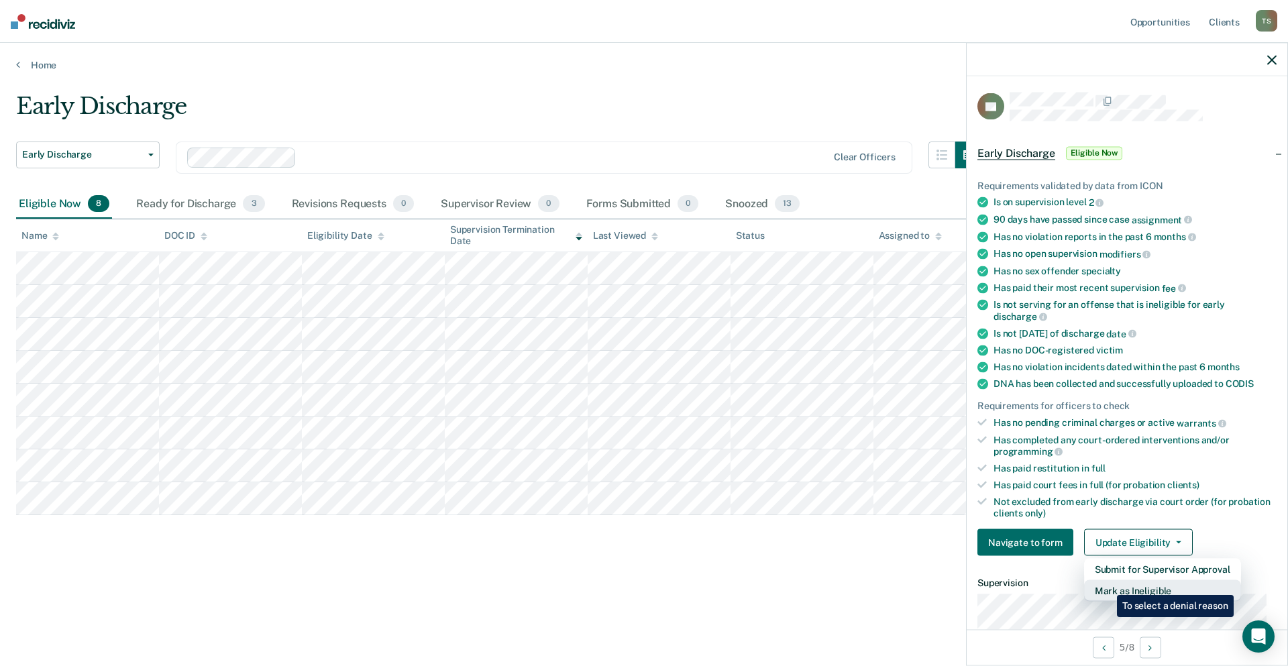
click at [1106, 586] on button "Mark as Ineligible" at bounding box center [1162, 590] width 157 height 21
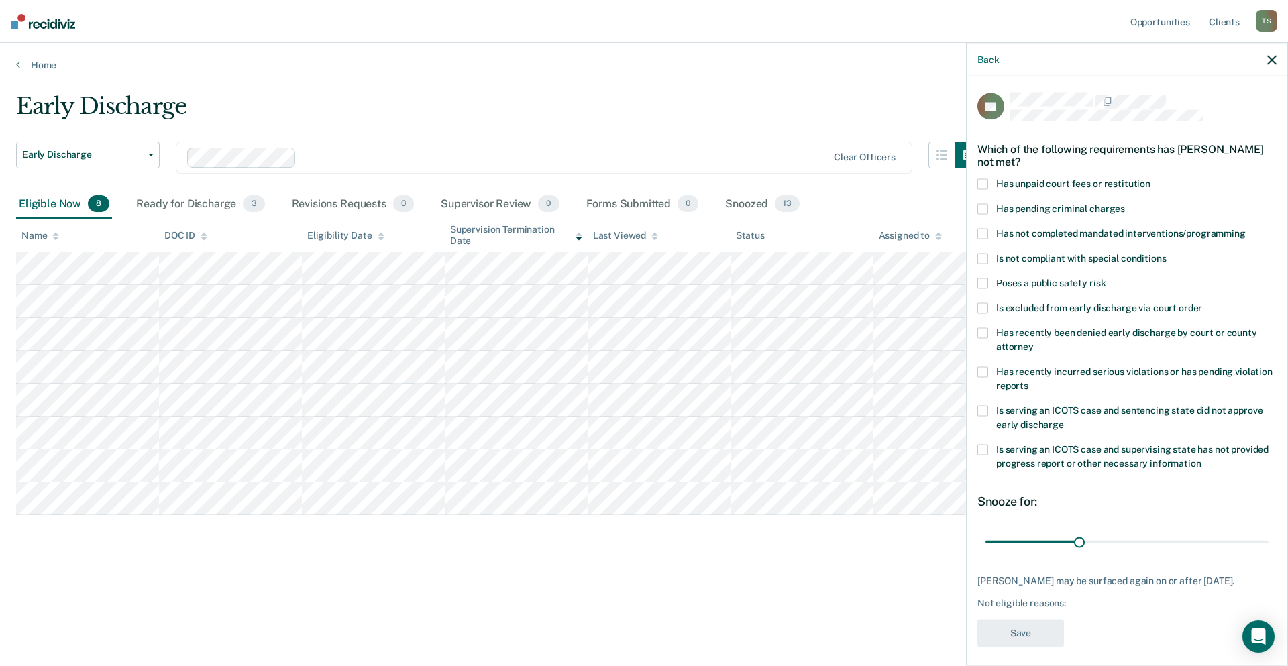
click at [982, 179] on span at bounding box center [982, 184] width 11 height 11
drag, startPoint x: 1075, startPoint y: 541, endPoint x: 1272, endPoint y: 543, distance: 197.2
type input "90"
click at [1269, 543] on input "range" at bounding box center [1126, 541] width 283 height 23
click at [1017, 647] on button "Save" at bounding box center [1020, 634] width 87 height 28
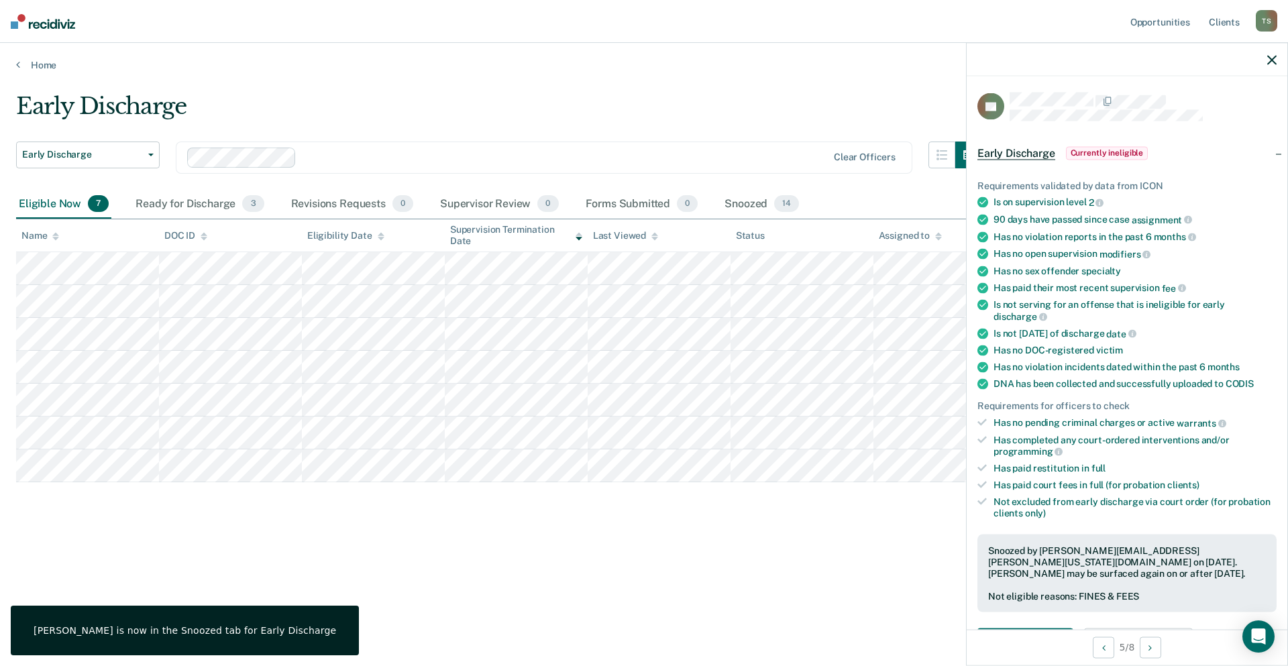
click at [1267, 57] on icon "button" at bounding box center [1271, 59] width 9 height 9
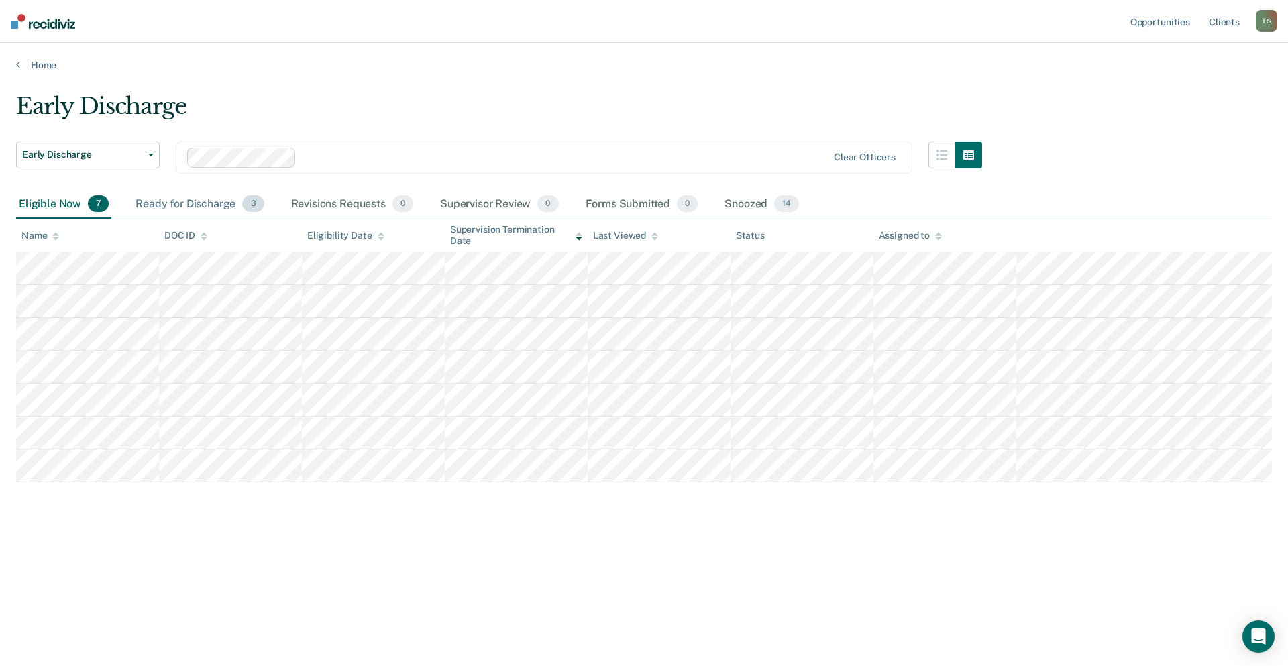
click at [204, 199] on div "Ready for Discharge 3" at bounding box center [200, 205] width 134 height 30
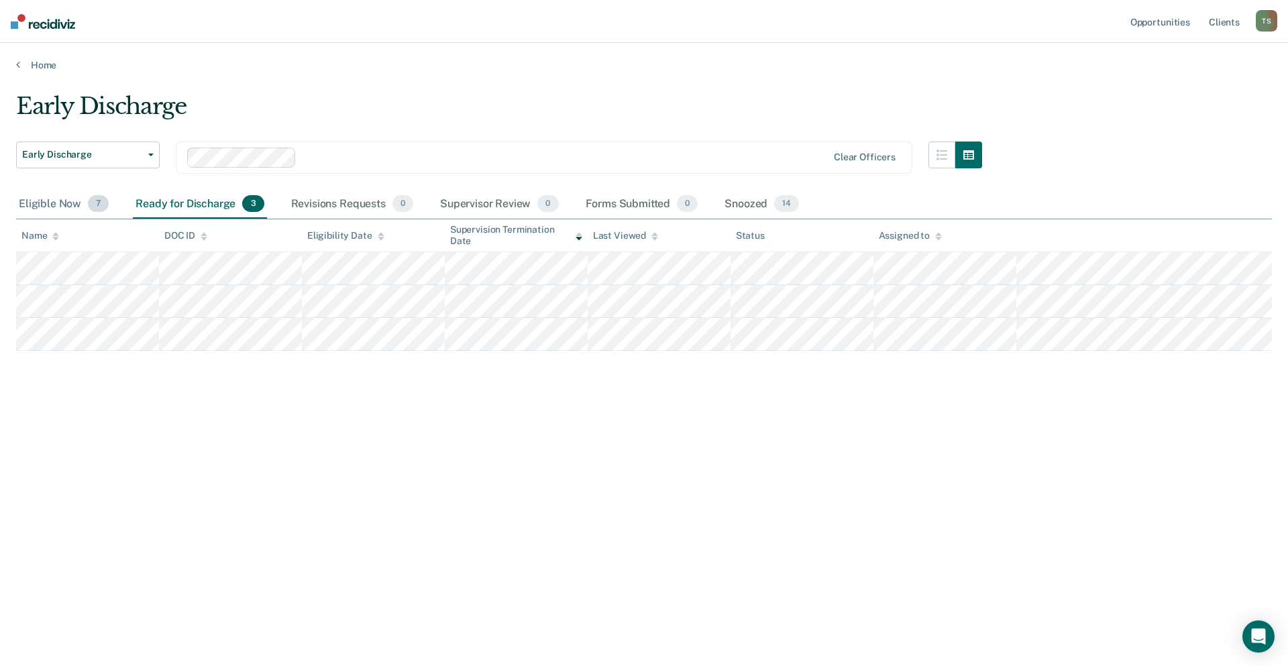
click at [47, 205] on div "Eligible Now 7" at bounding box center [63, 205] width 95 height 30
